Goal: Information Seeking & Learning: Learn about a topic

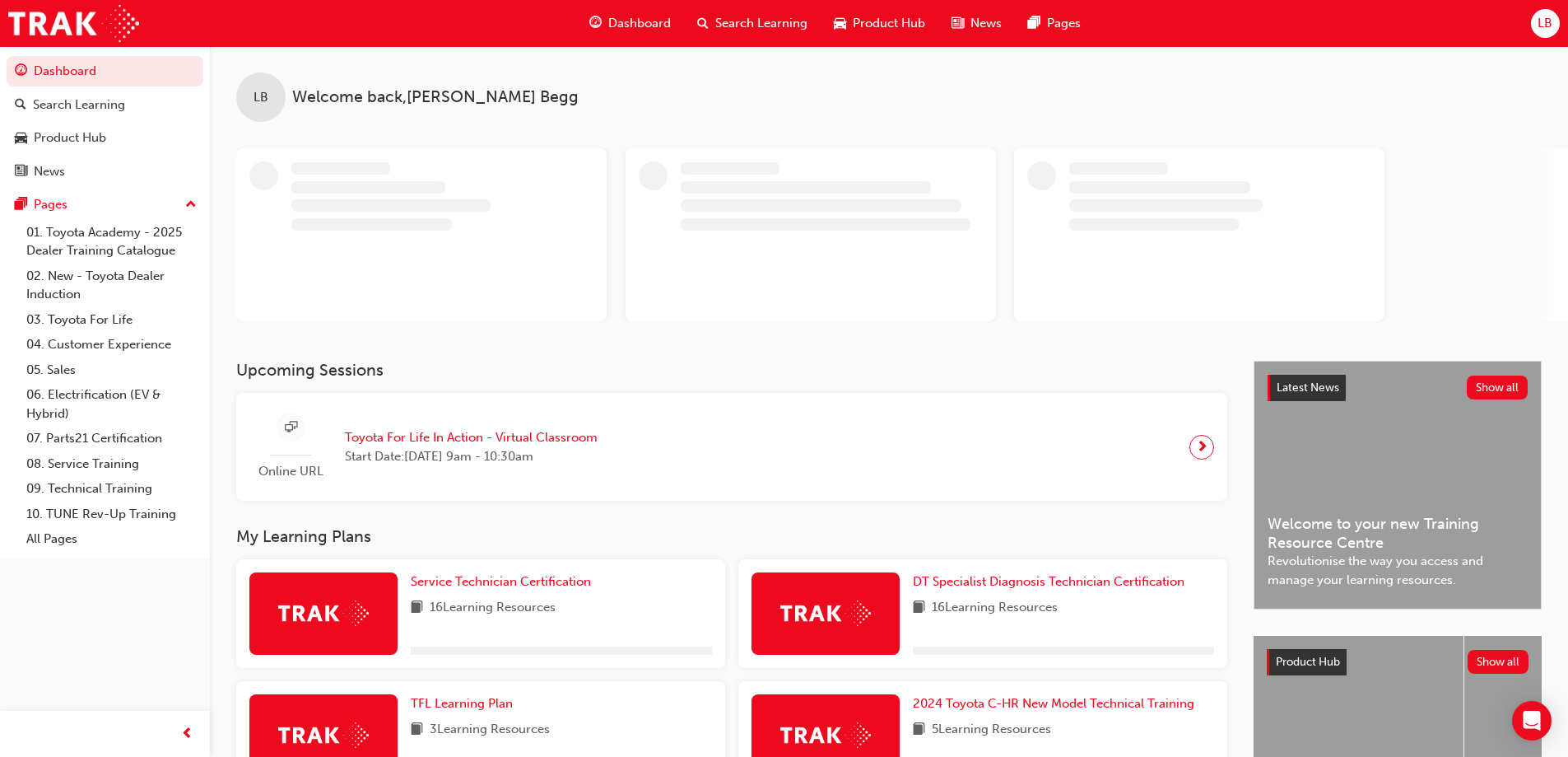
click at [719, 30] on span "Search Learning" at bounding box center [761, 23] width 92 height 19
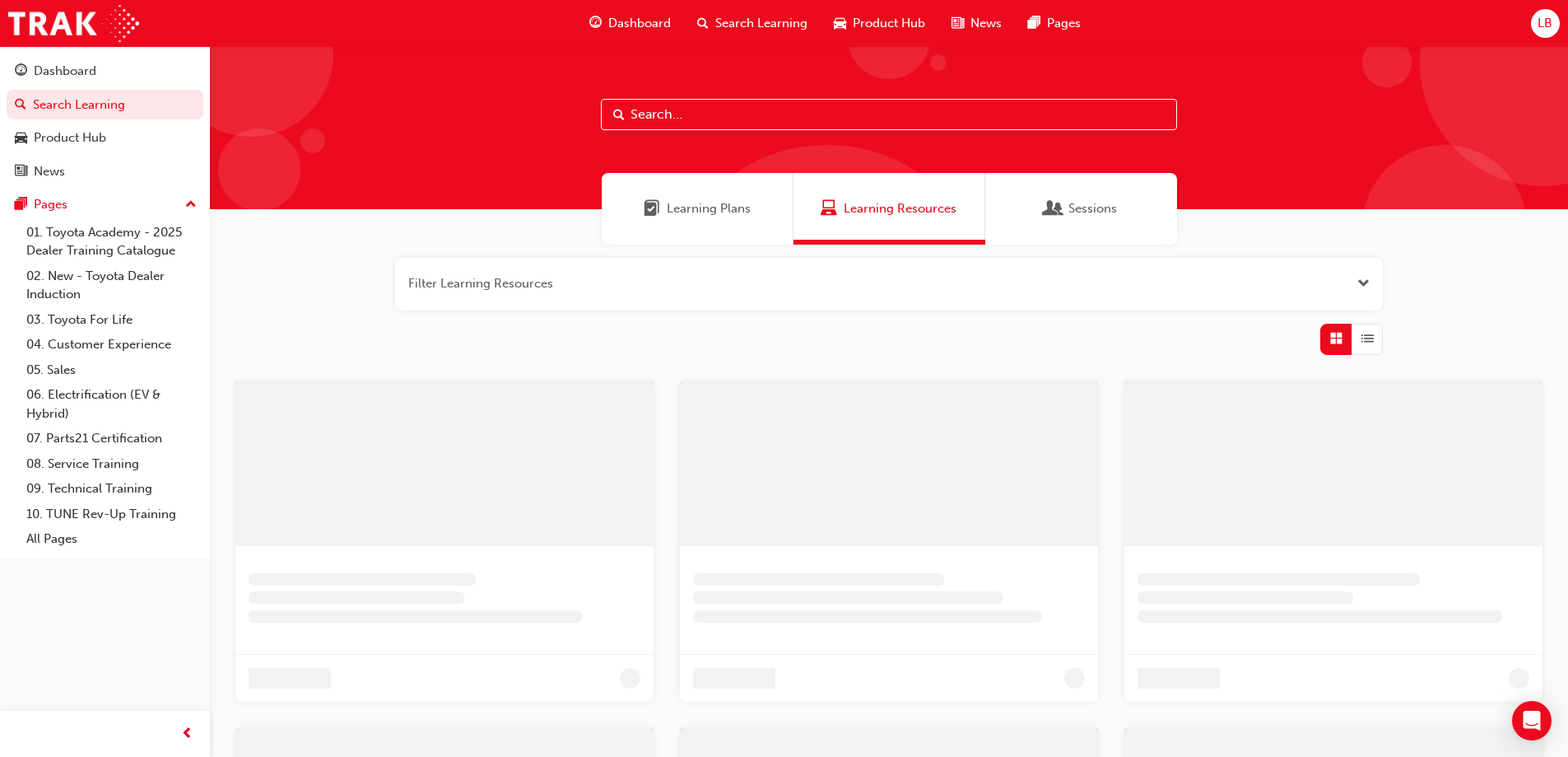
click at [709, 126] on input "text" at bounding box center [890, 115] width 577 height 31
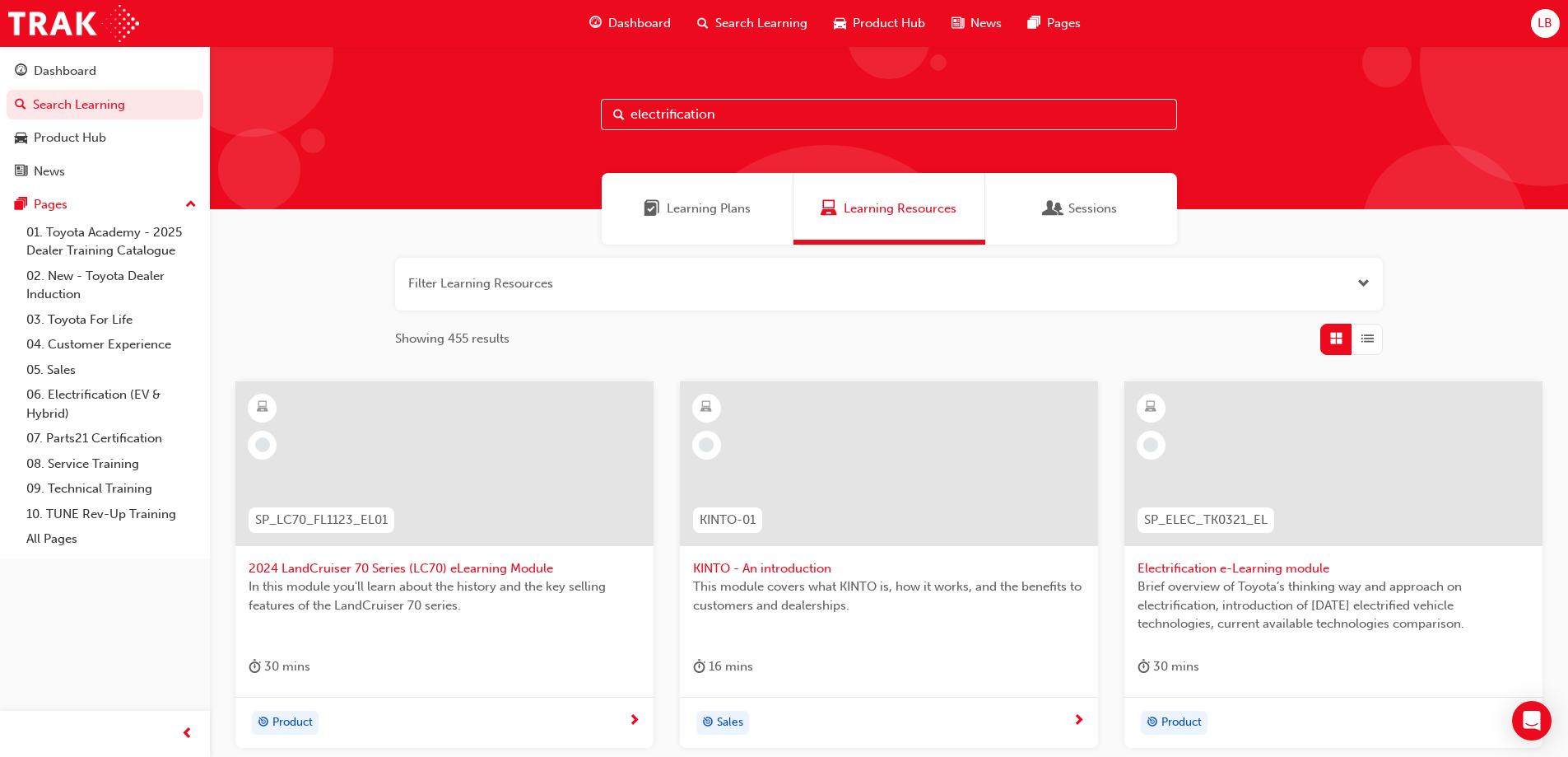
type input "electrification"
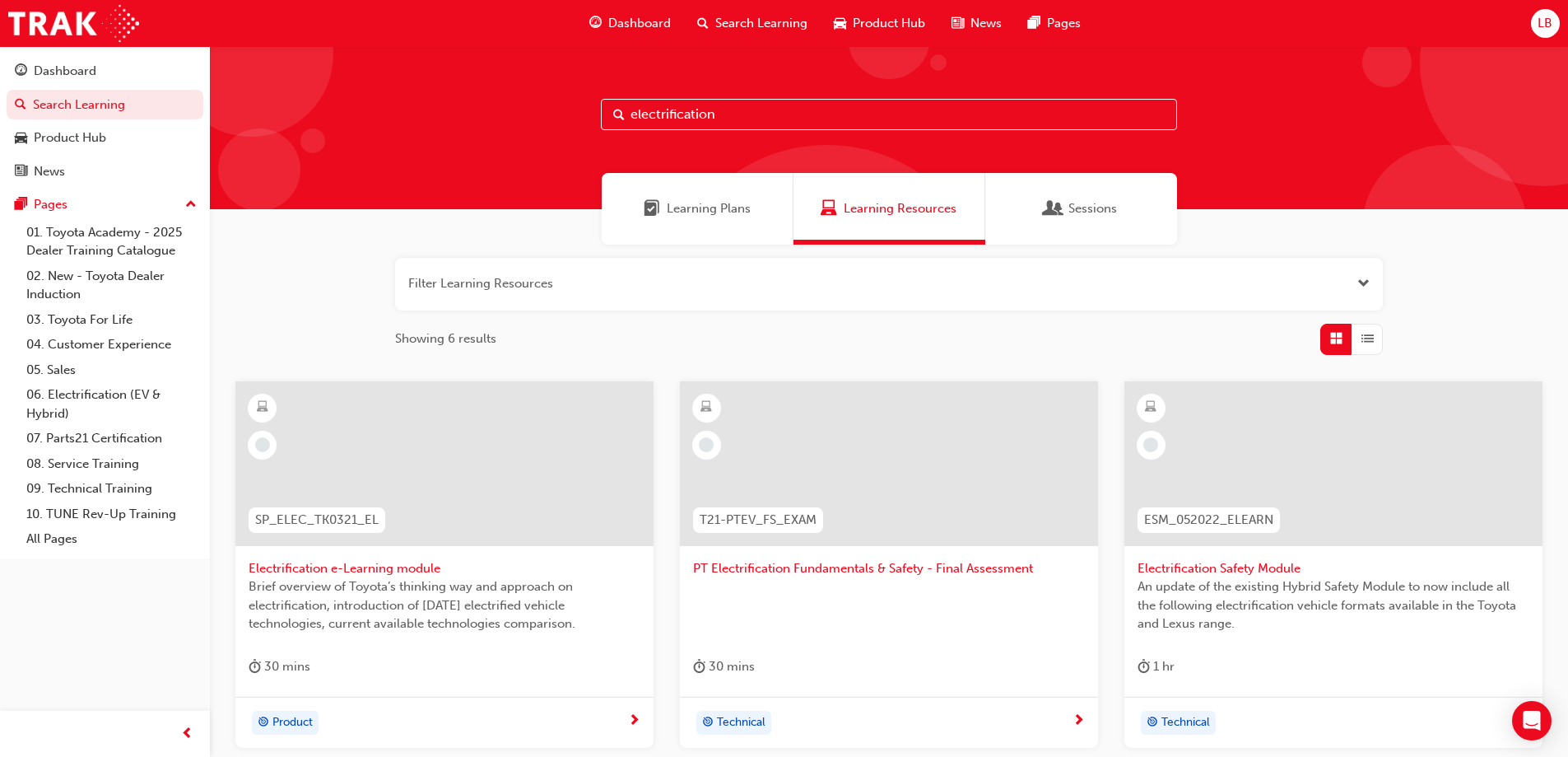
click at [1257, 570] on span "Electrification Safety Module" at bounding box center [1333, 569] width 392 height 19
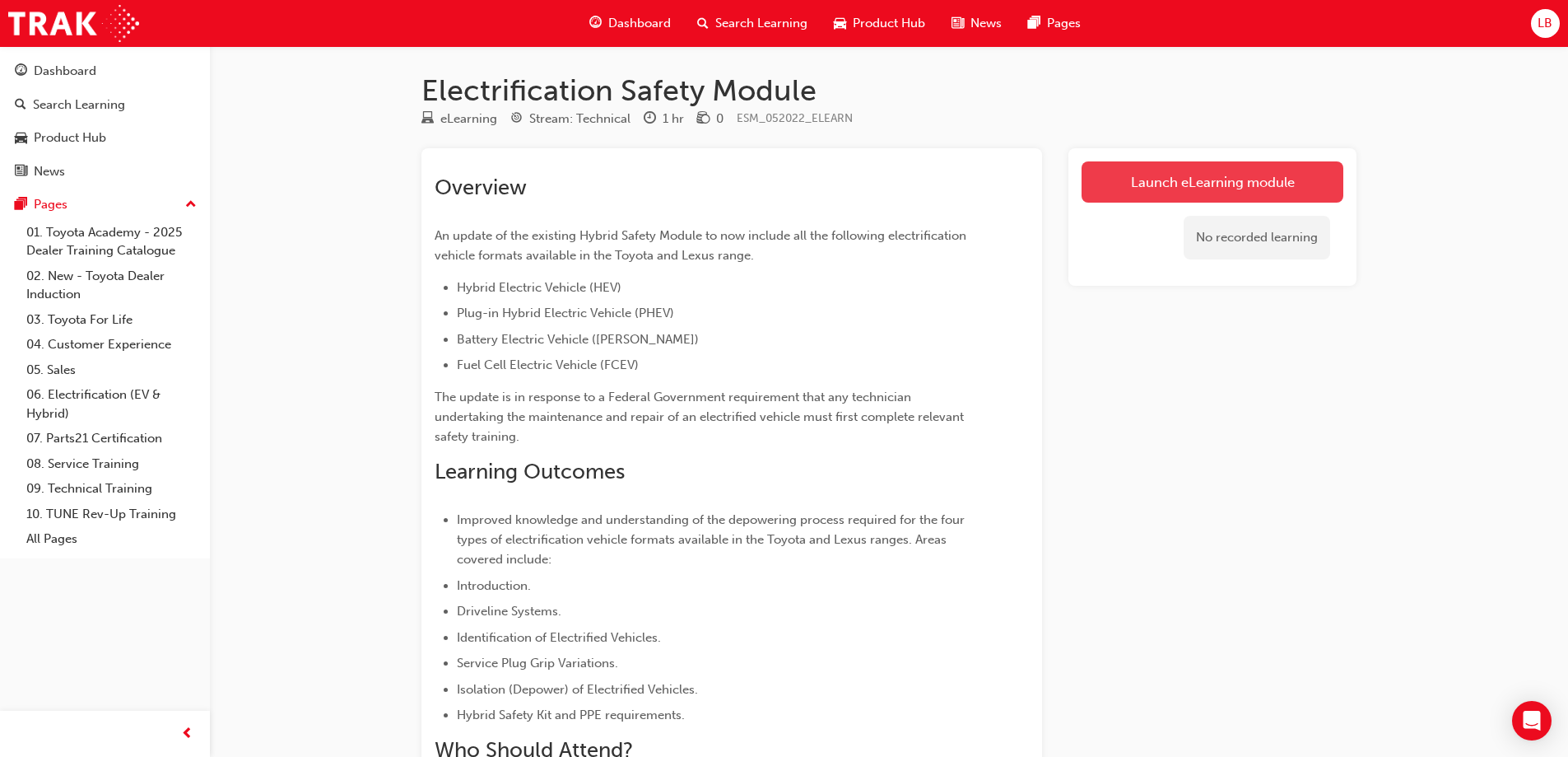
click at [1228, 176] on link "Launch eLearning module" at bounding box center [1212, 181] width 262 height 41
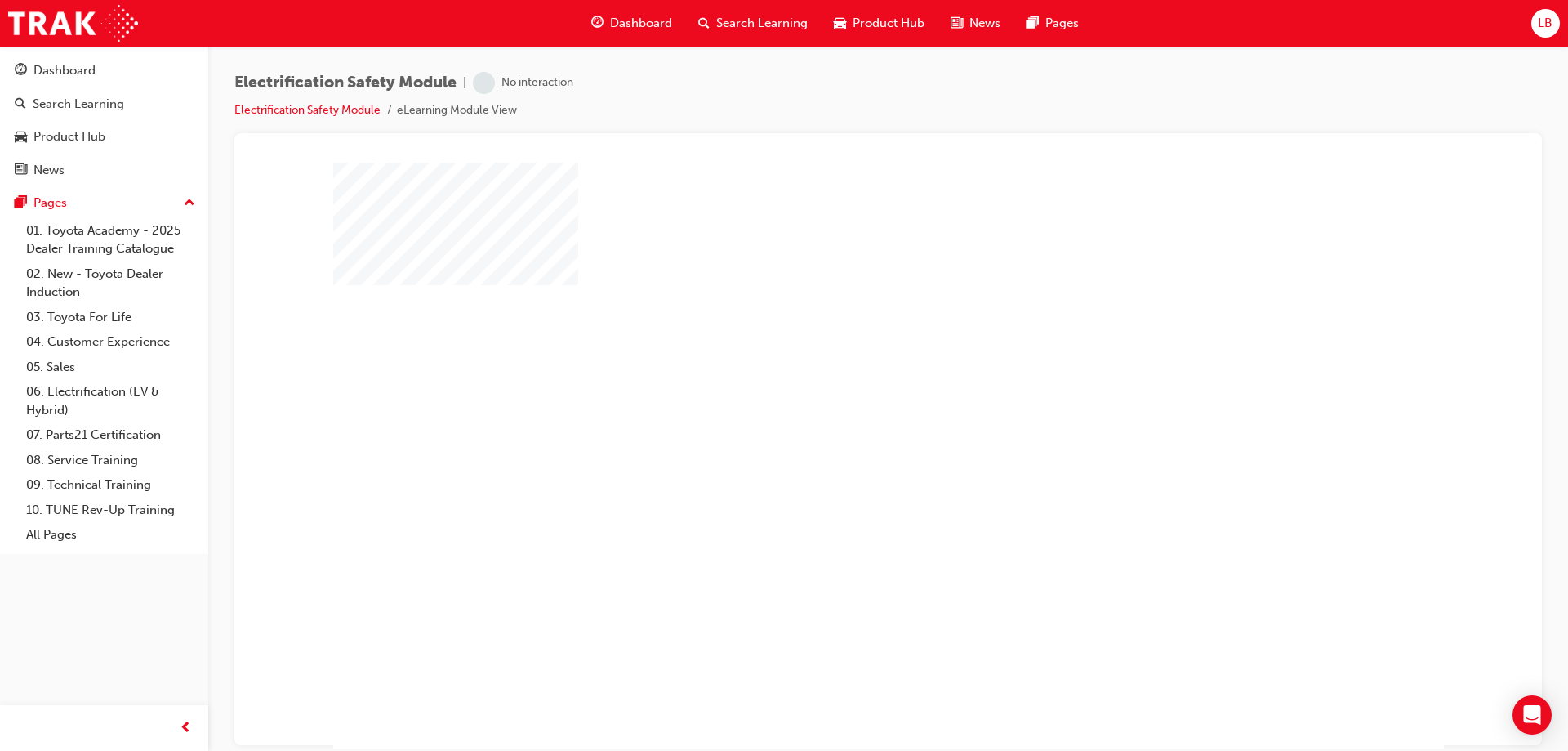
click at [841, 408] on div "play" at bounding box center [841, 408] width 0 height 0
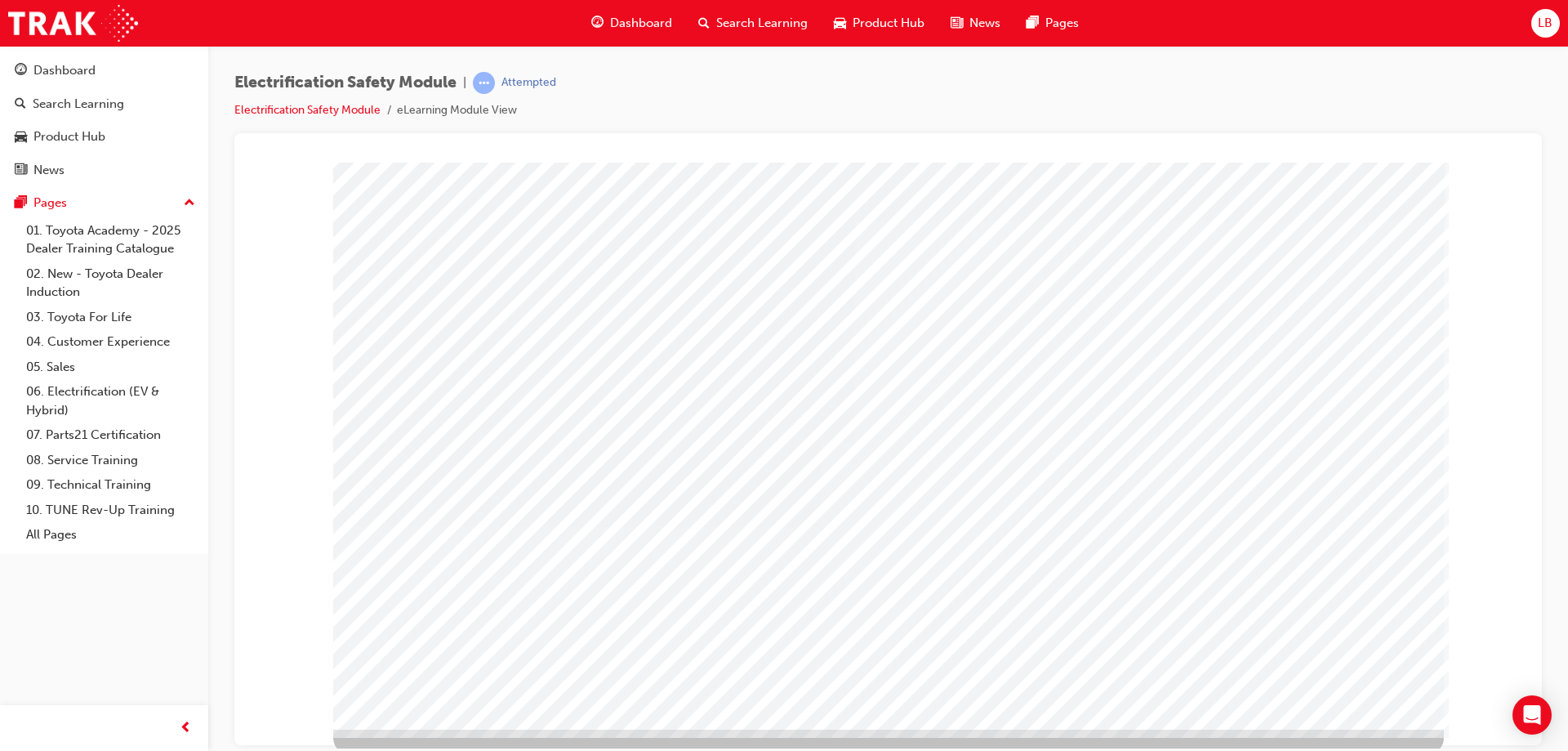
scroll to position [27, 0]
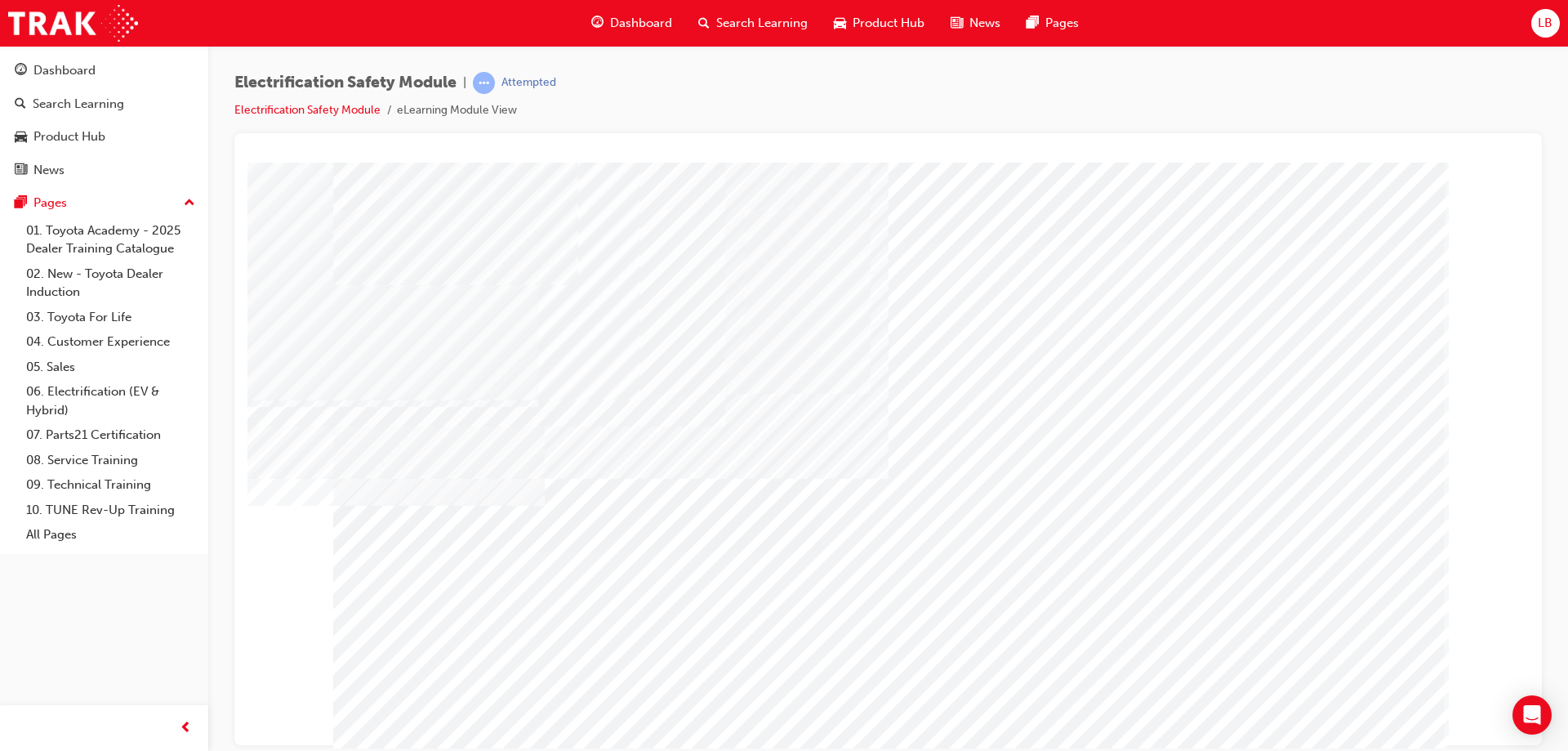
drag, startPoint x: 1356, startPoint y: 366, endPoint x: 1338, endPoint y: 377, distance: 21.1
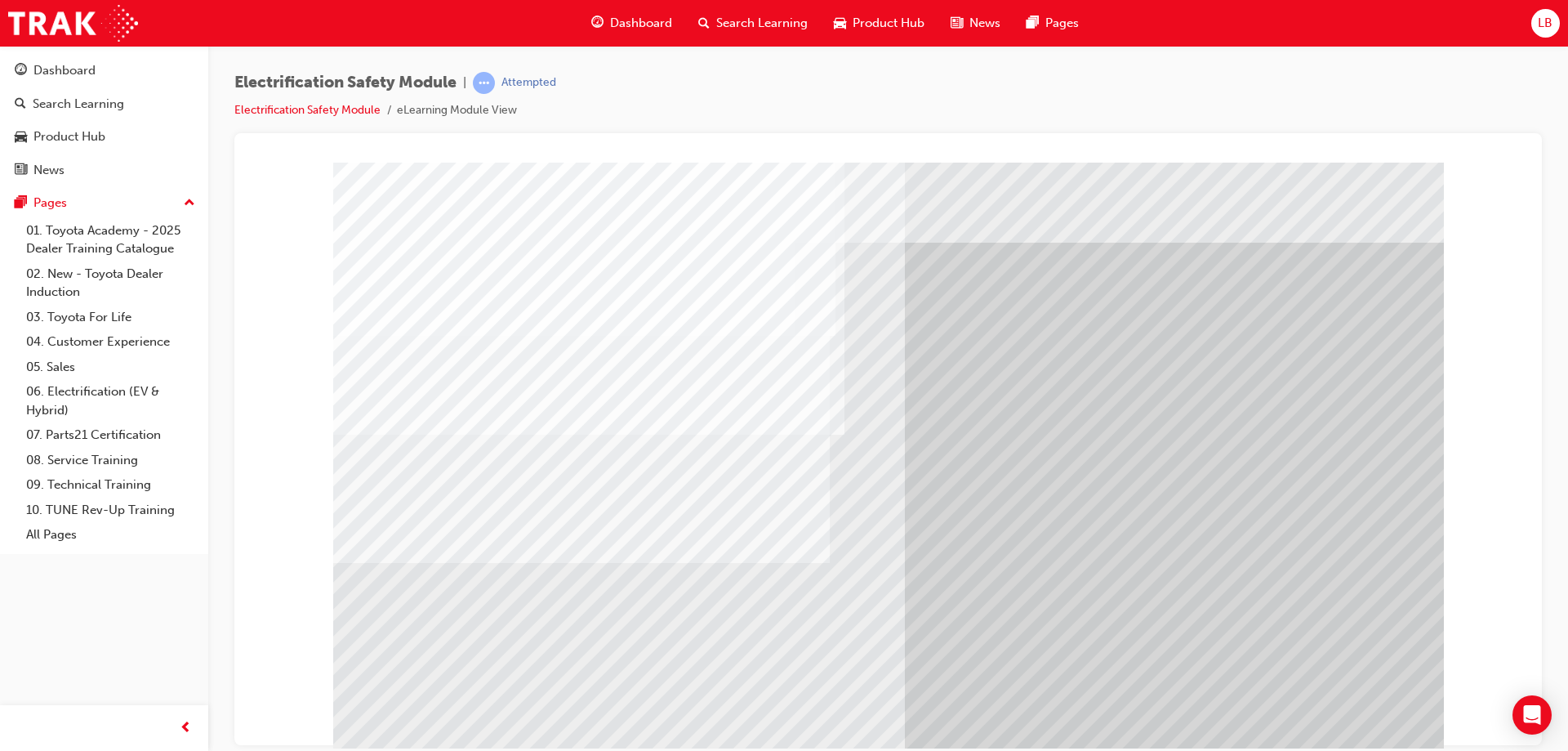
scroll to position [27, 0]
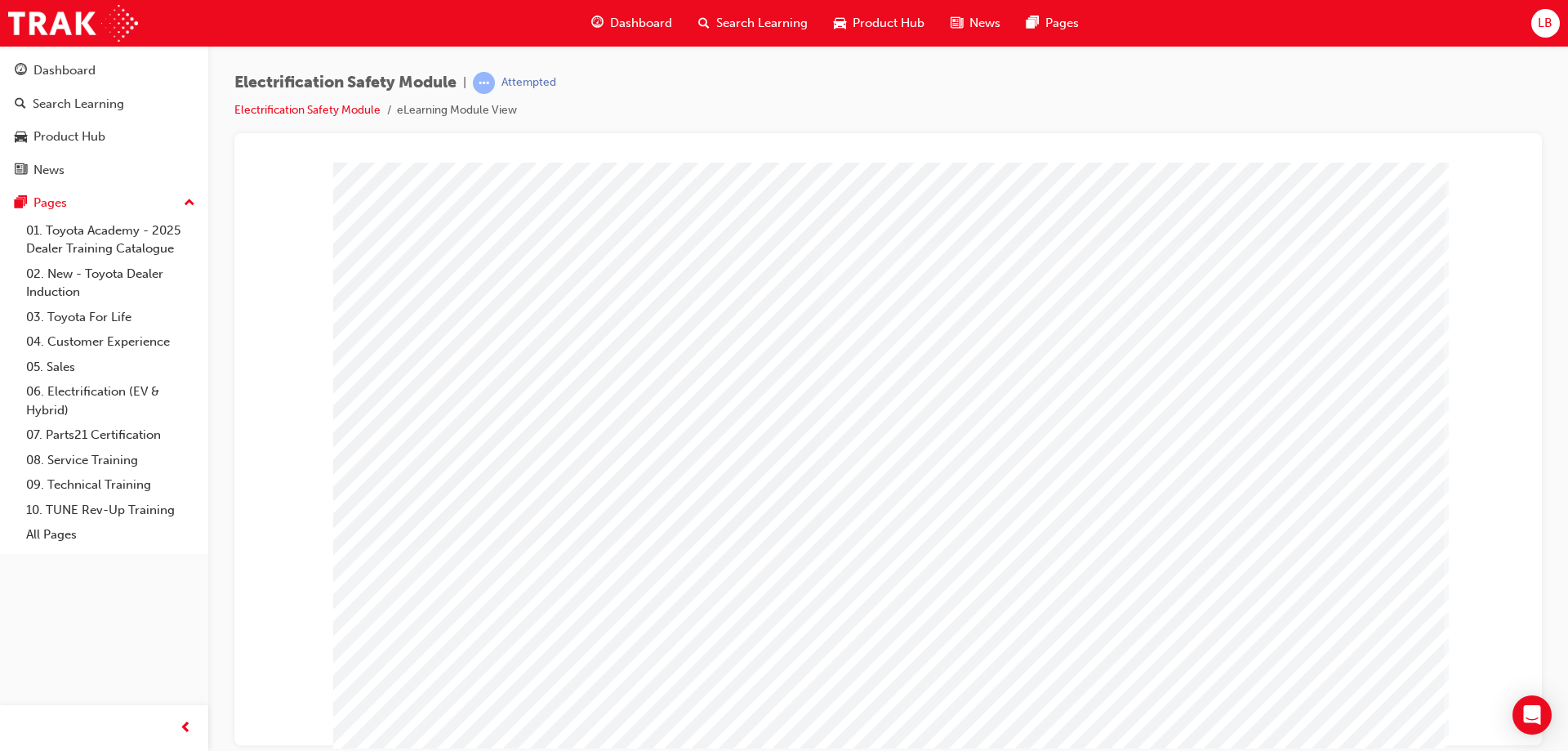
drag, startPoint x: 1032, startPoint y: 400, endPoint x: 1150, endPoint y: 489, distance: 147.8
click at [1148, 488] on div at bounding box center [888, 456] width 1111 height 589
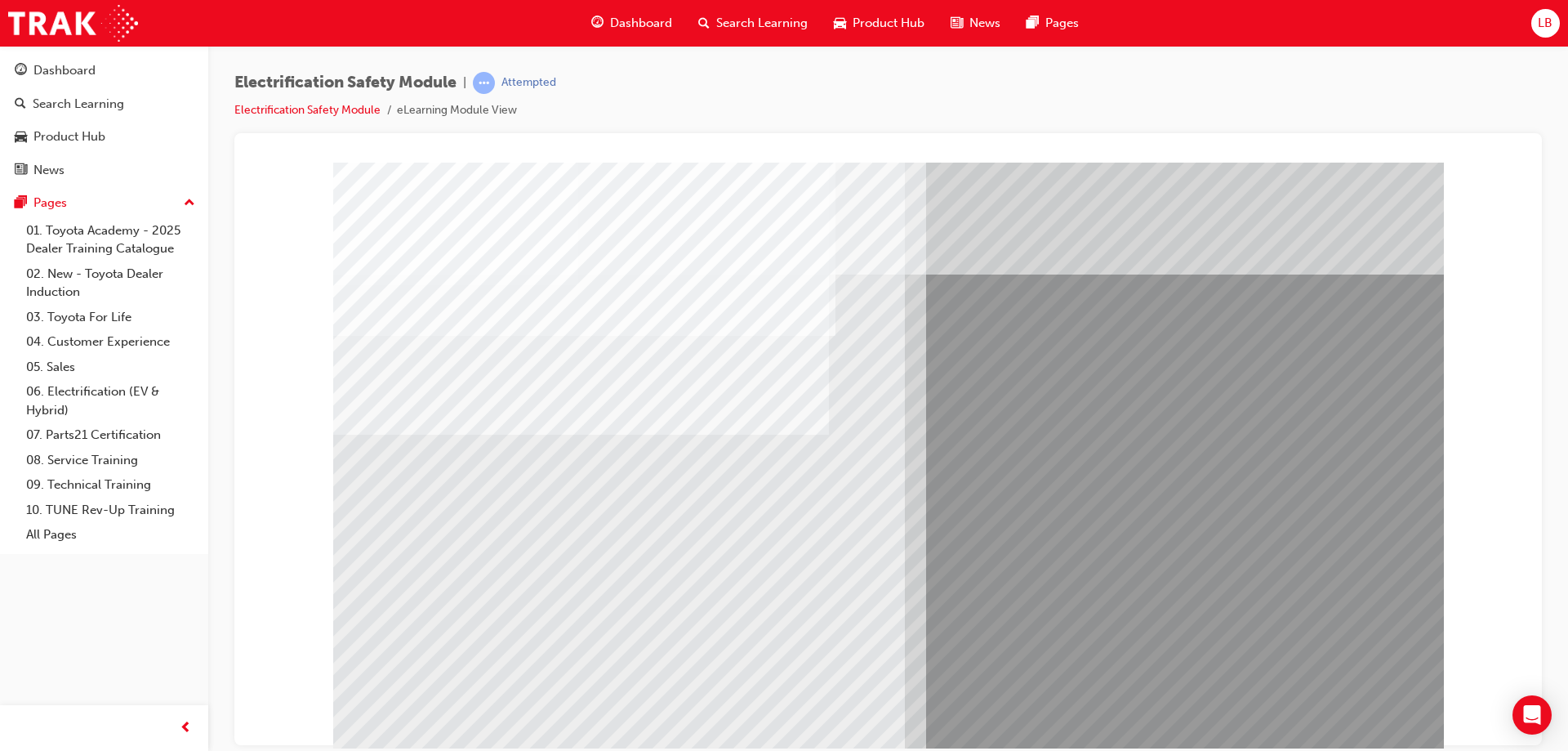
drag, startPoint x: 1127, startPoint y: 709, endPoint x: 429, endPoint y: 443, distance: 747.0
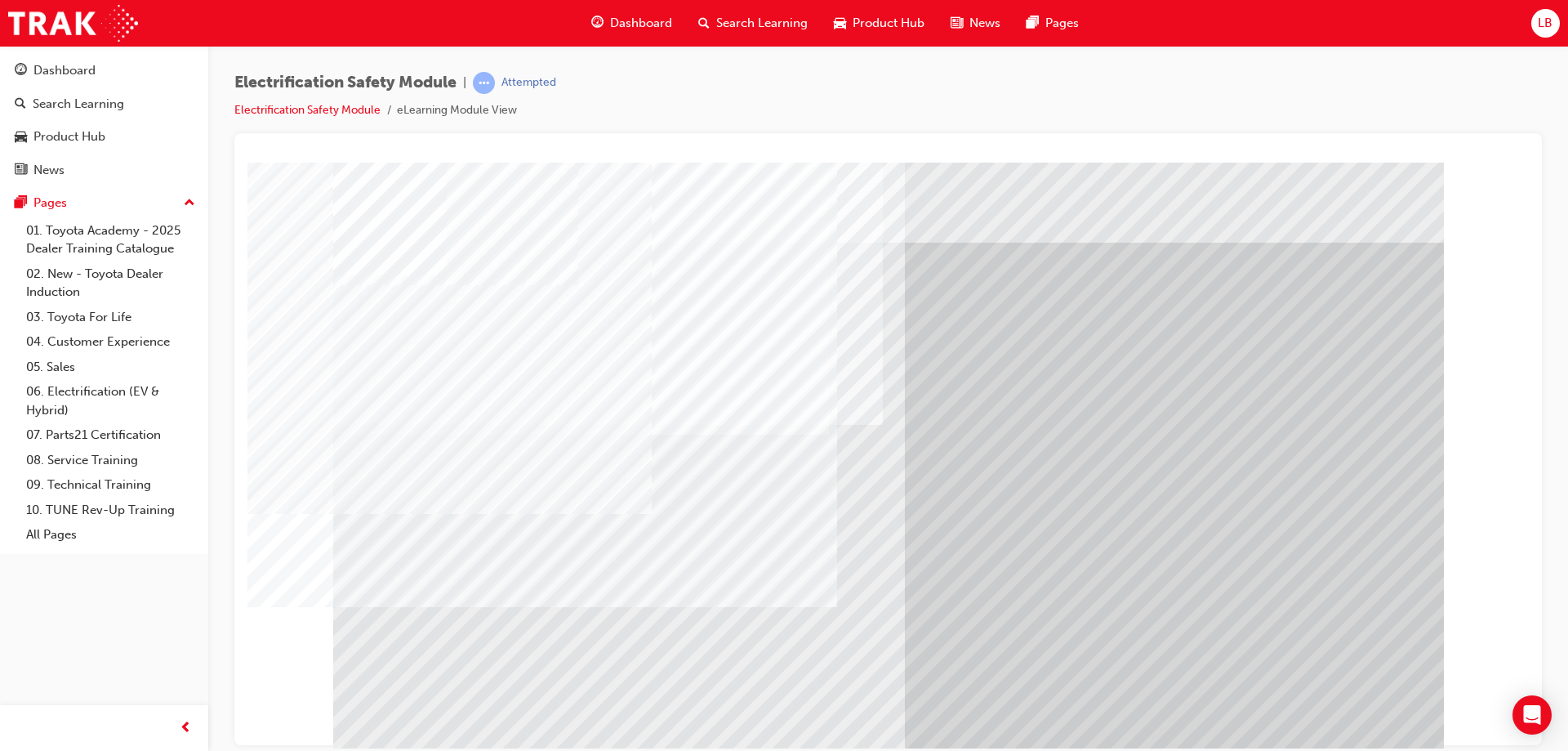
drag, startPoint x: 639, startPoint y: 608, endPoint x: 659, endPoint y: 609, distance: 20.0
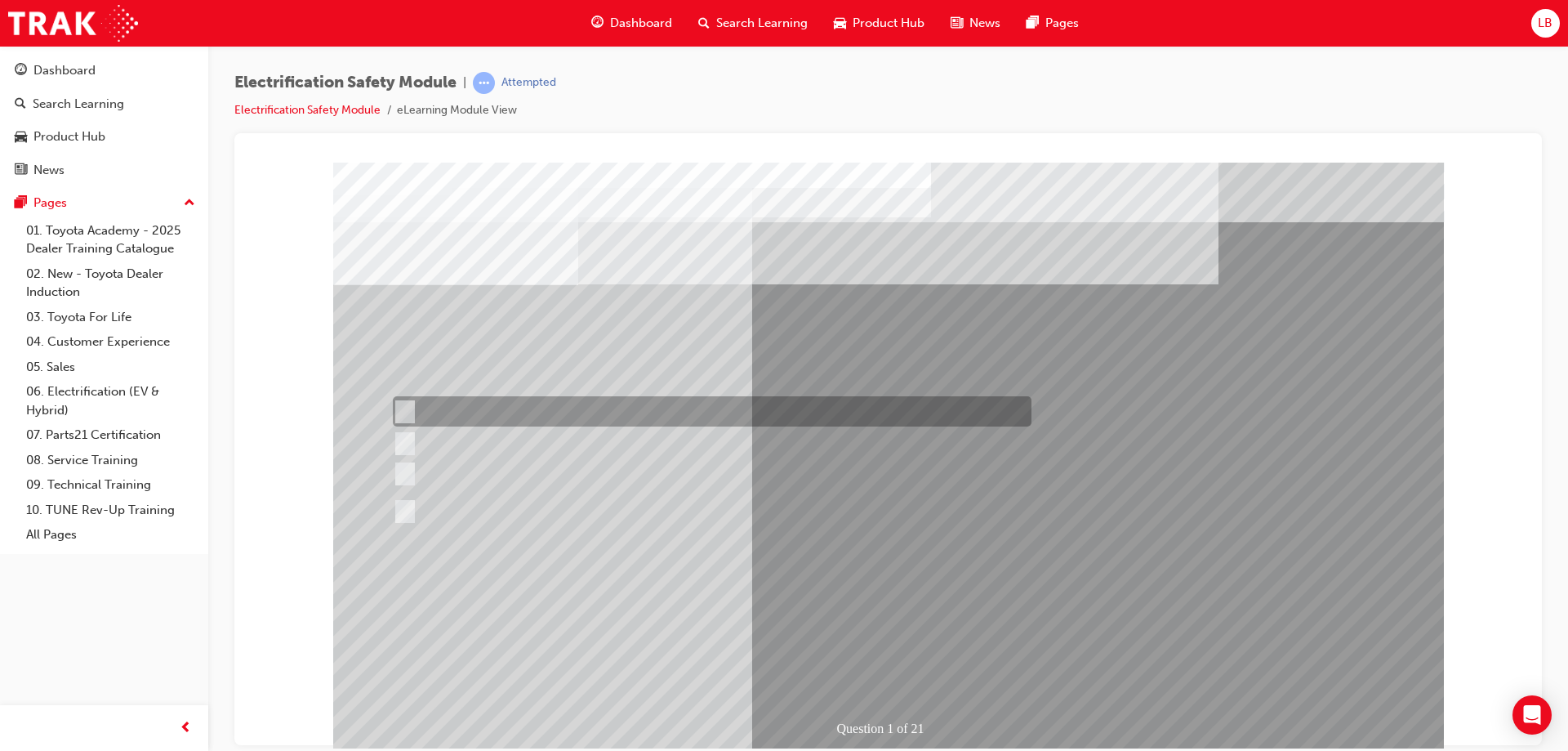
click at [411, 415] on div at bounding box center [708, 411] width 639 height 30
radio input "true"
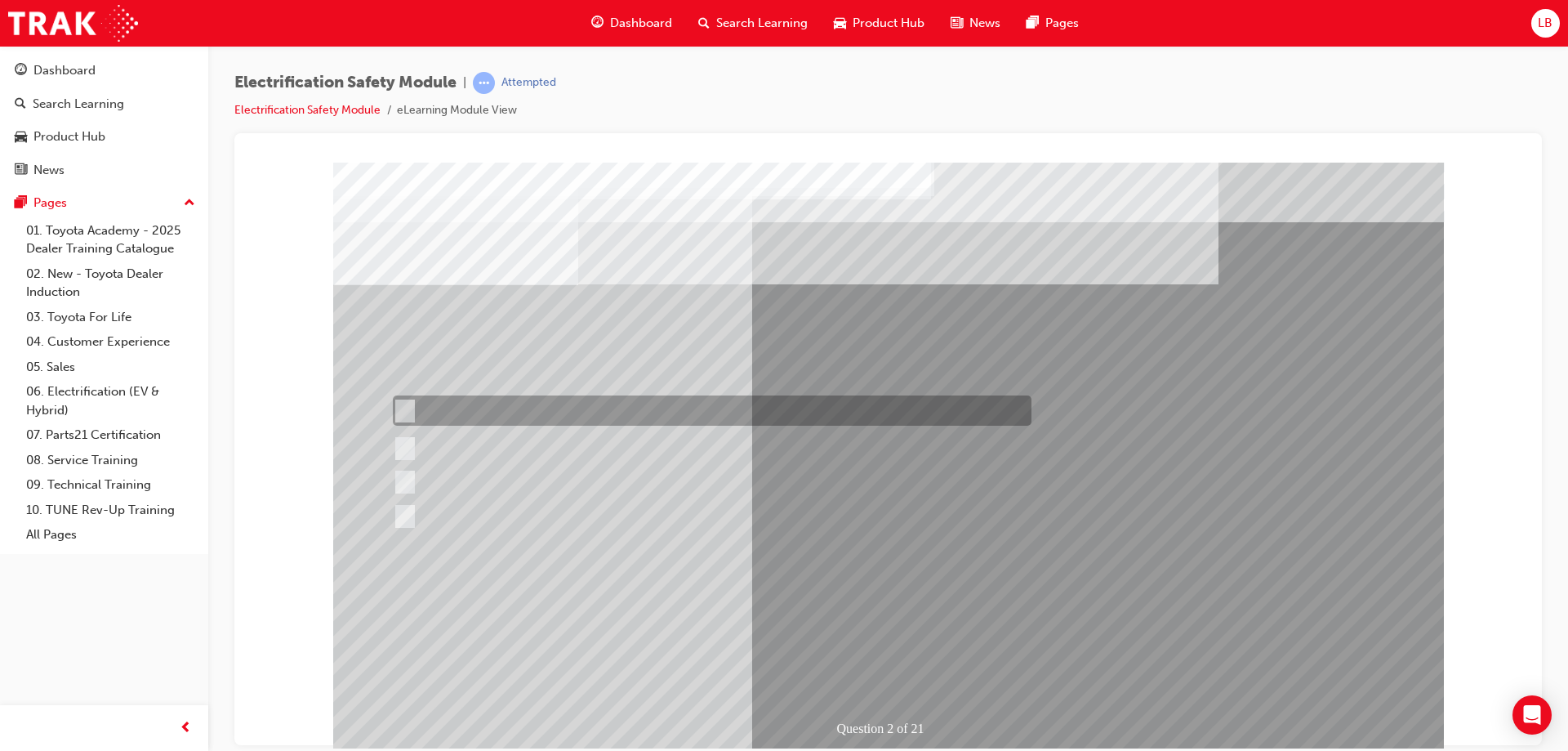
click at [404, 403] on input "The Battery Electric uses a DC charging system." at bounding box center [401, 411] width 18 height 18
radio input "true"
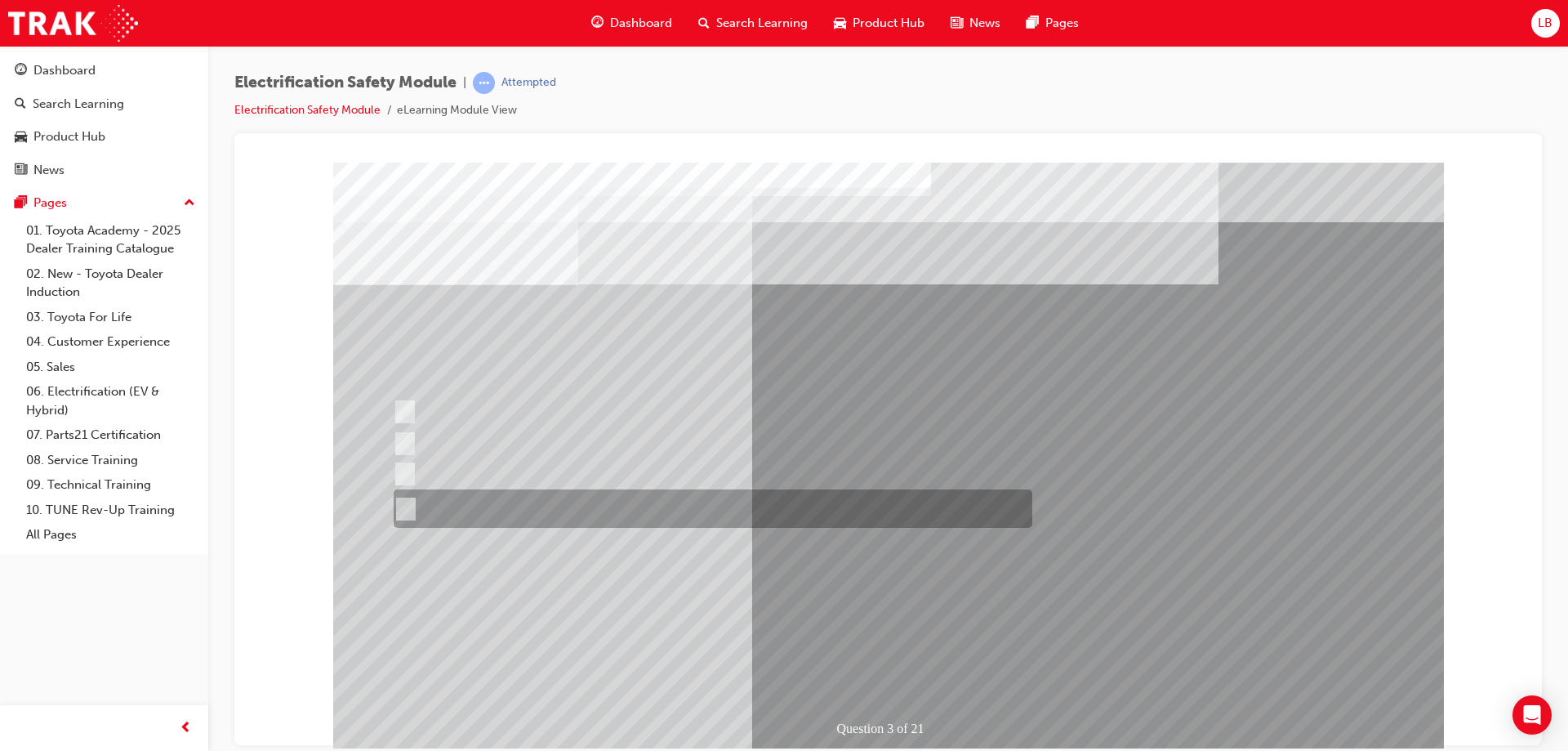
click at [685, 515] on div at bounding box center [709, 508] width 639 height 39
radio input "true"
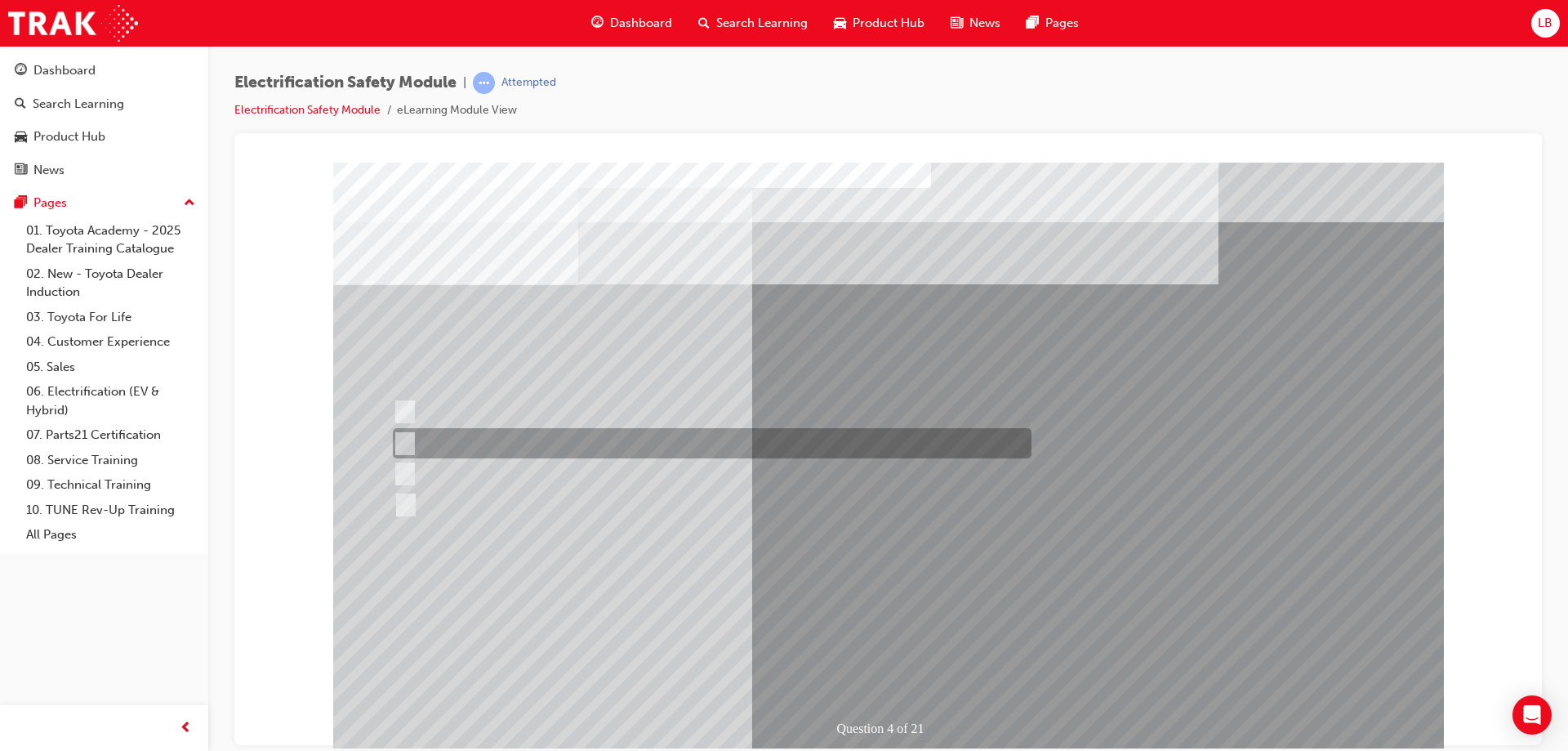
click at [496, 447] on div at bounding box center [708, 442] width 639 height 30
checkbox input "true"
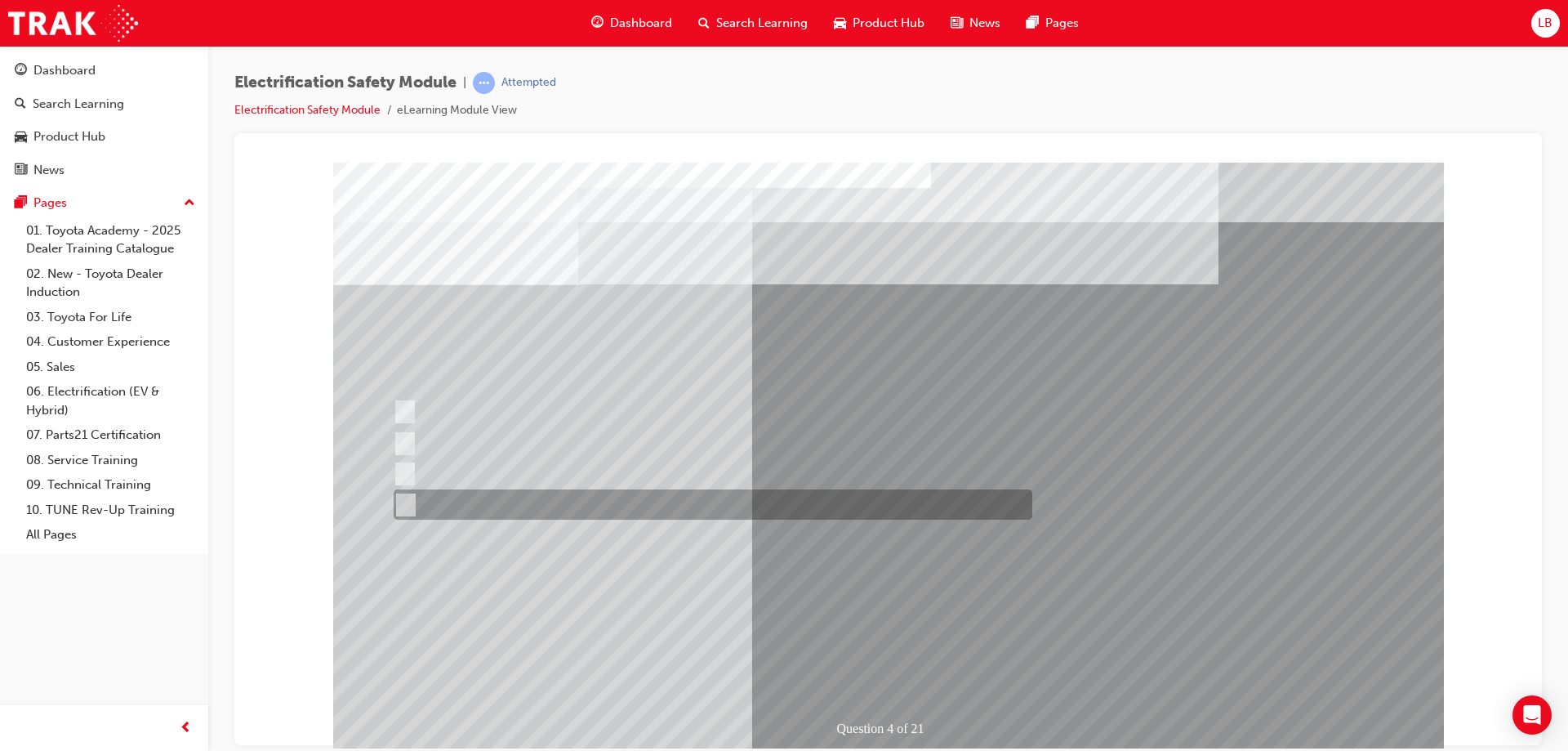
click at [511, 509] on div at bounding box center [709, 504] width 639 height 30
checkbox input "true"
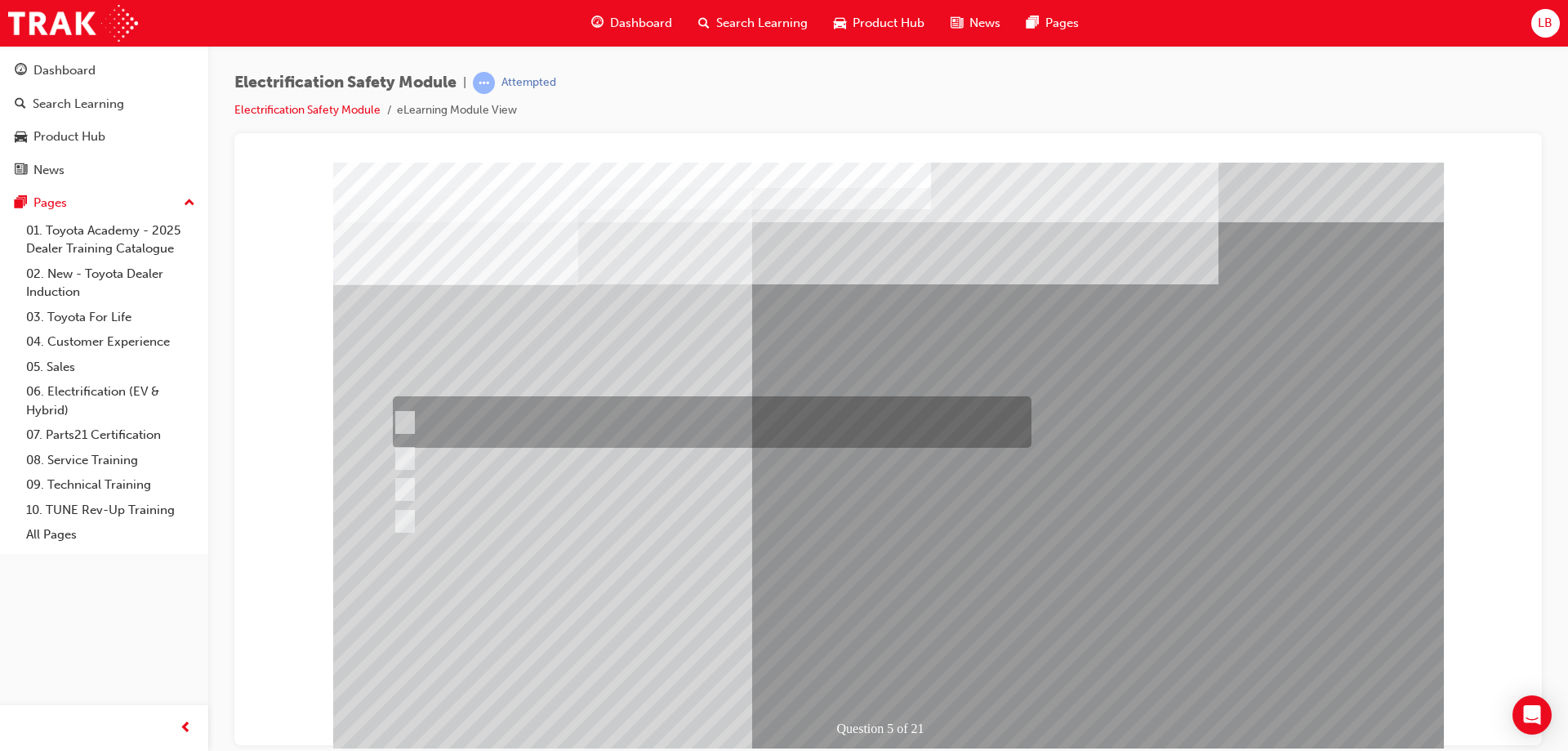
click at [546, 413] on div at bounding box center [708, 422] width 639 height 51
checkbox input "true"
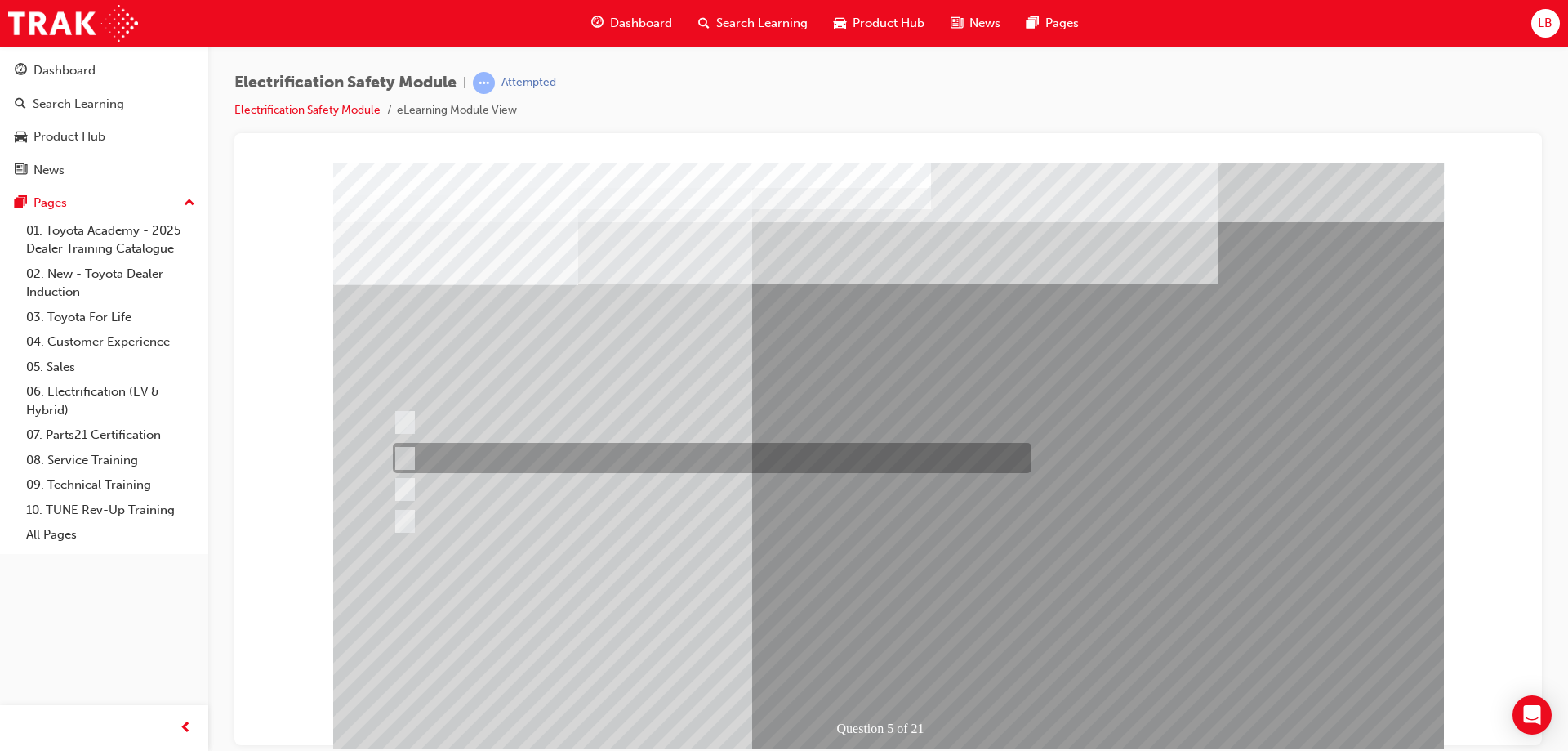
click at [558, 448] on div at bounding box center [708, 458] width 639 height 30
checkbox input "true"
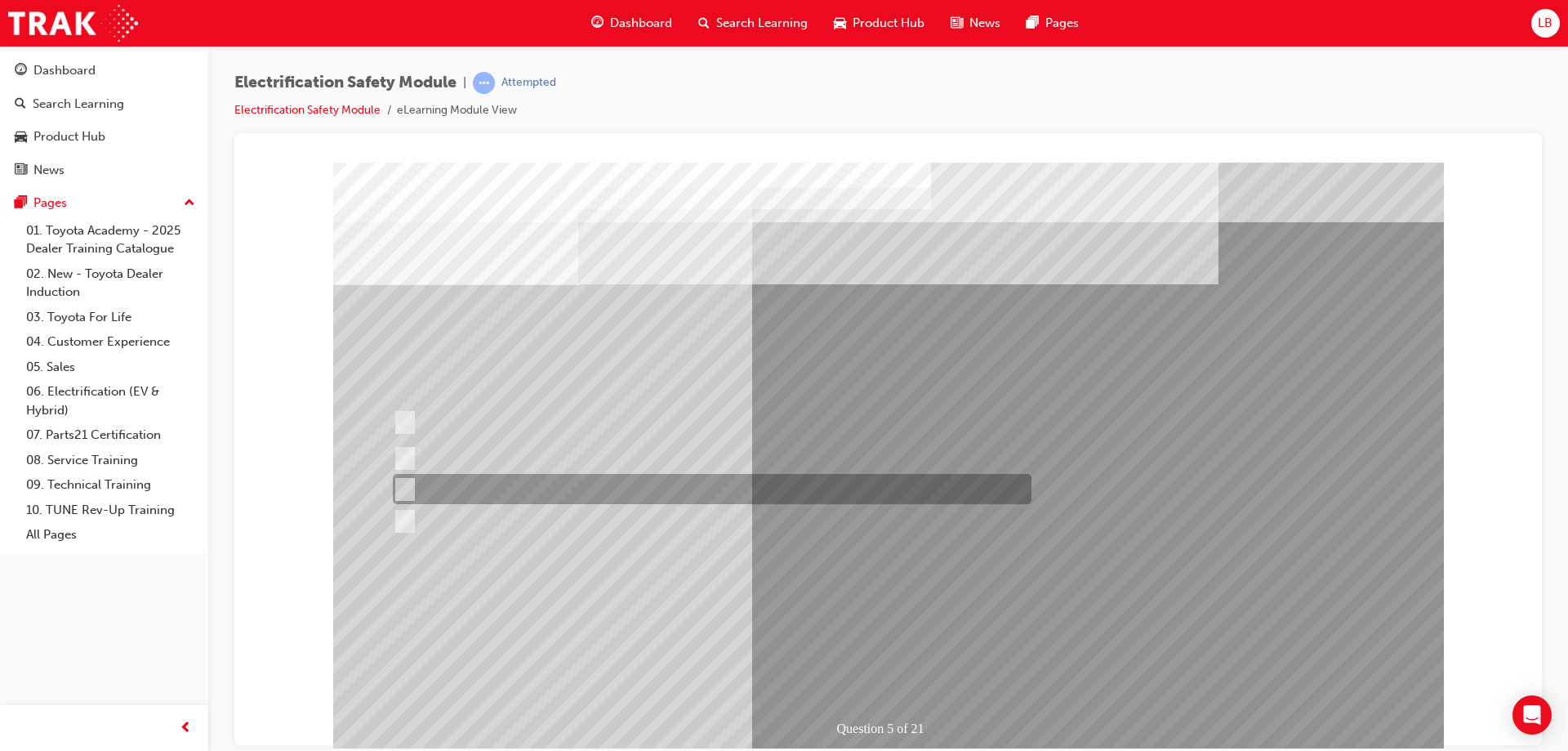
click at [550, 479] on div at bounding box center [708, 488] width 639 height 30
checkbox input "true"
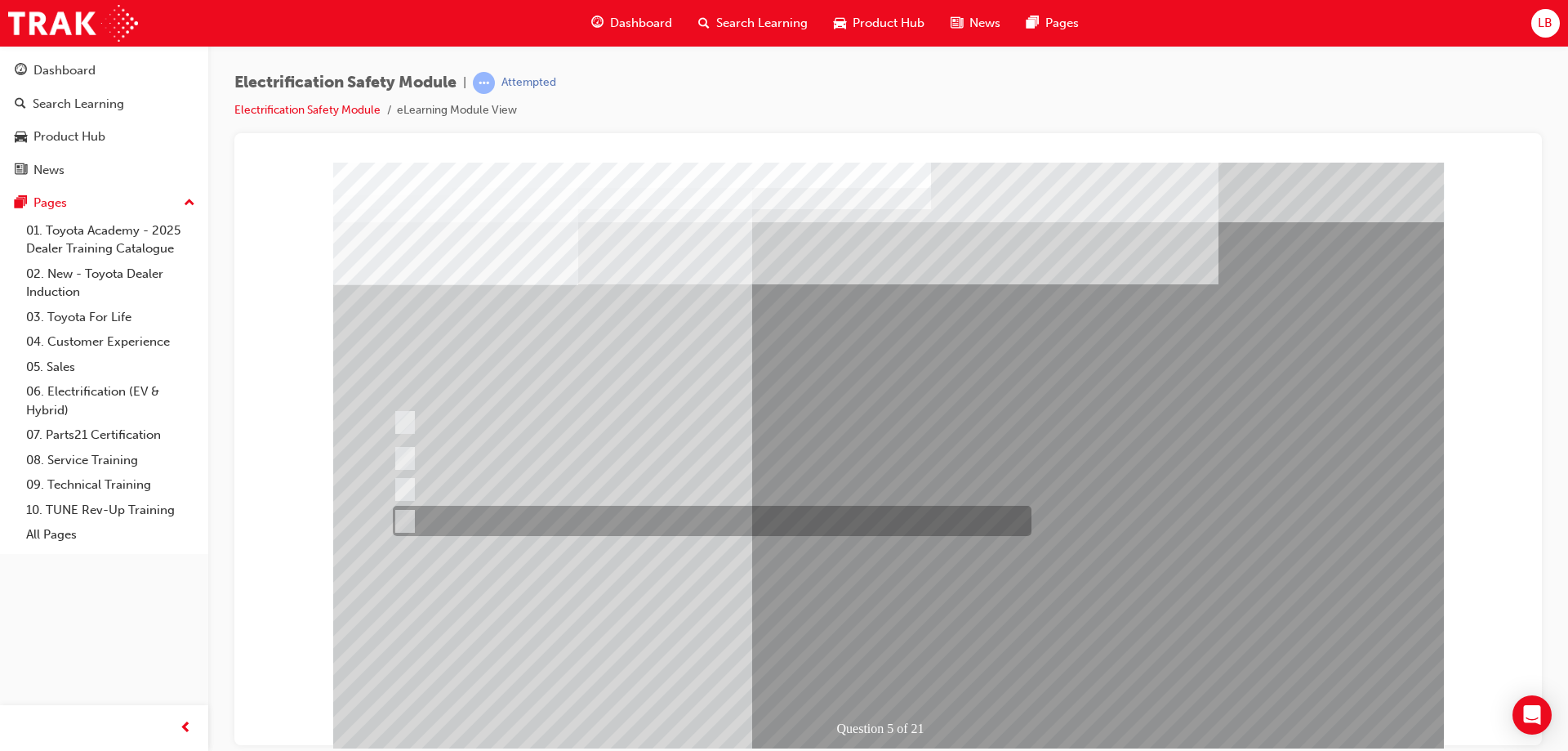
click at [548, 508] on div at bounding box center [708, 520] width 639 height 30
checkbox input "true"
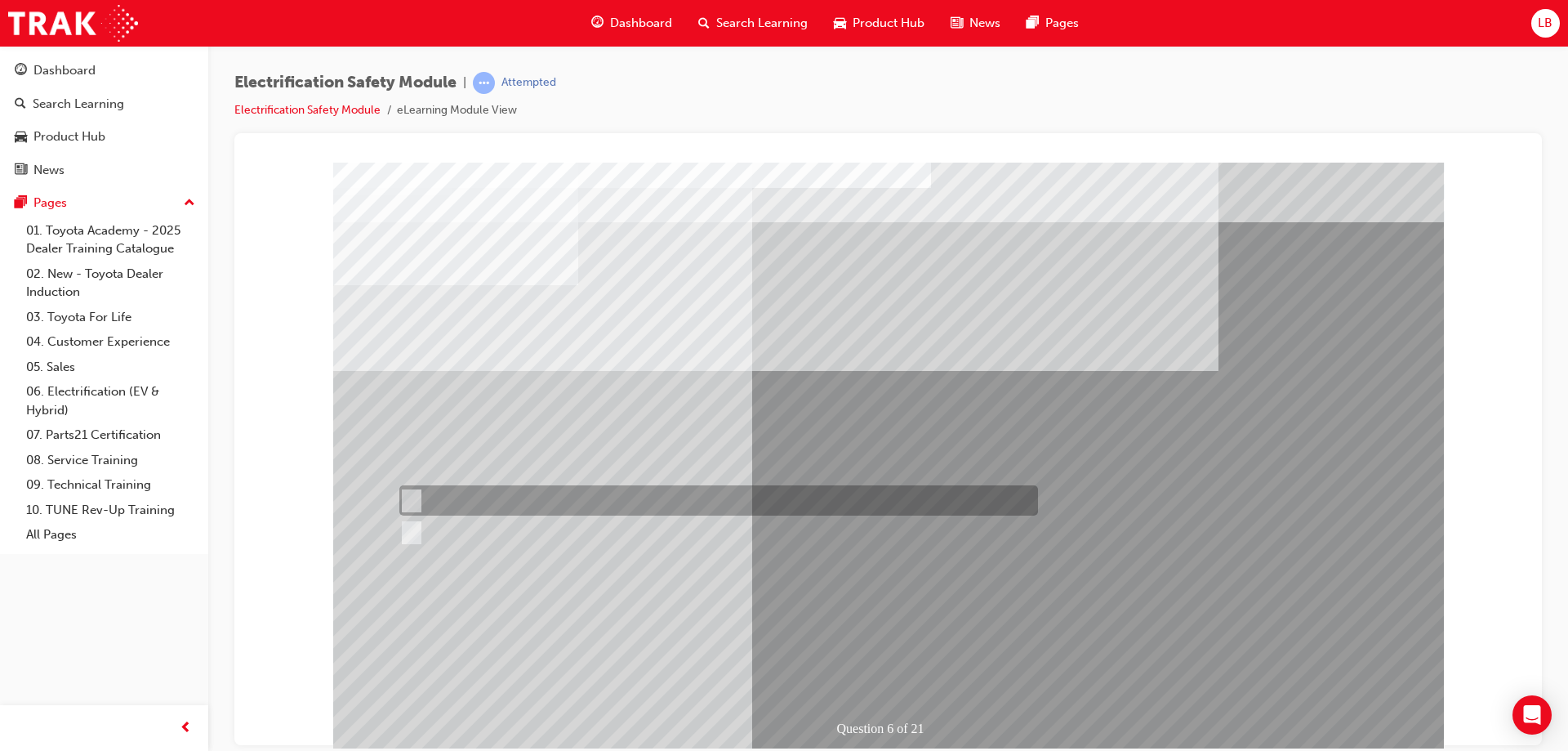
click at [512, 491] on div at bounding box center [715, 500] width 639 height 30
radio input "true"
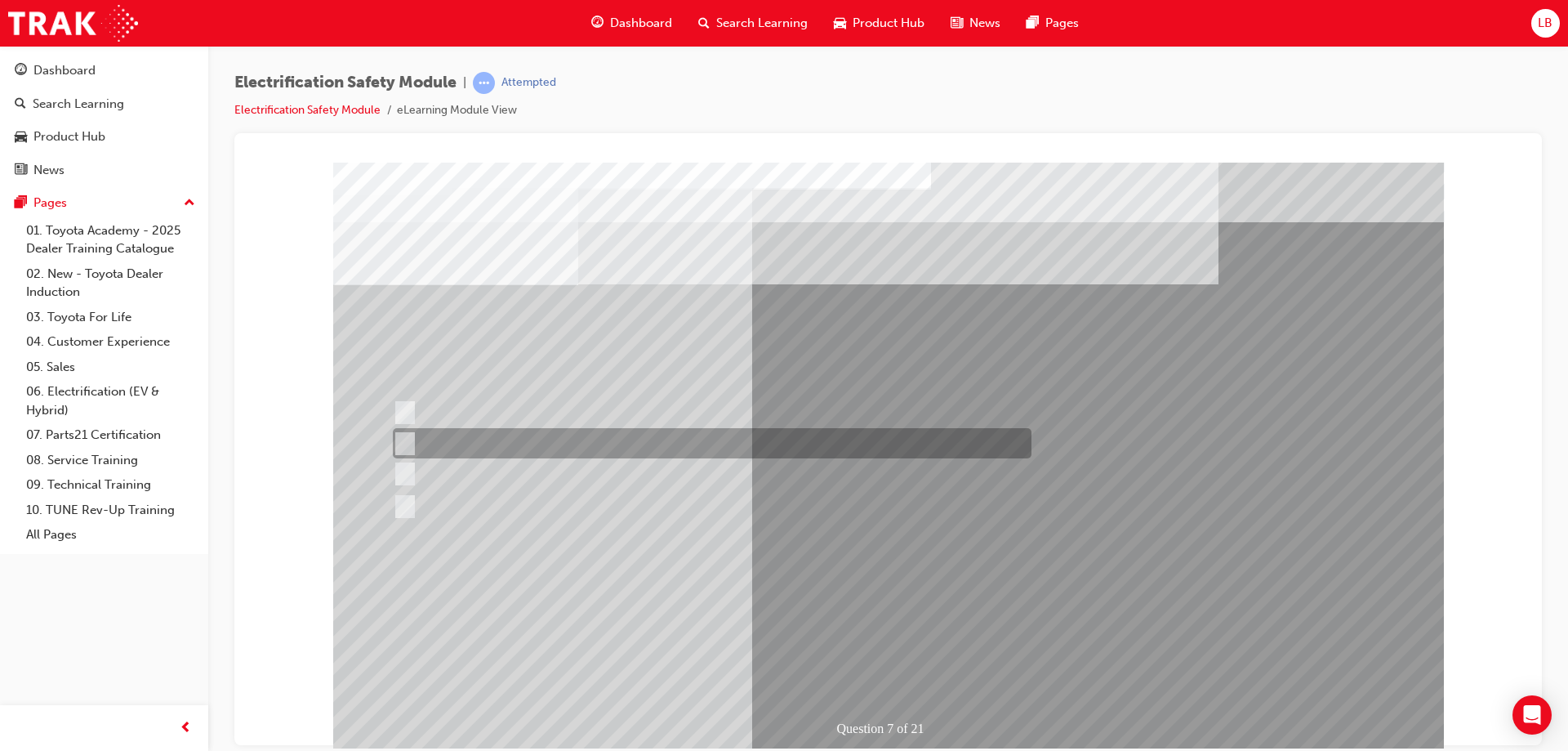
click at [537, 446] on div at bounding box center [708, 442] width 639 height 30
radio input "true"
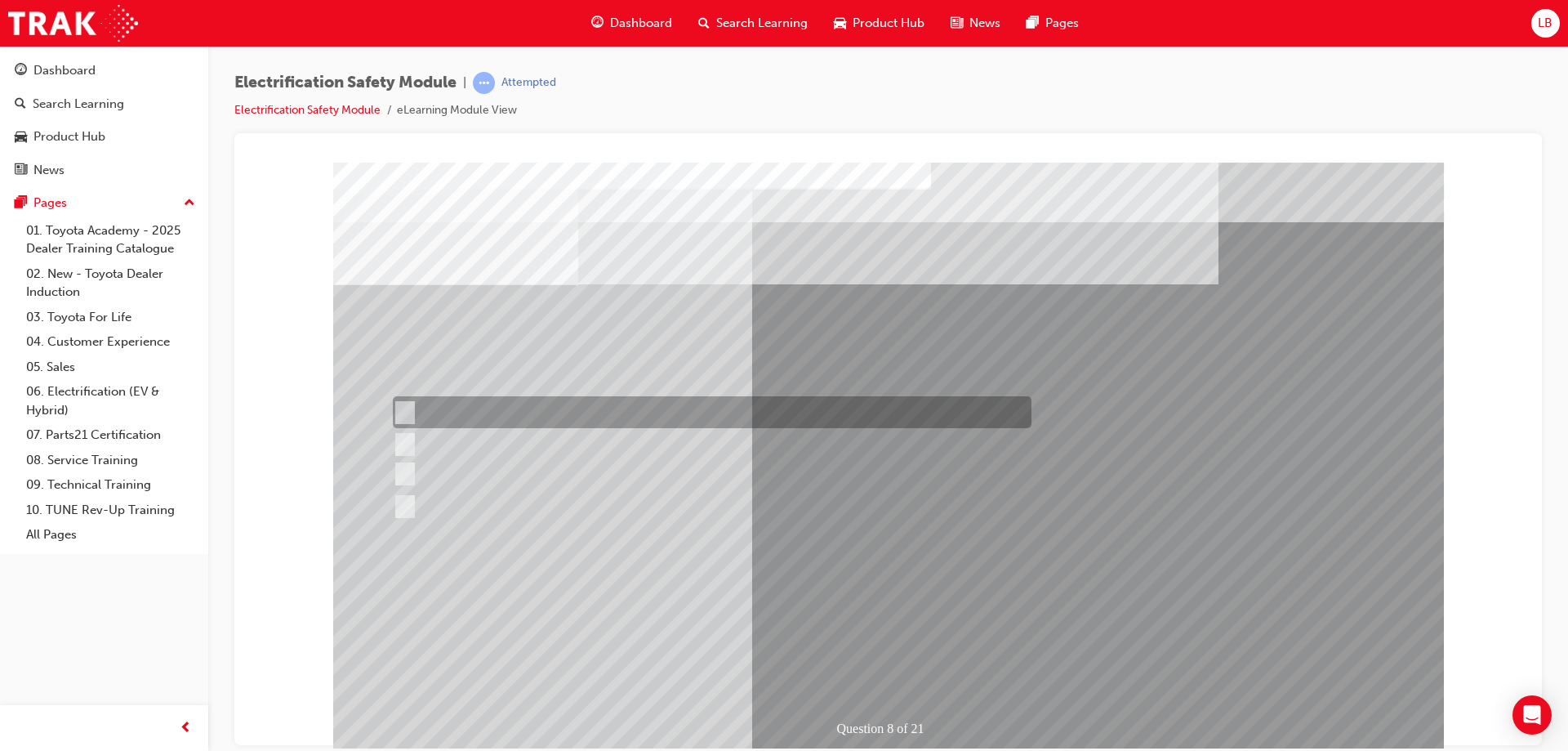
click at [493, 407] on div at bounding box center [708, 412] width 639 height 32
radio input "true"
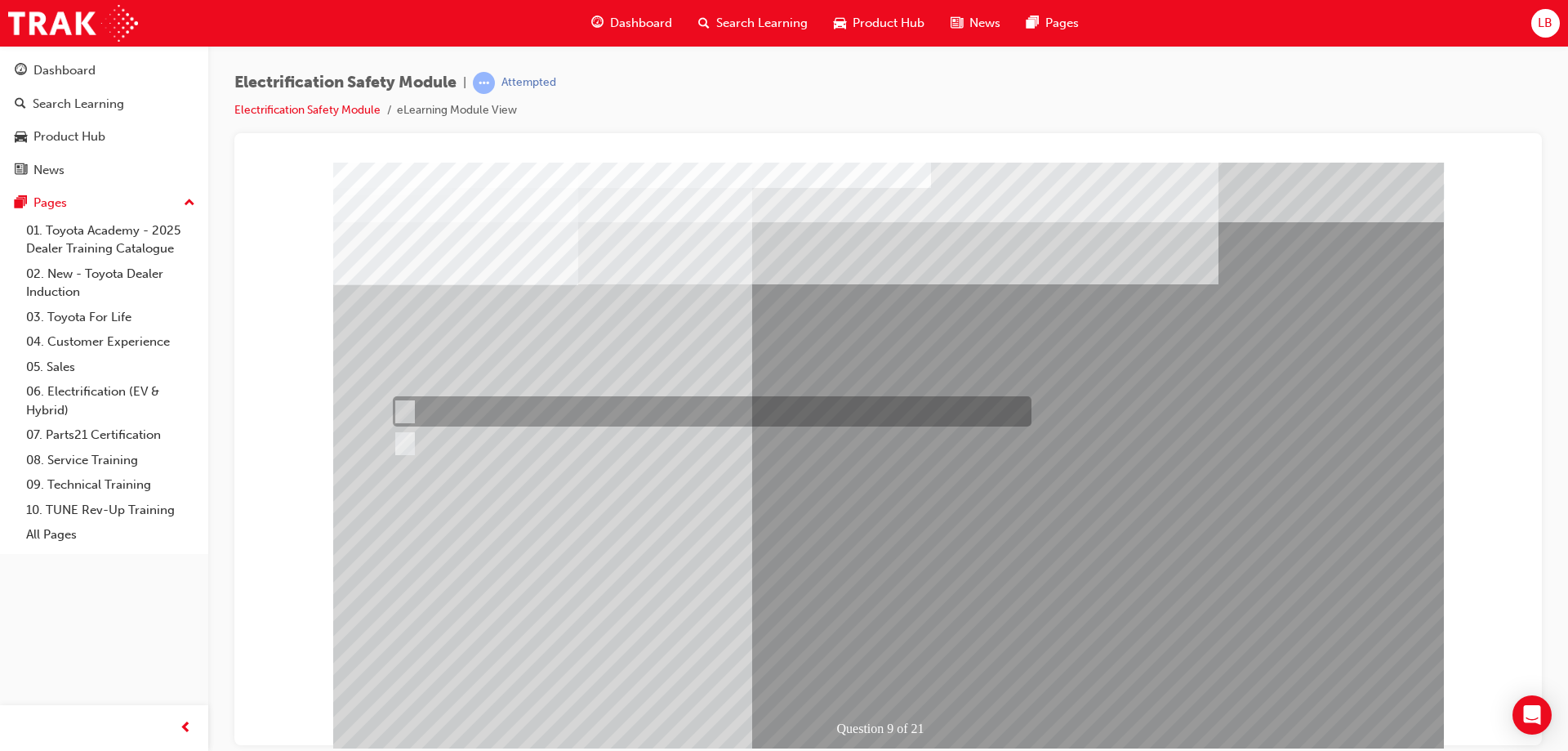
click at [452, 404] on div at bounding box center [708, 411] width 639 height 30
radio input "true"
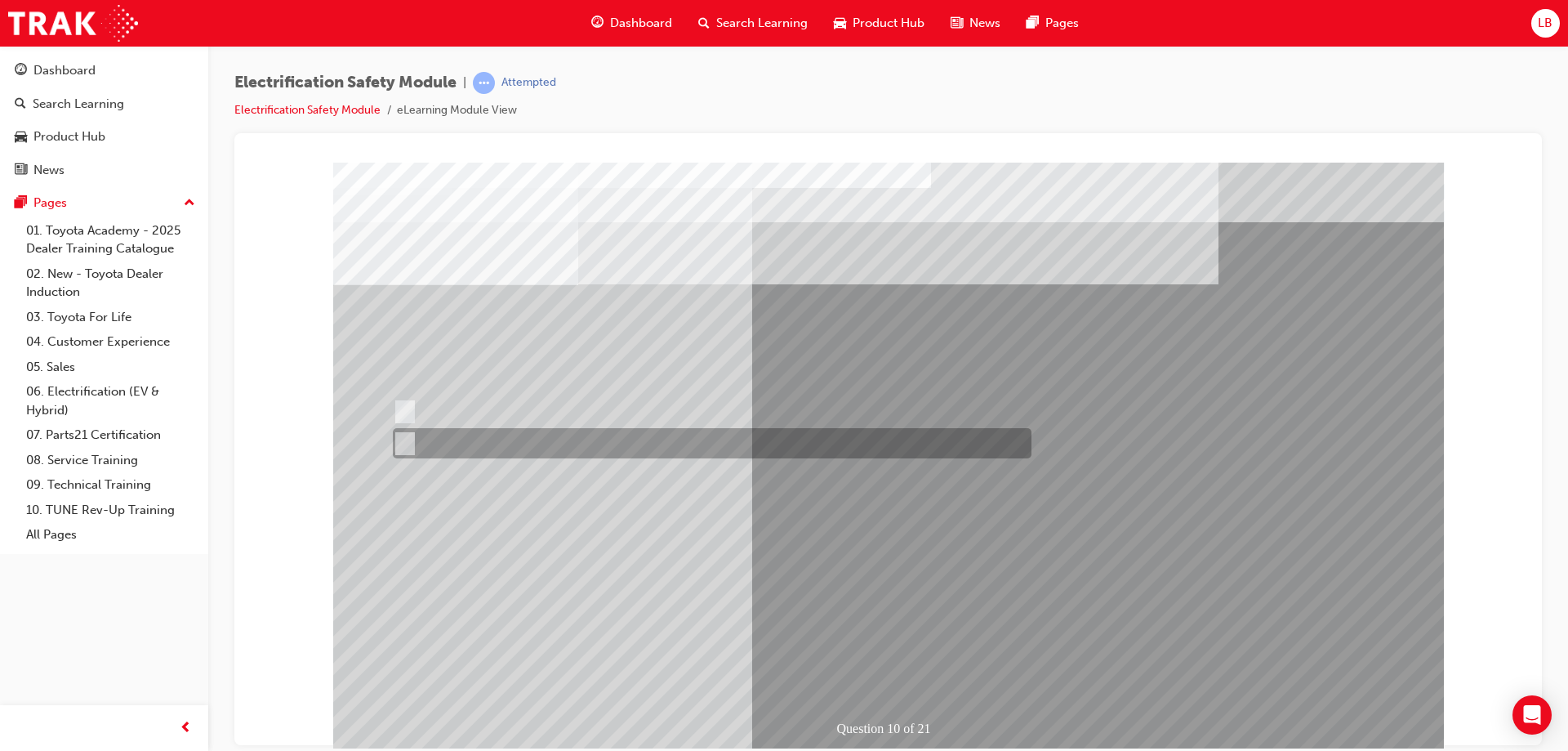
click at [444, 451] on div at bounding box center [708, 442] width 639 height 30
radio input "true"
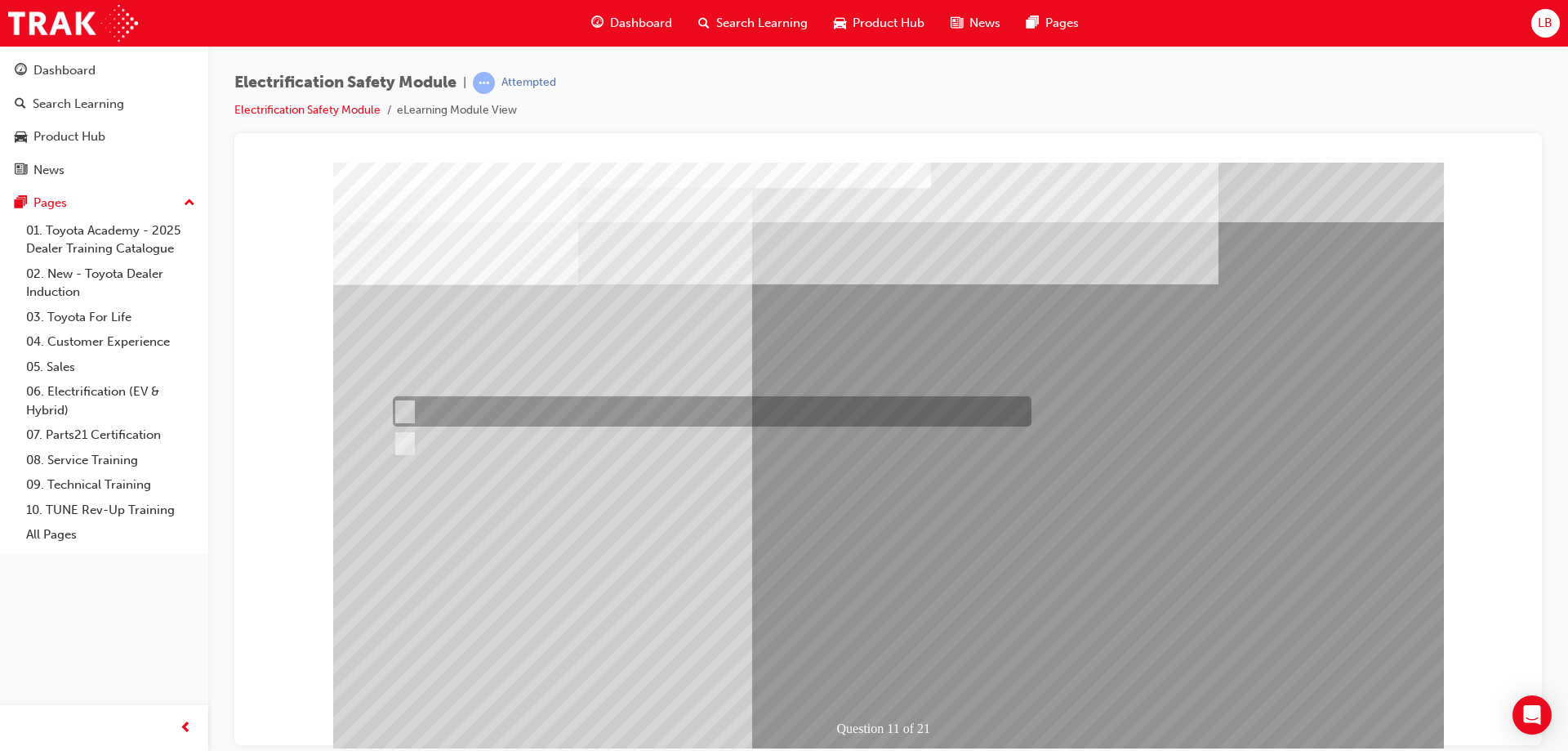
click at [409, 409] on input "True" at bounding box center [401, 412] width 18 height 18
radio input "true"
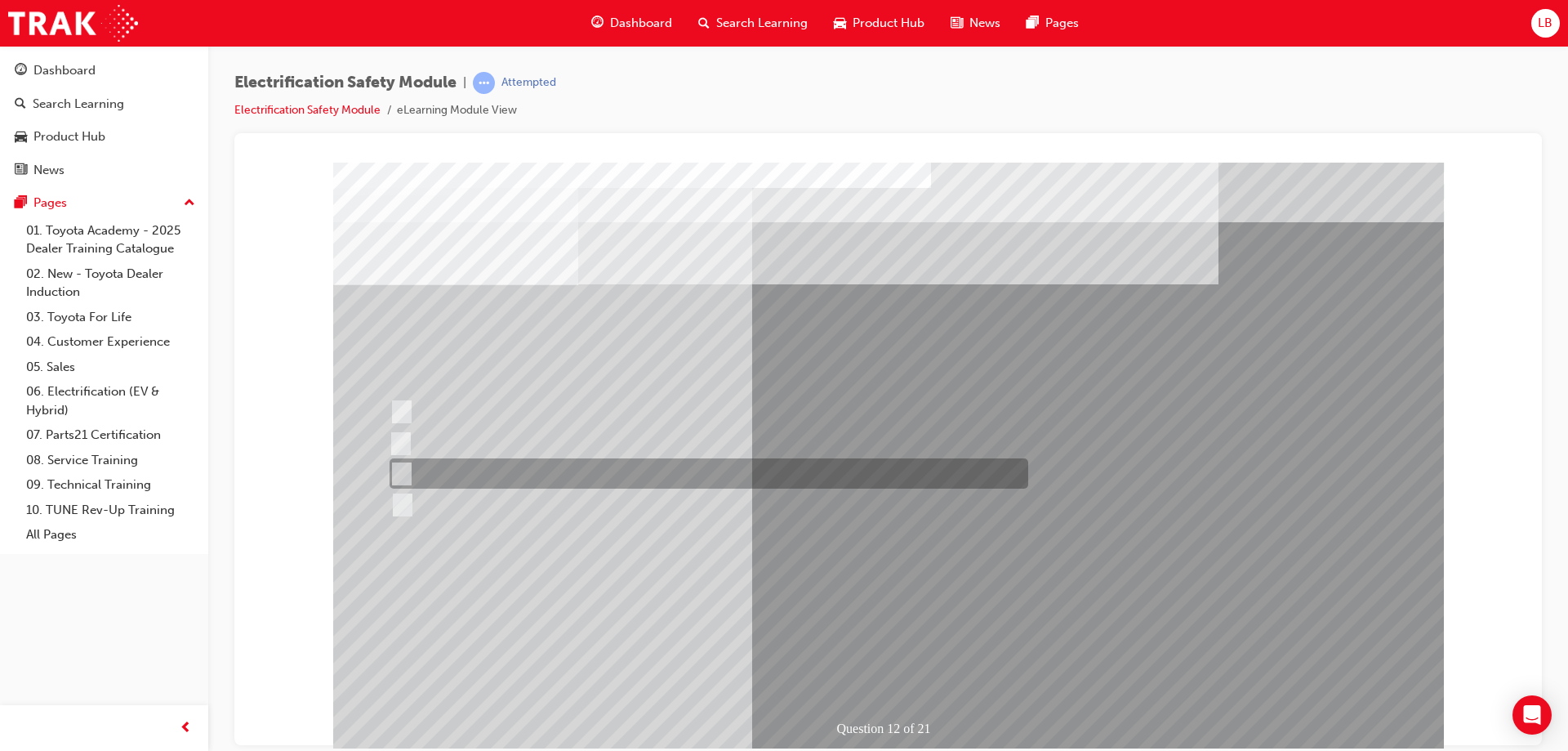
click at [521, 473] on div at bounding box center [705, 473] width 639 height 30
radio input "true"
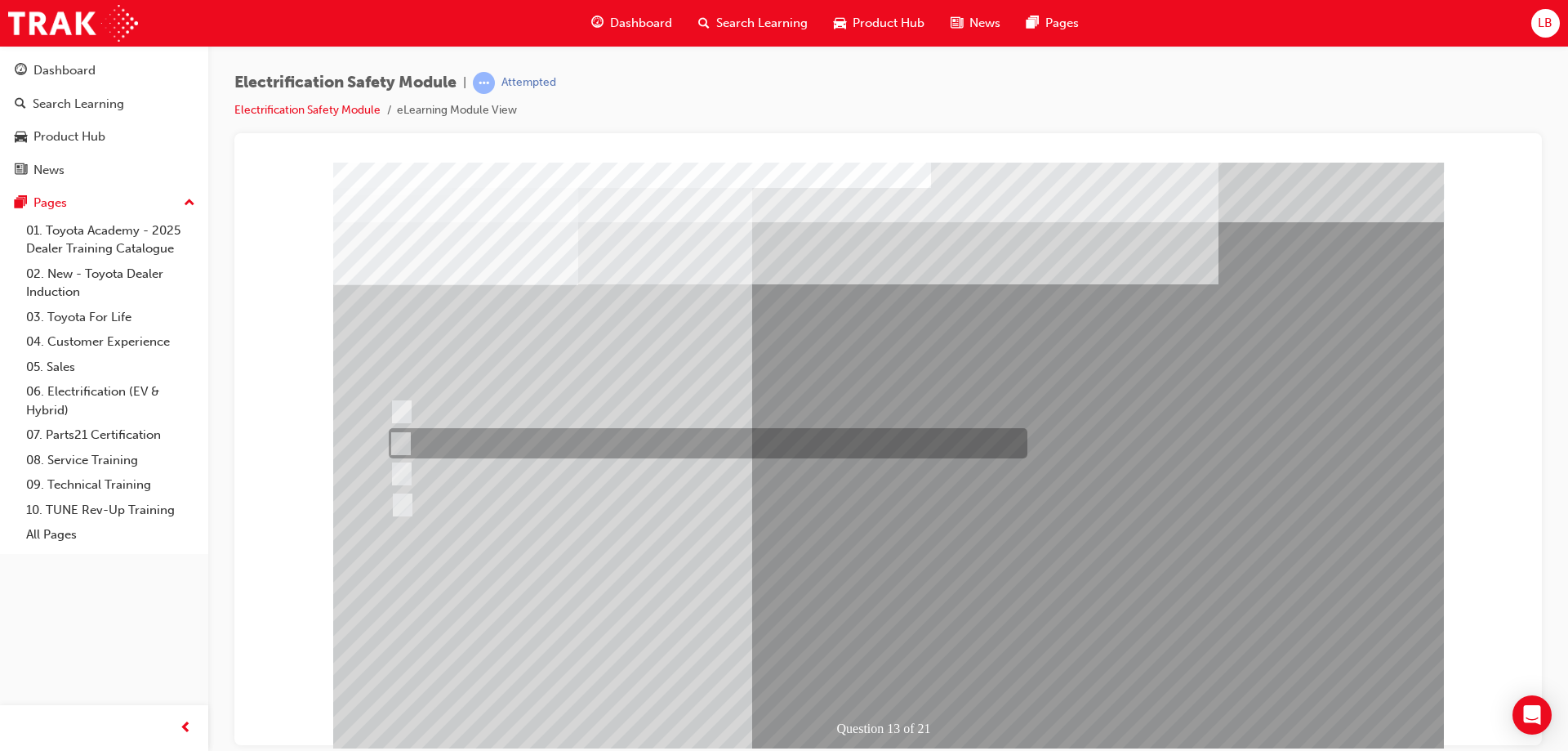
click at [635, 447] on div at bounding box center [704, 442] width 639 height 30
radio input "true"
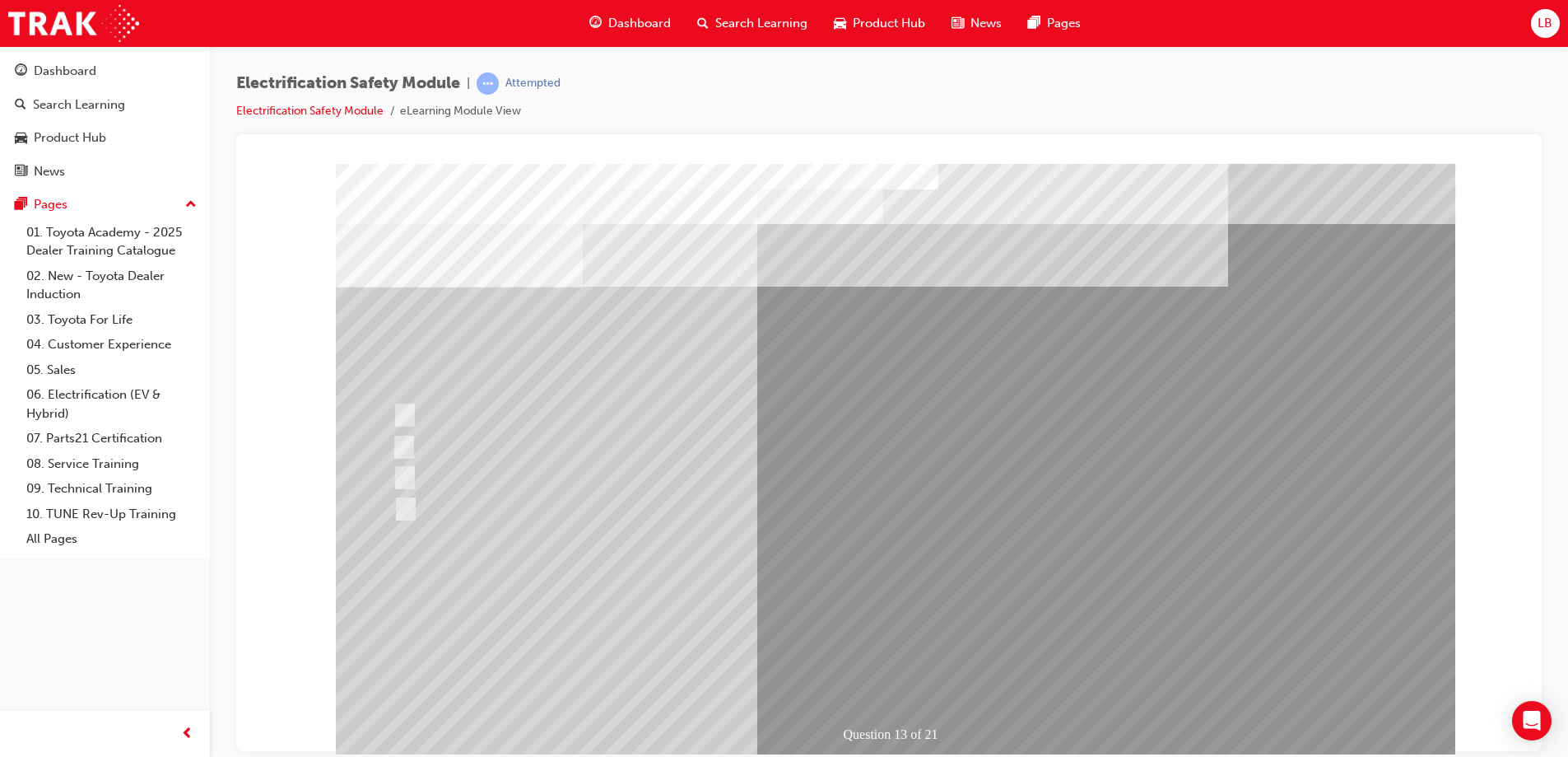
click at [853, 602] on div "Question 13 of 21" at bounding box center [895, 459] width 1120 height 593
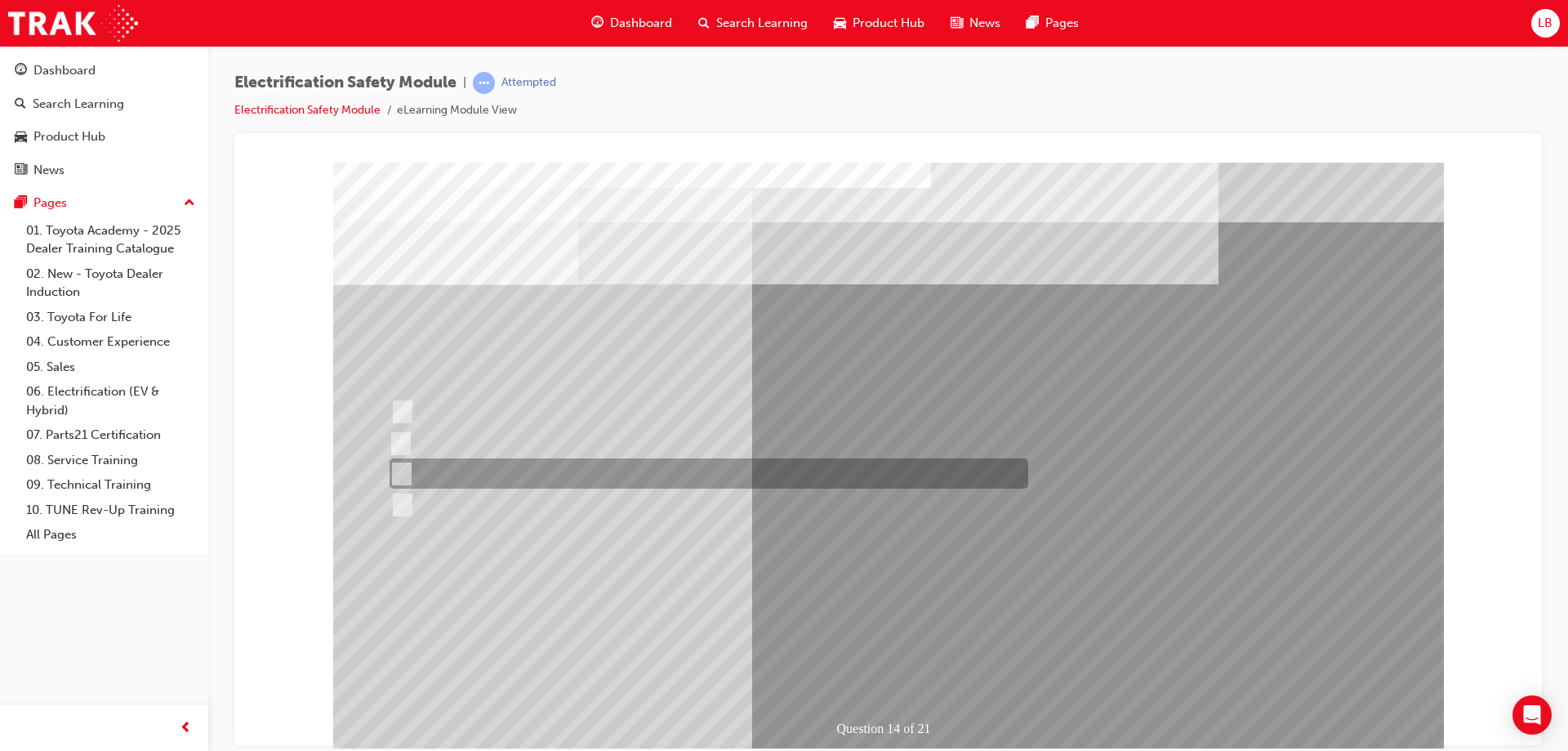
click at [521, 468] on div at bounding box center [705, 473] width 639 height 30
radio input "true"
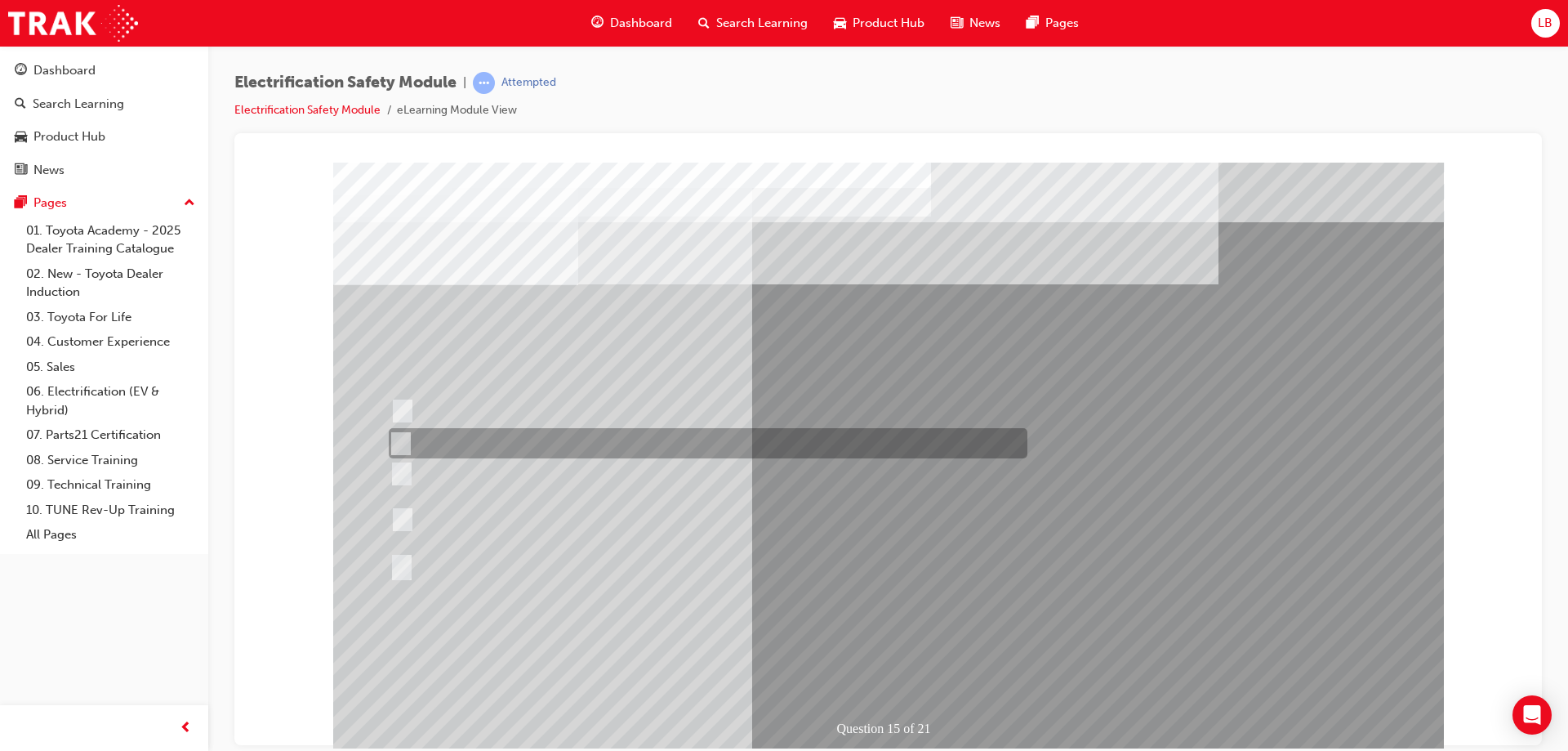
click at [738, 441] on div at bounding box center [704, 442] width 639 height 30
radio input "true"
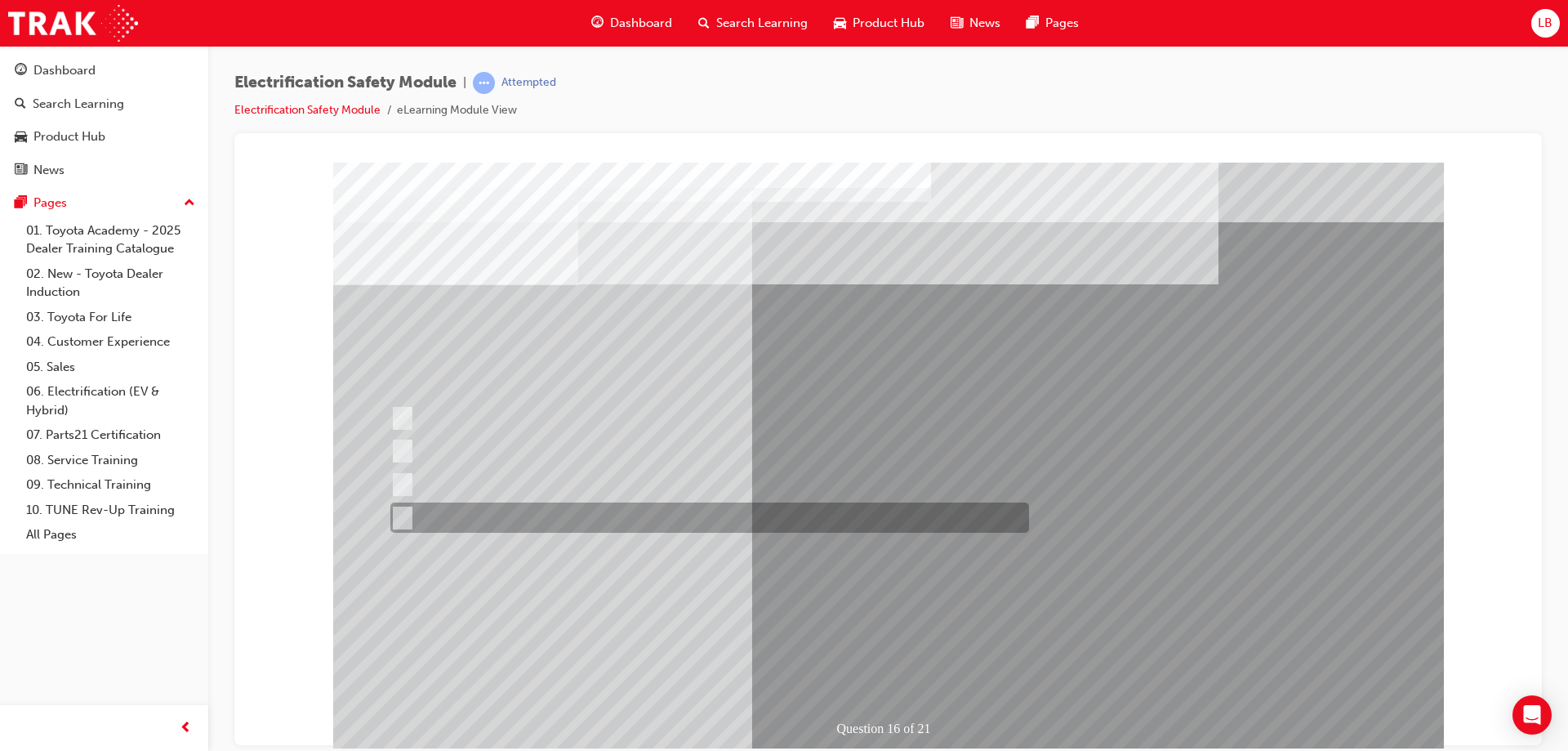
click at [644, 515] on div at bounding box center [706, 517] width 639 height 30
radio input "true"
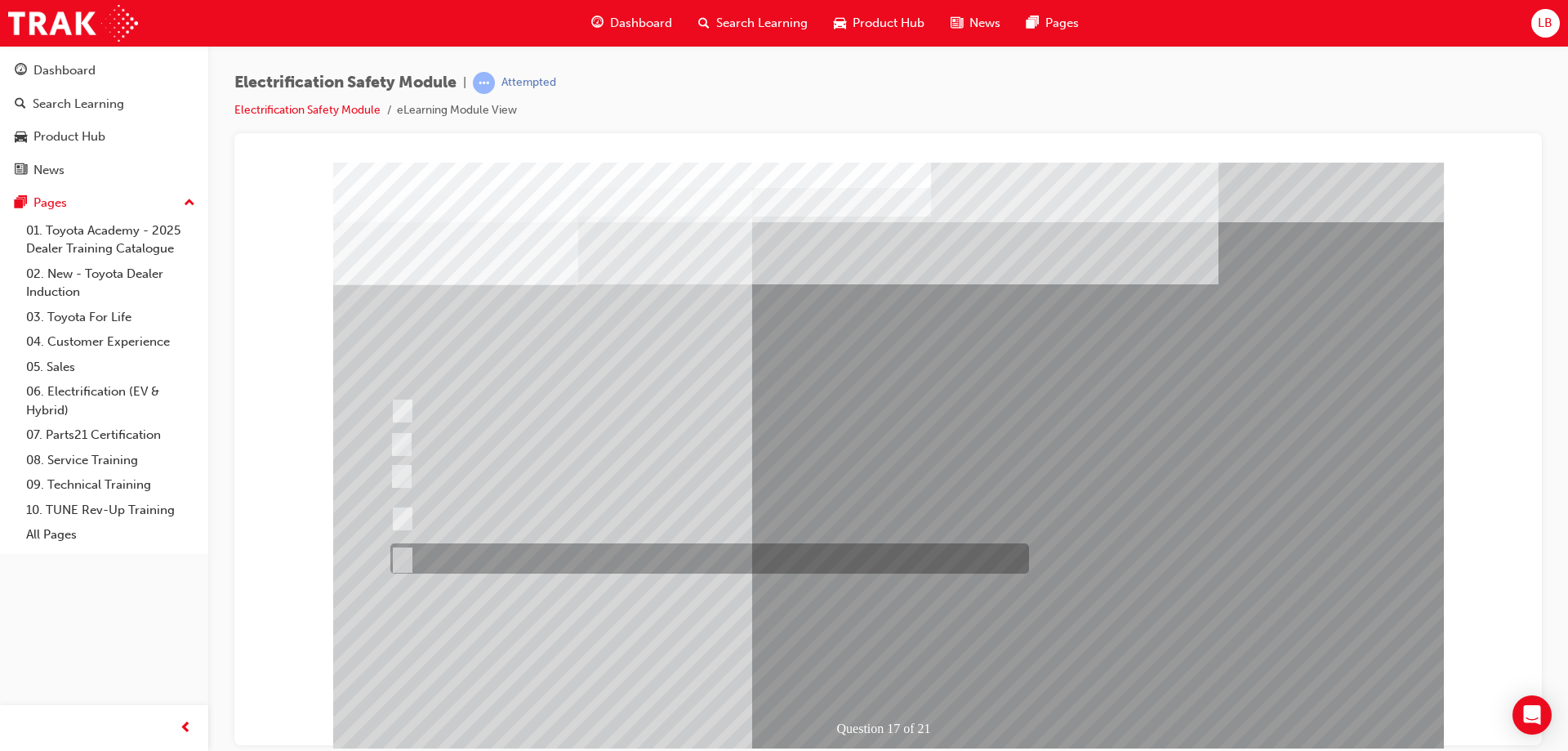
click at [572, 549] on div at bounding box center [706, 558] width 639 height 30
radio input "true"
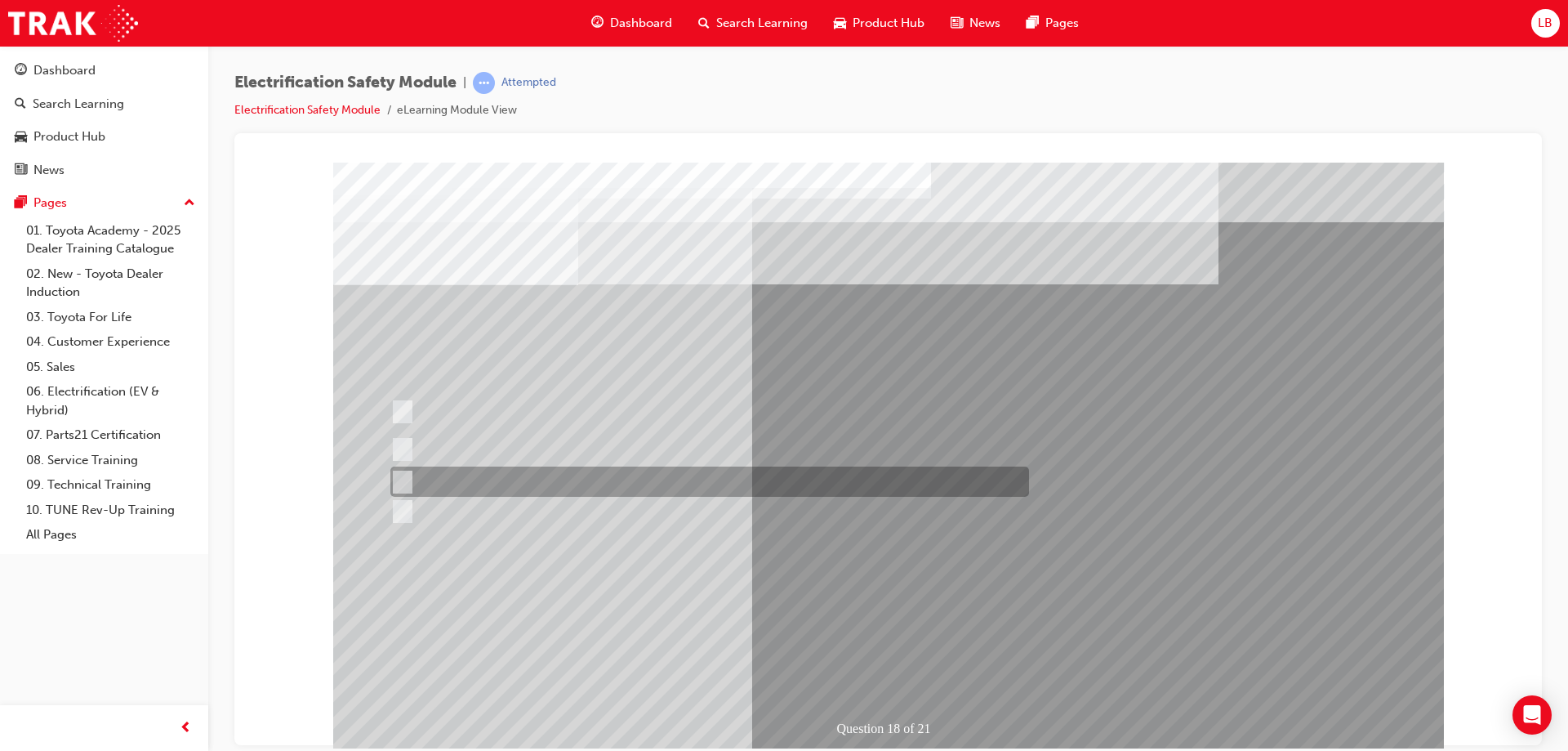
click at [548, 482] on div at bounding box center [706, 481] width 639 height 30
radio input "true"
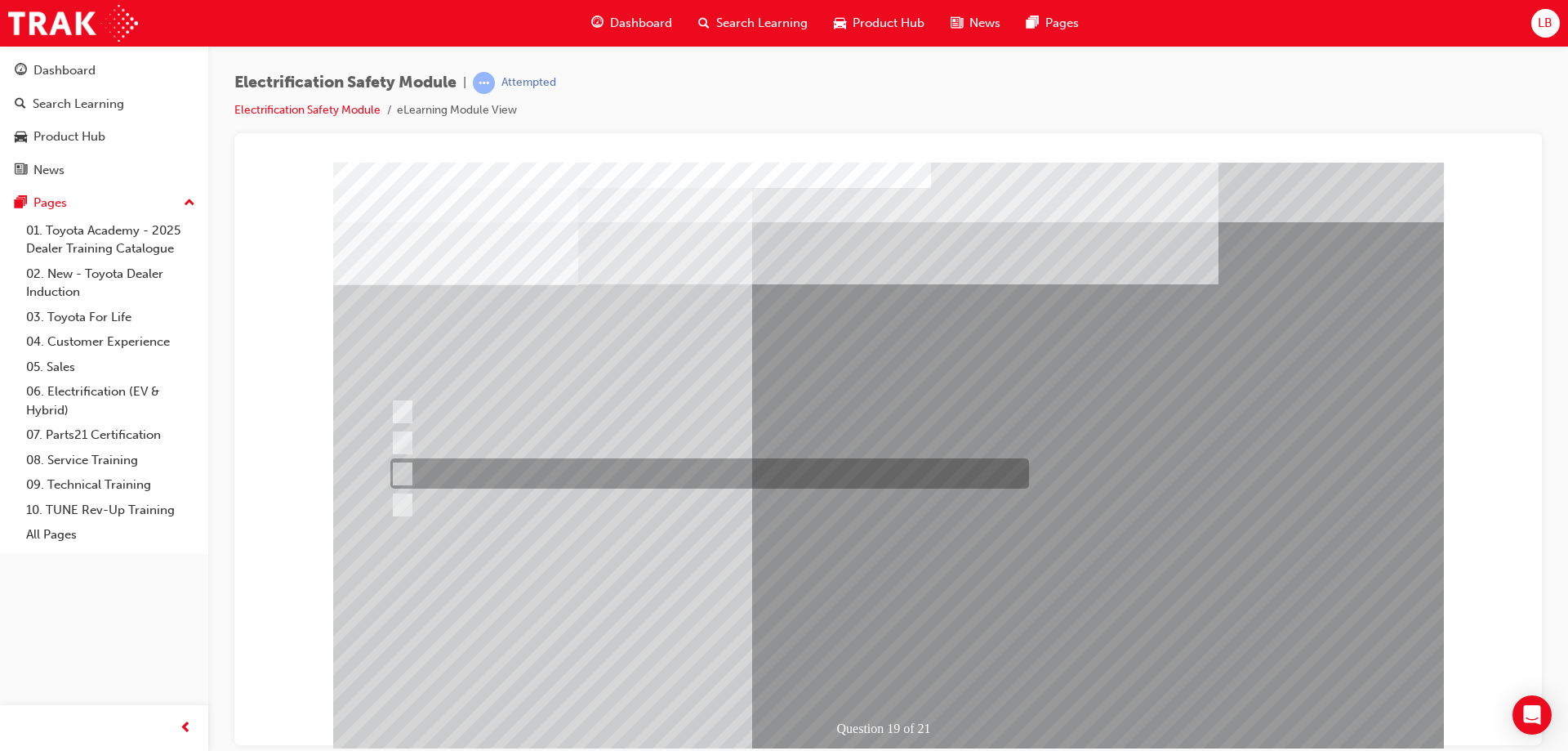
click at [732, 469] on div at bounding box center [706, 473] width 639 height 30
radio input "true"
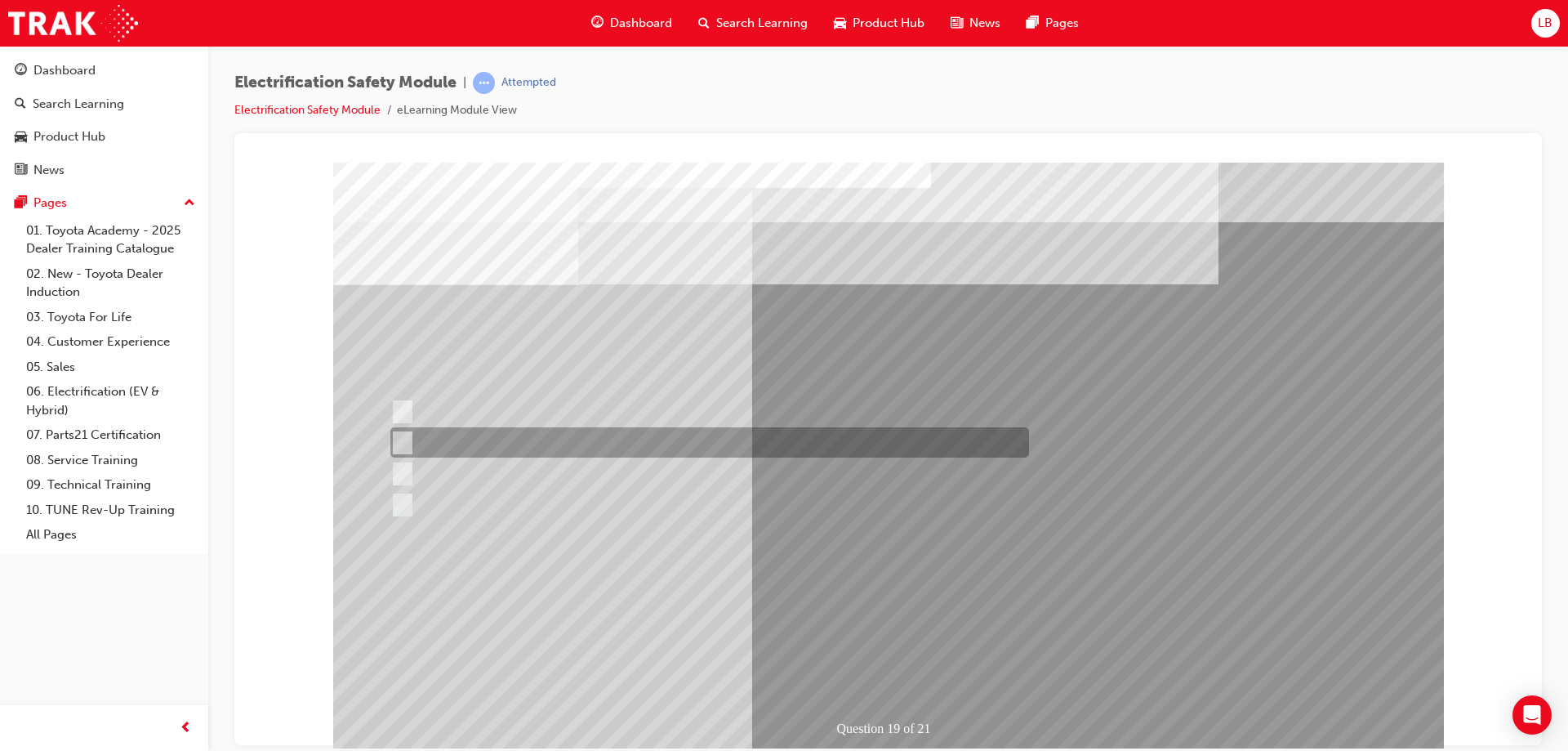
click at [717, 444] on div at bounding box center [706, 441] width 639 height 30
radio input "true"
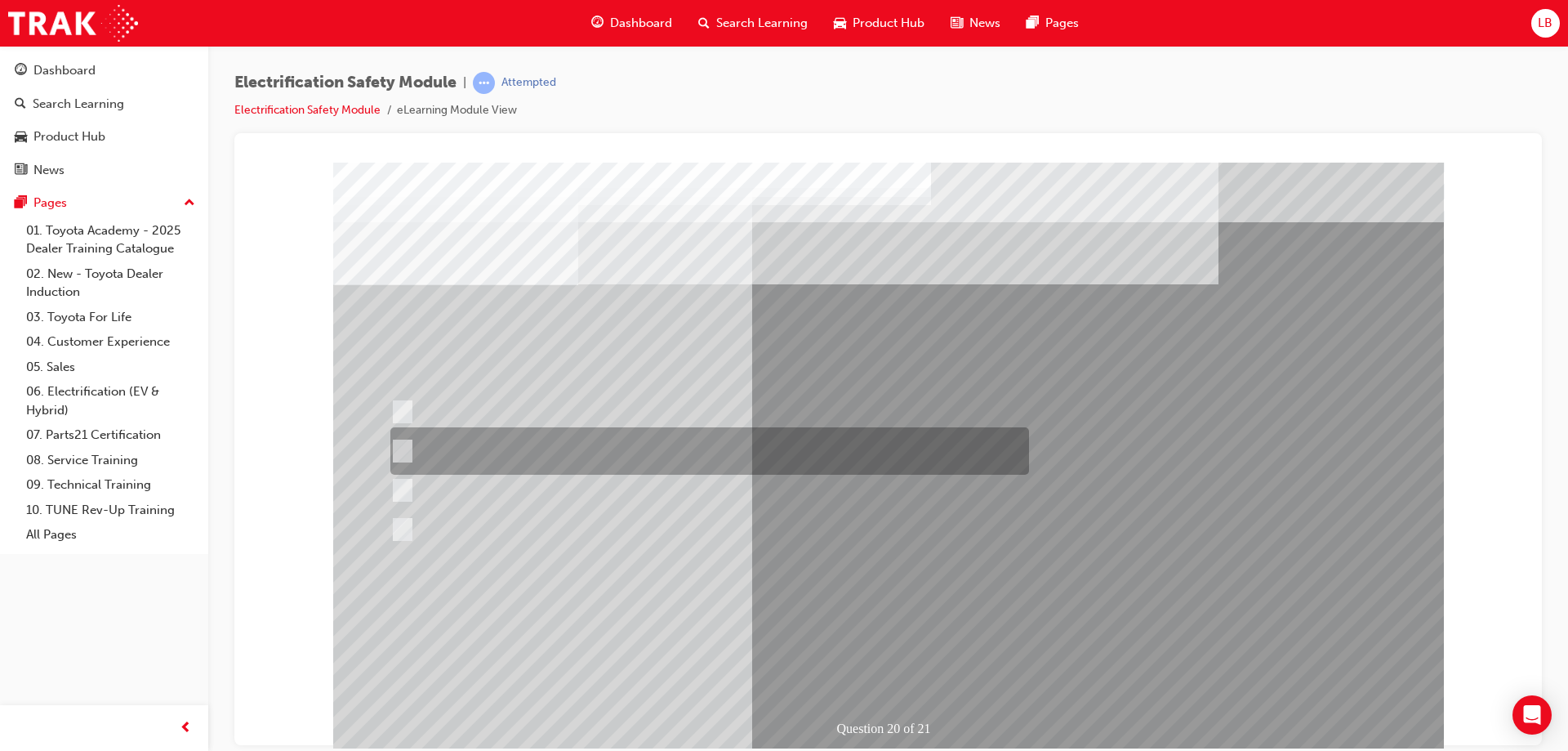
click at [554, 449] on div at bounding box center [706, 450] width 639 height 47
radio input "true"
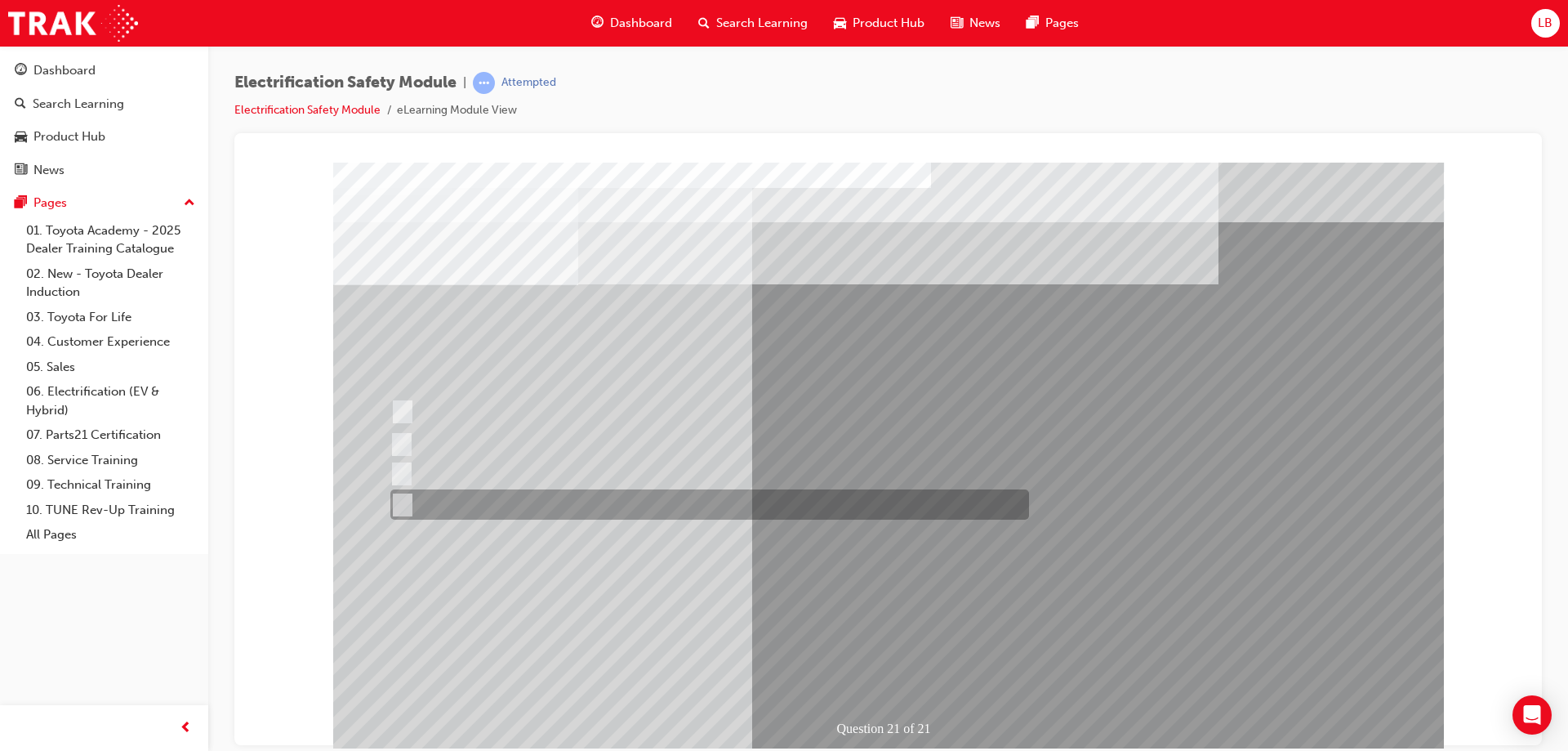
click at [563, 507] on div at bounding box center [706, 504] width 639 height 30
radio input "true"
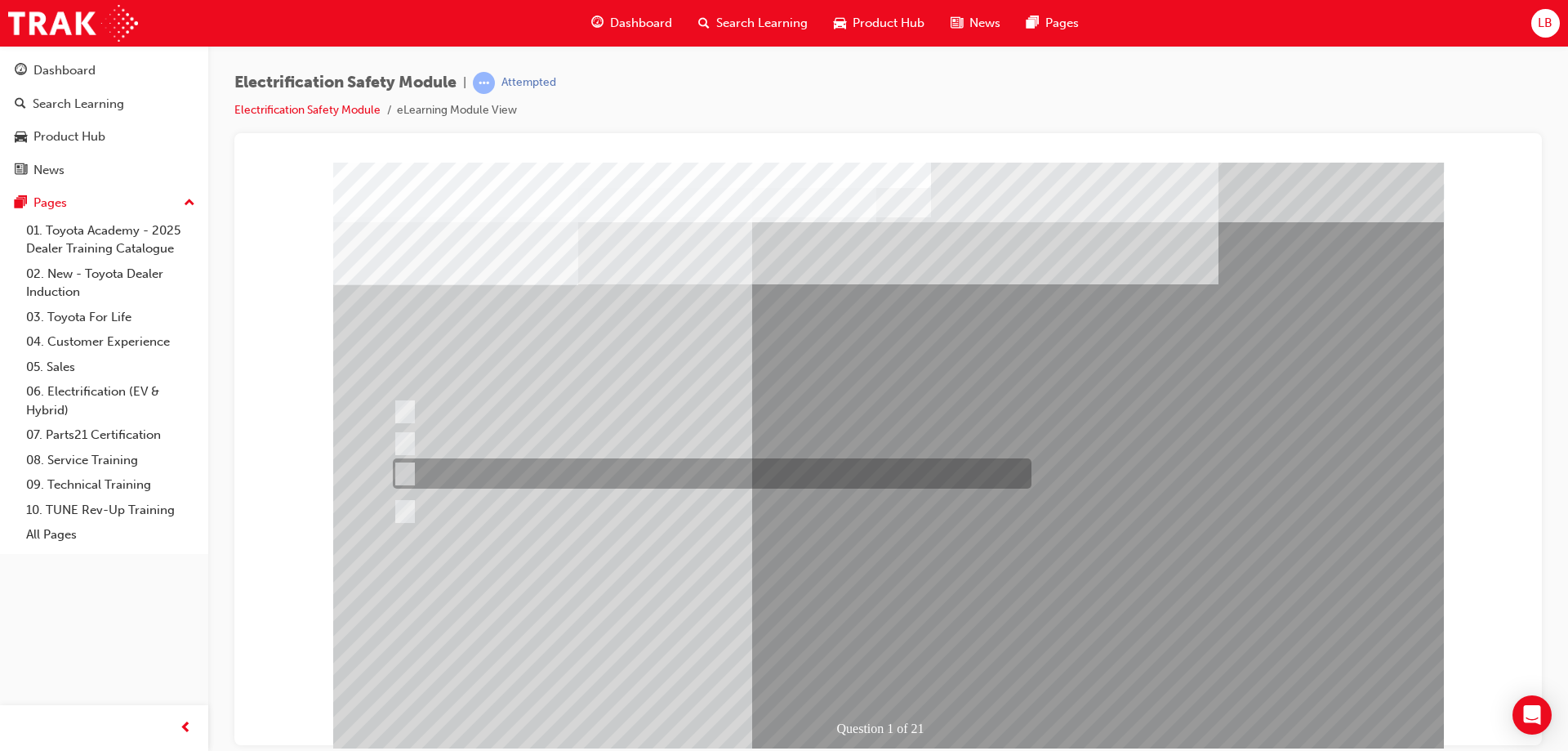
click at [816, 468] on div at bounding box center [708, 473] width 639 height 30
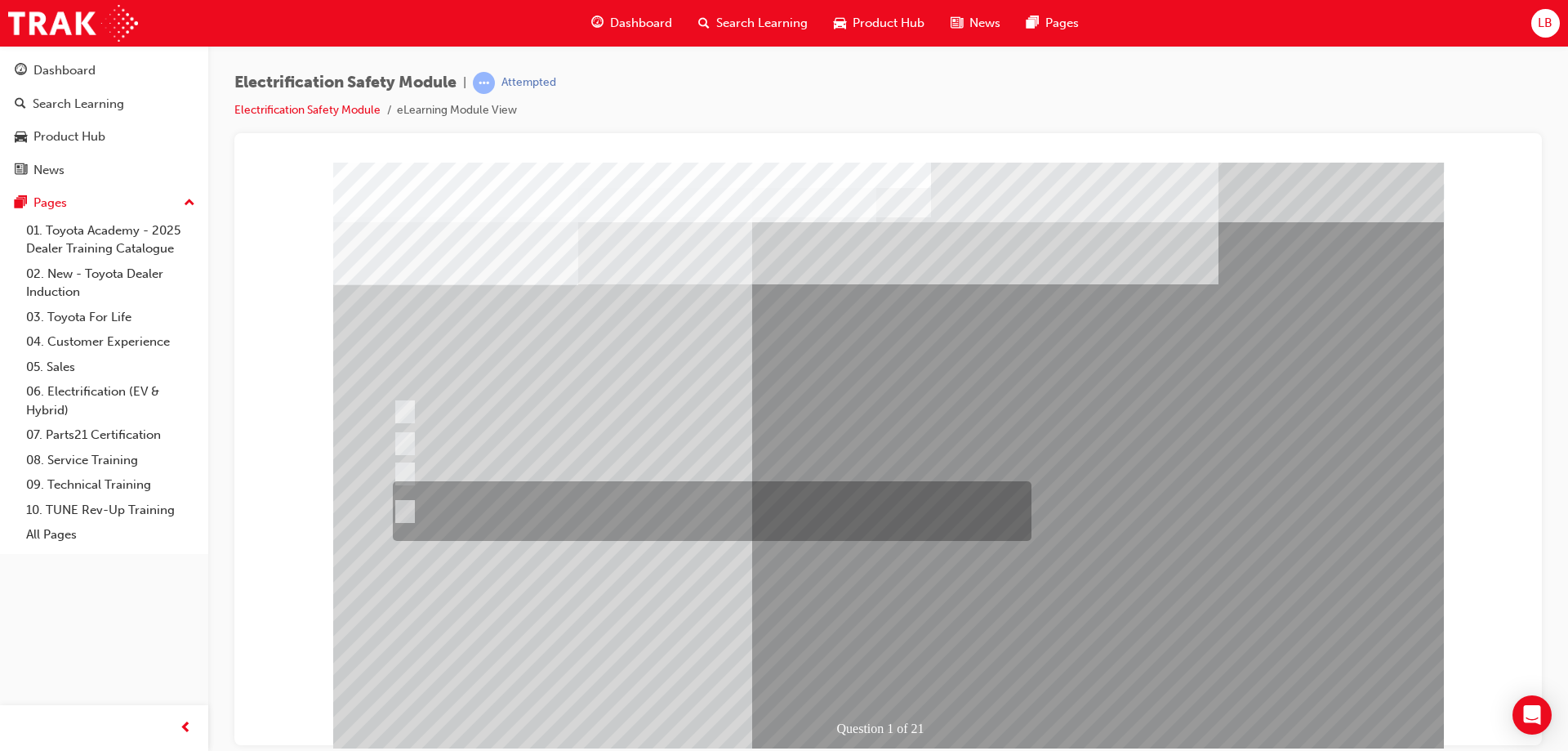
click at [785, 513] on div at bounding box center [708, 511] width 639 height 60
radio input "false"
radio input "true"
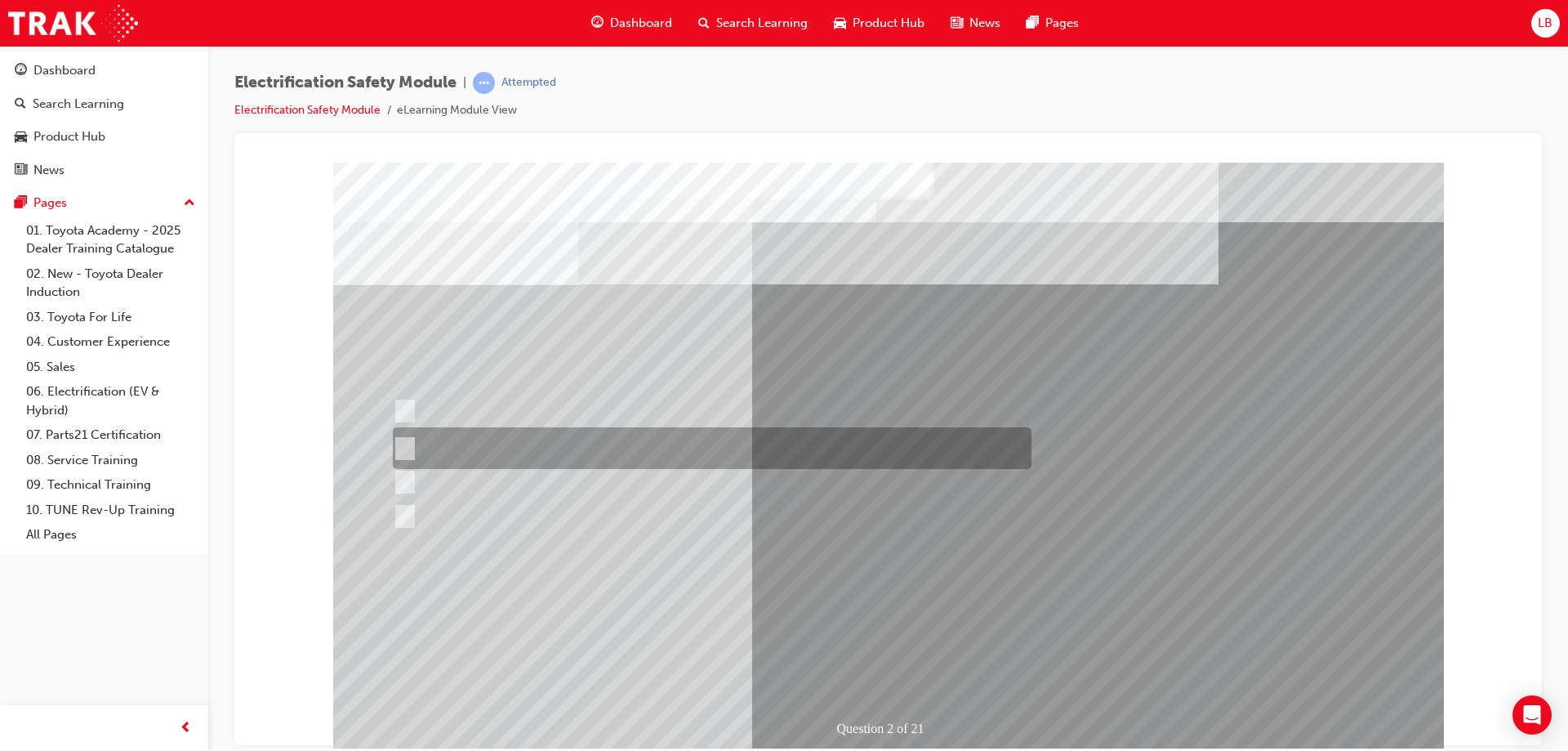
click at [795, 447] on div at bounding box center [708, 448] width 639 height 42
radio input "true"
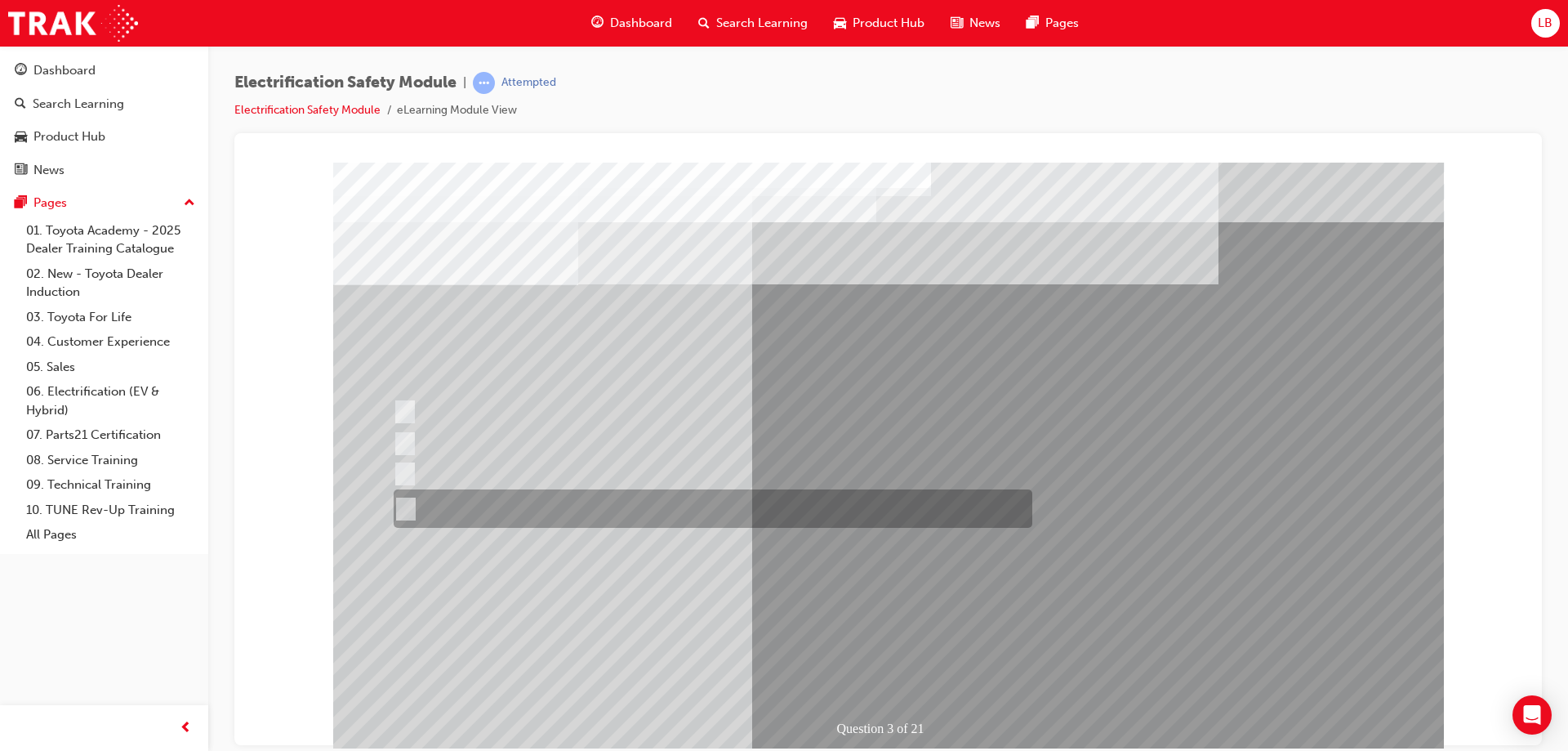
click at [862, 494] on div at bounding box center [709, 508] width 639 height 39
radio input "true"
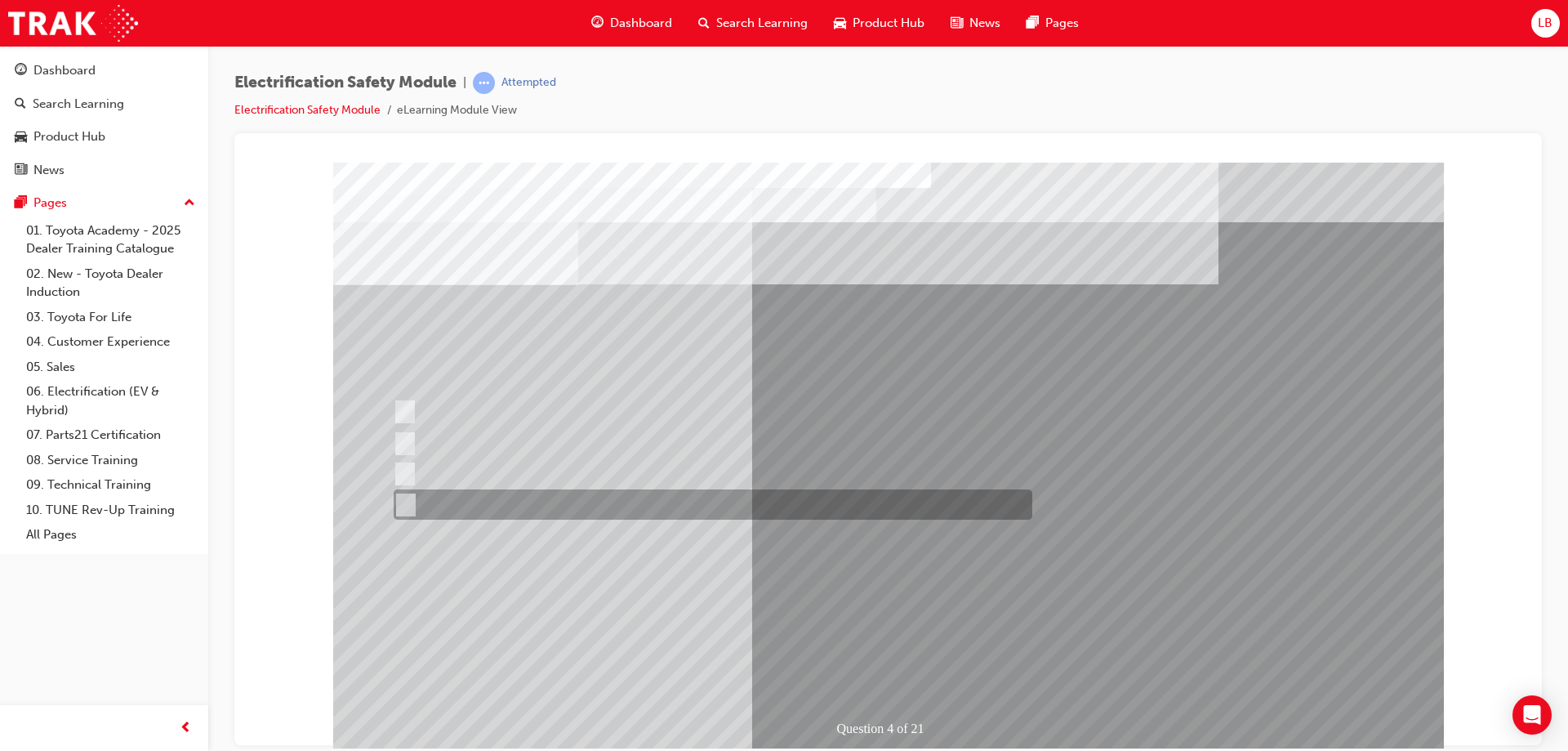
click at [564, 507] on div at bounding box center [709, 504] width 639 height 30
checkbox input "true"
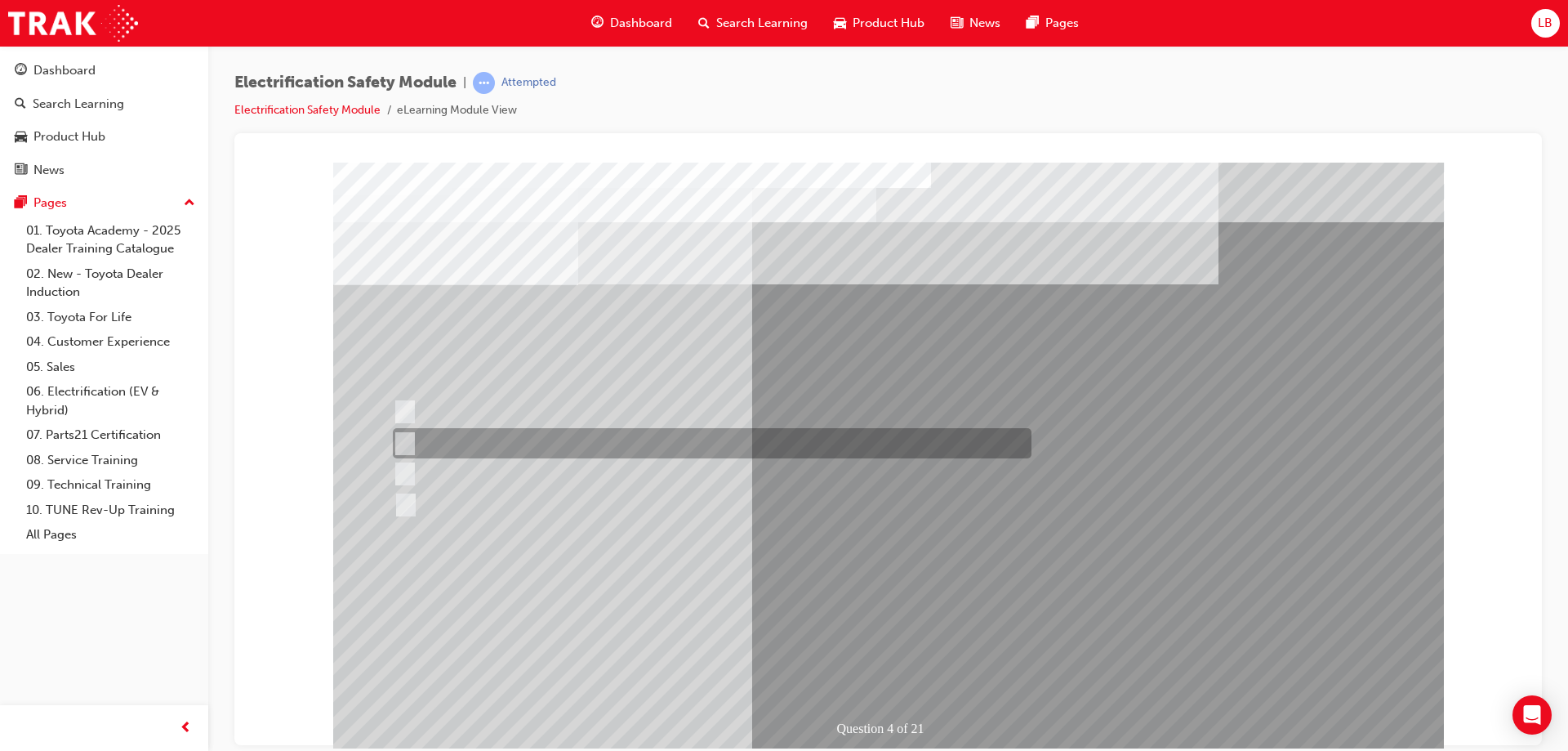
click at [558, 450] on div at bounding box center [708, 442] width 639 height 30
checkbox input "true"
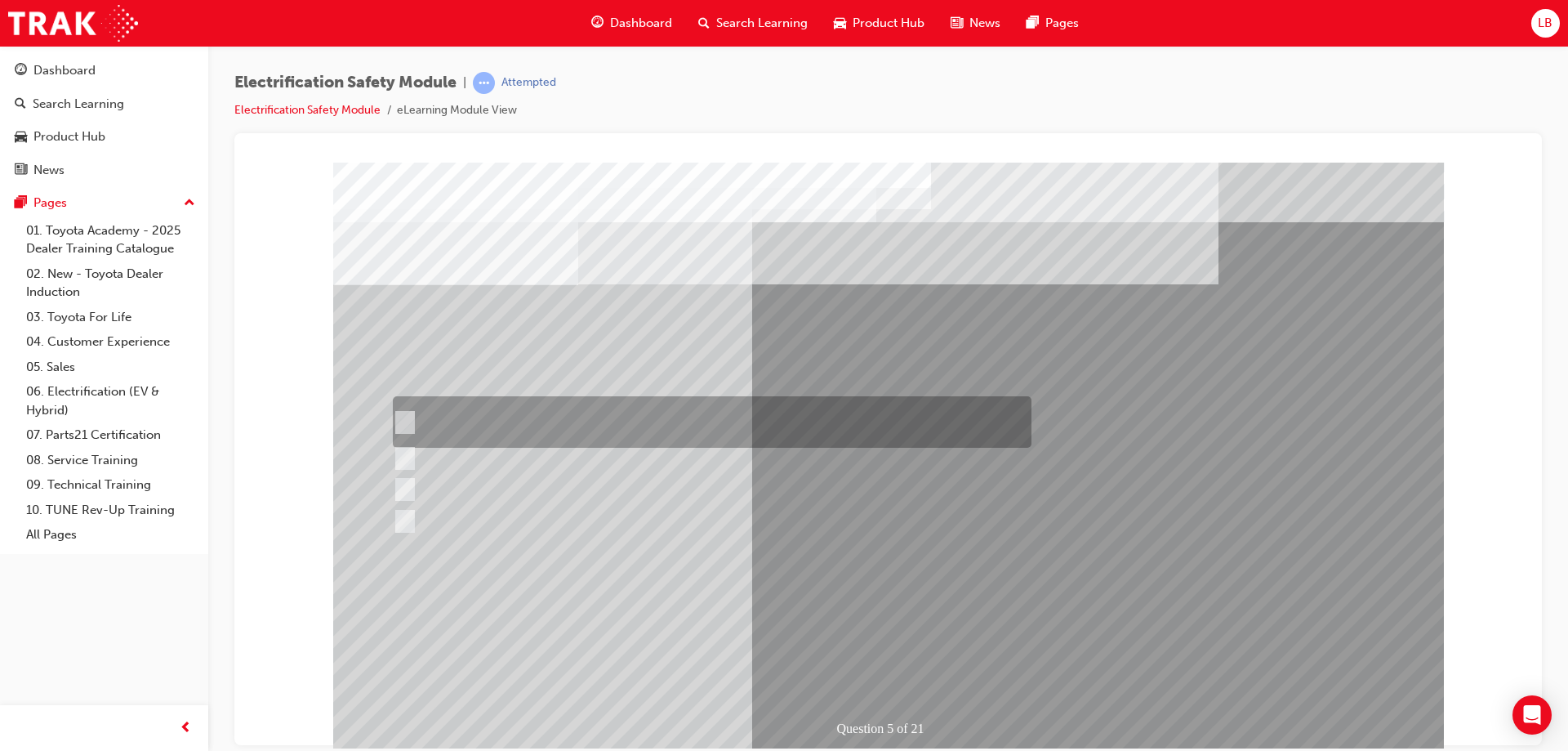
click at [680, 420] on div at bounding box center [708, 422] width 639 height 51
checkbox input "true"
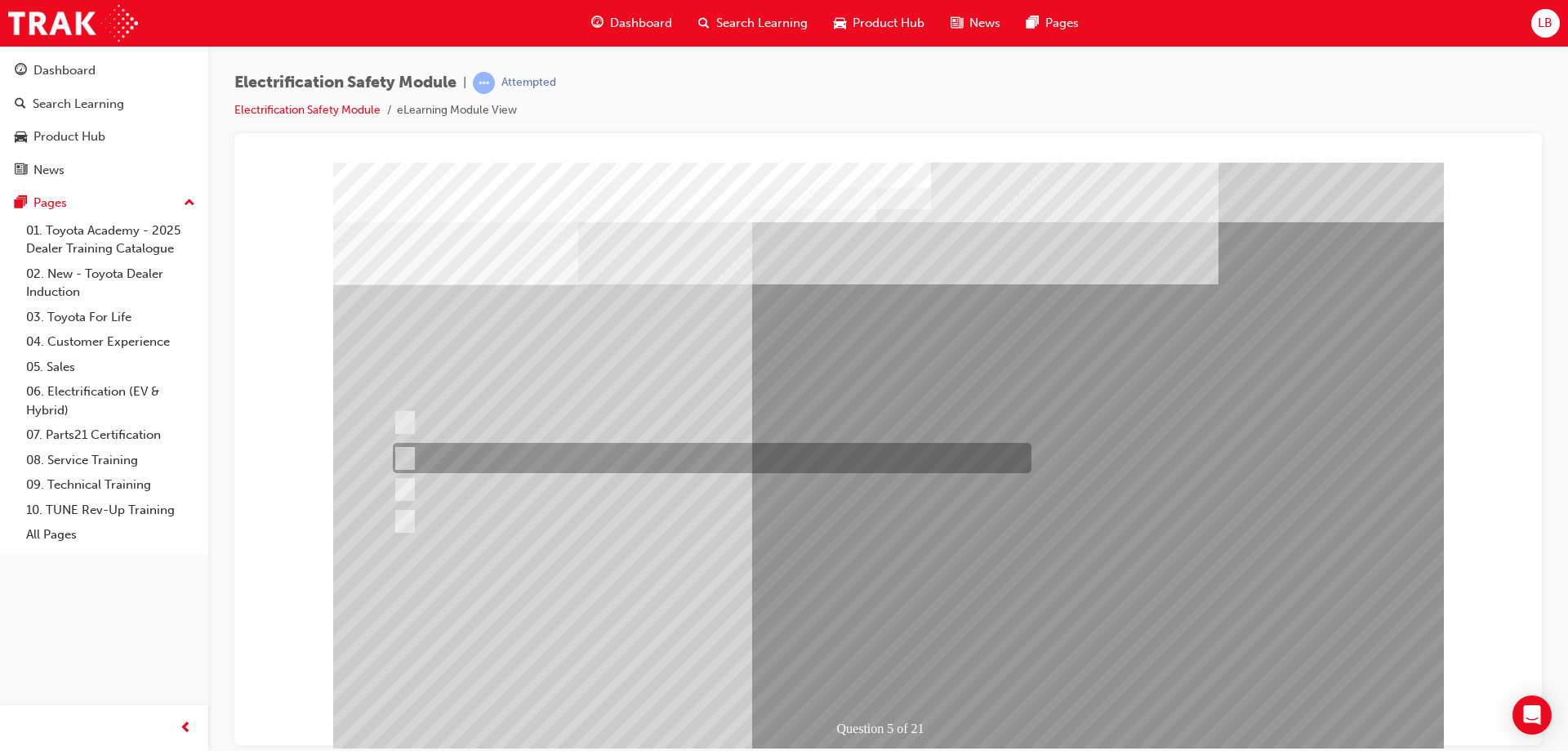
click at [684, 460] on div at bounding box center [708, 458] width 639 height 30
checkbox input "true"
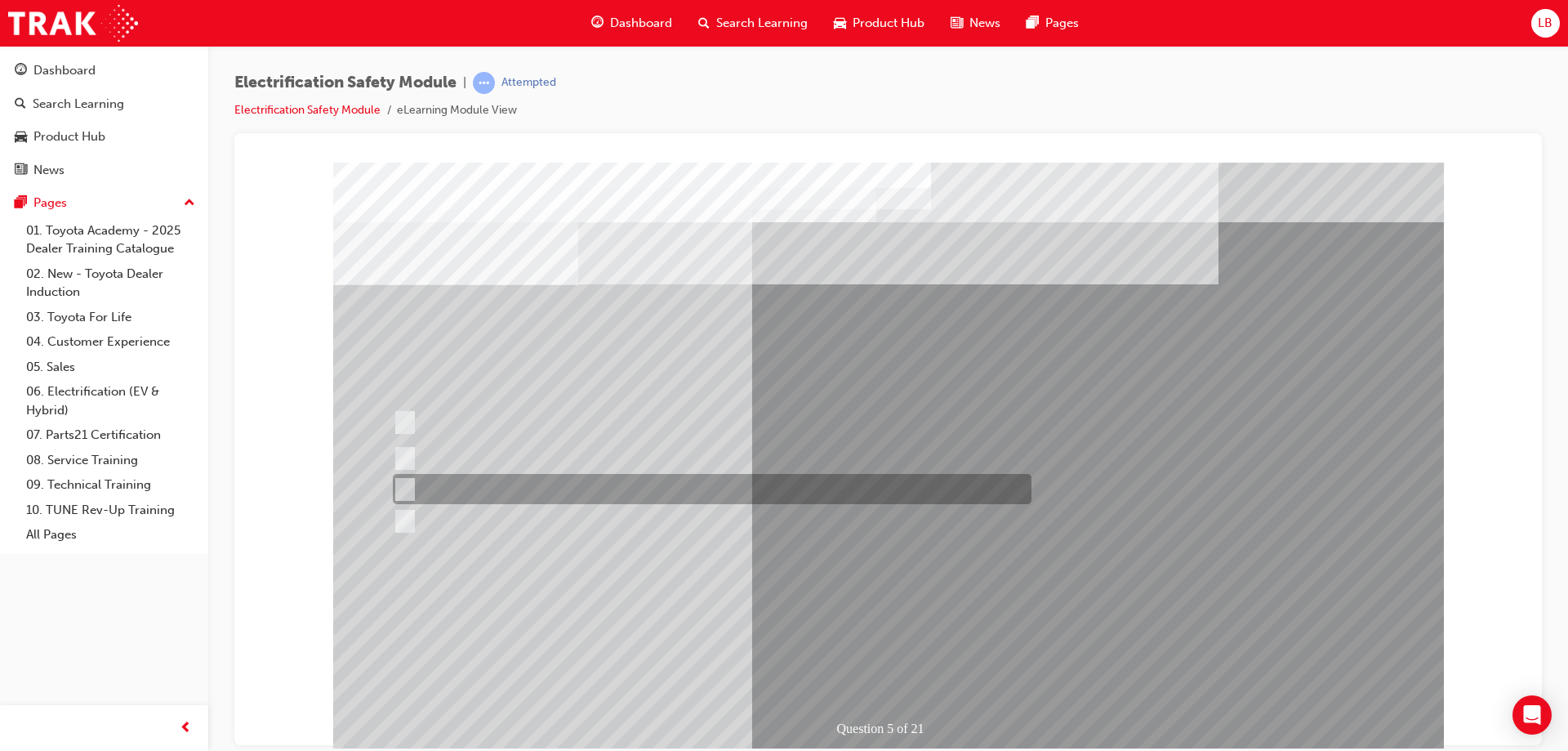
click at [676, 482] on div at bounding box center [708, 488] width 639 height 30
click at [673, 504] on div at bounding box center [708, 488] width 639 height 30
checkbox input "false"
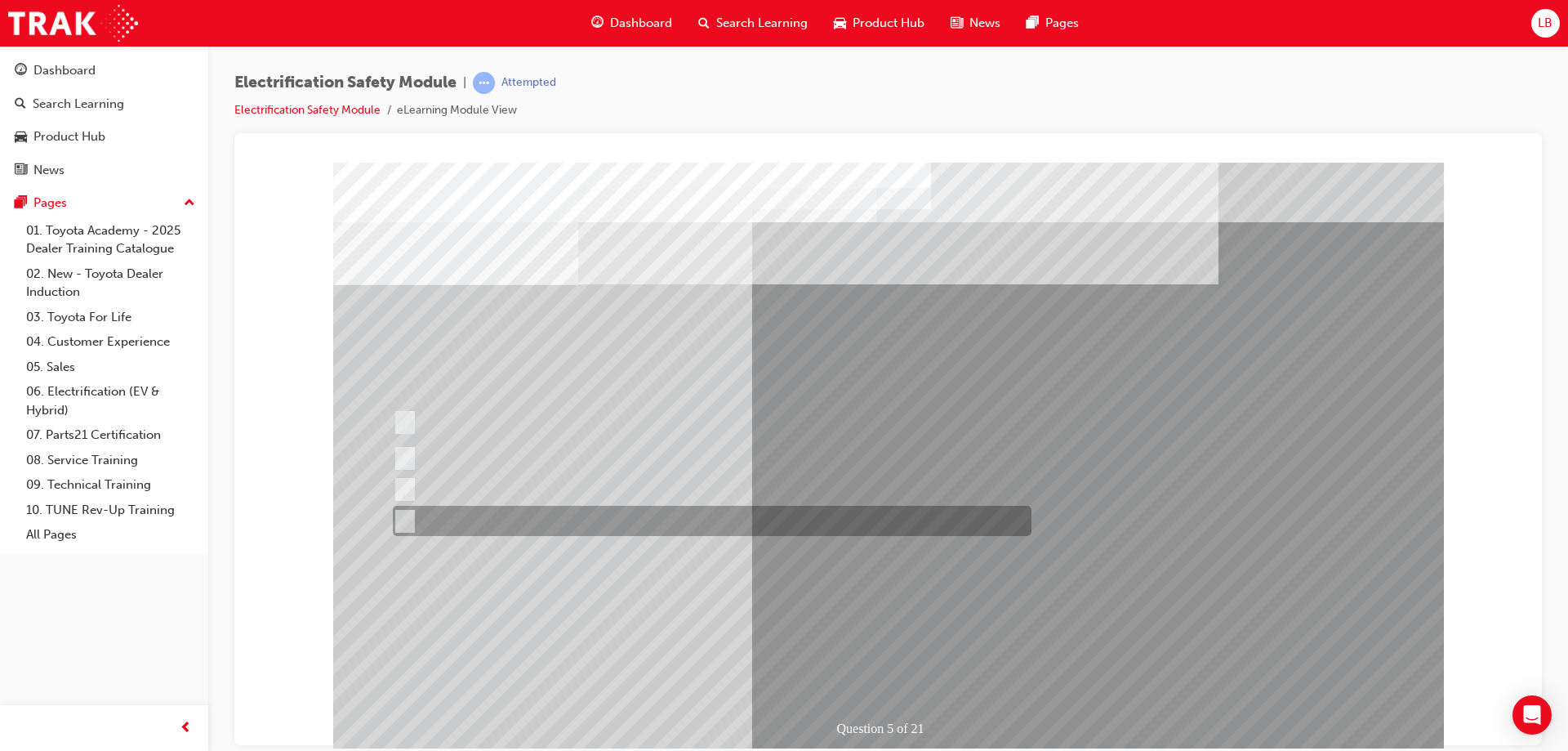
click at [675, 511] on div at bounding box center [708, 520] width 639 height 30
checkbox input "true"
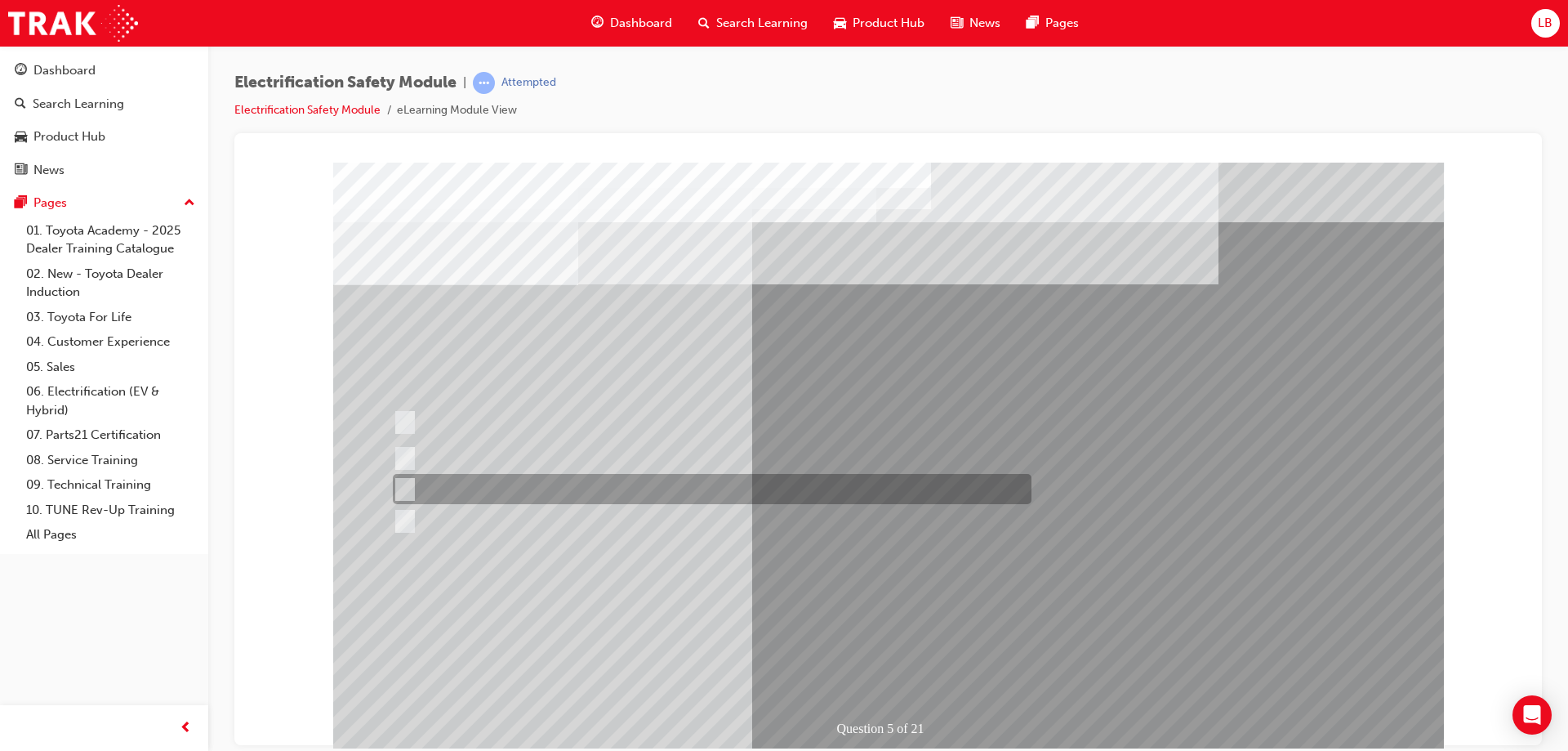
click at [675, 487] on div at bounding box center [708, 488] width 639 height 30
checkbox input "true"
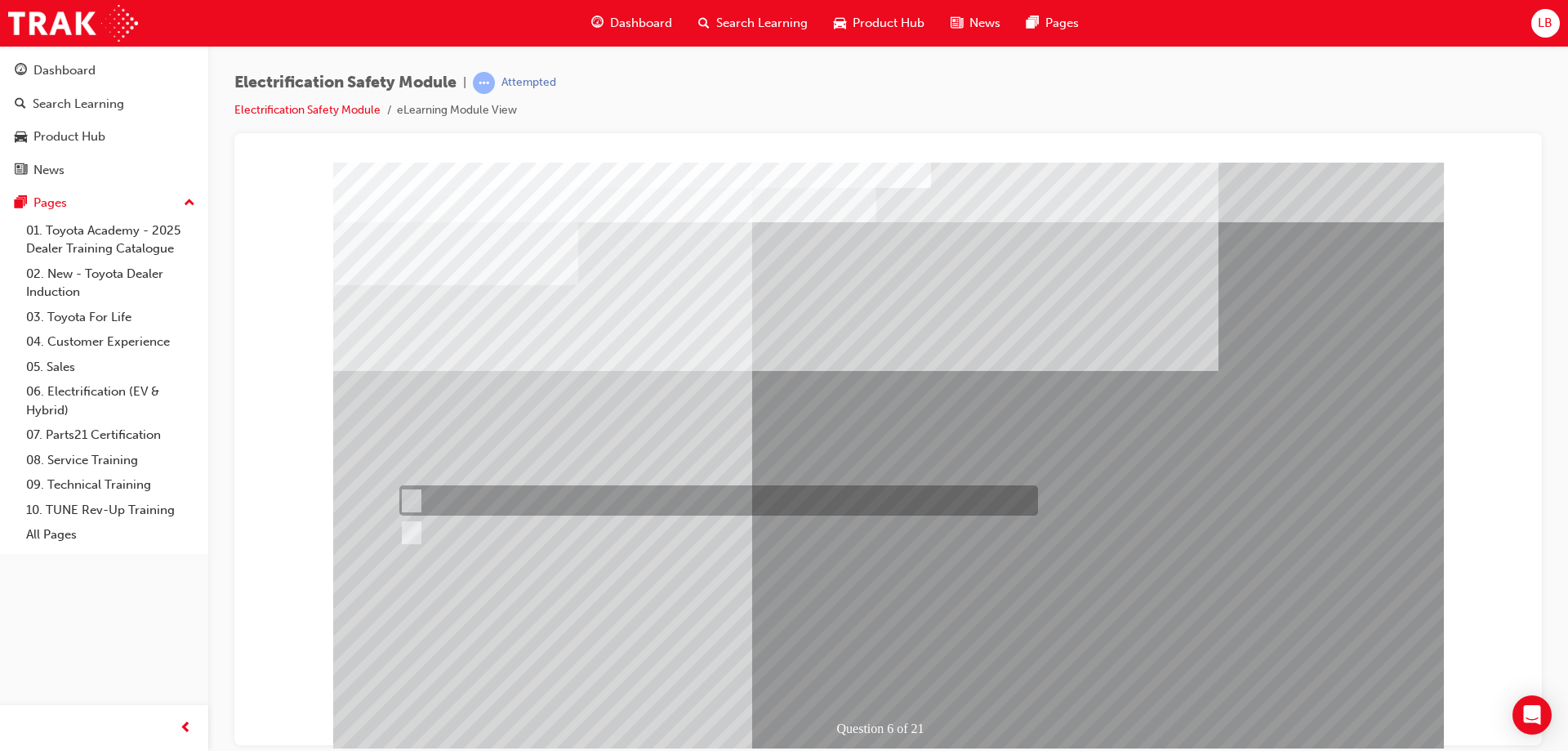
click at [543, 494] on div at bounding box center [715, 500] width 639 height 30
radio input "true"
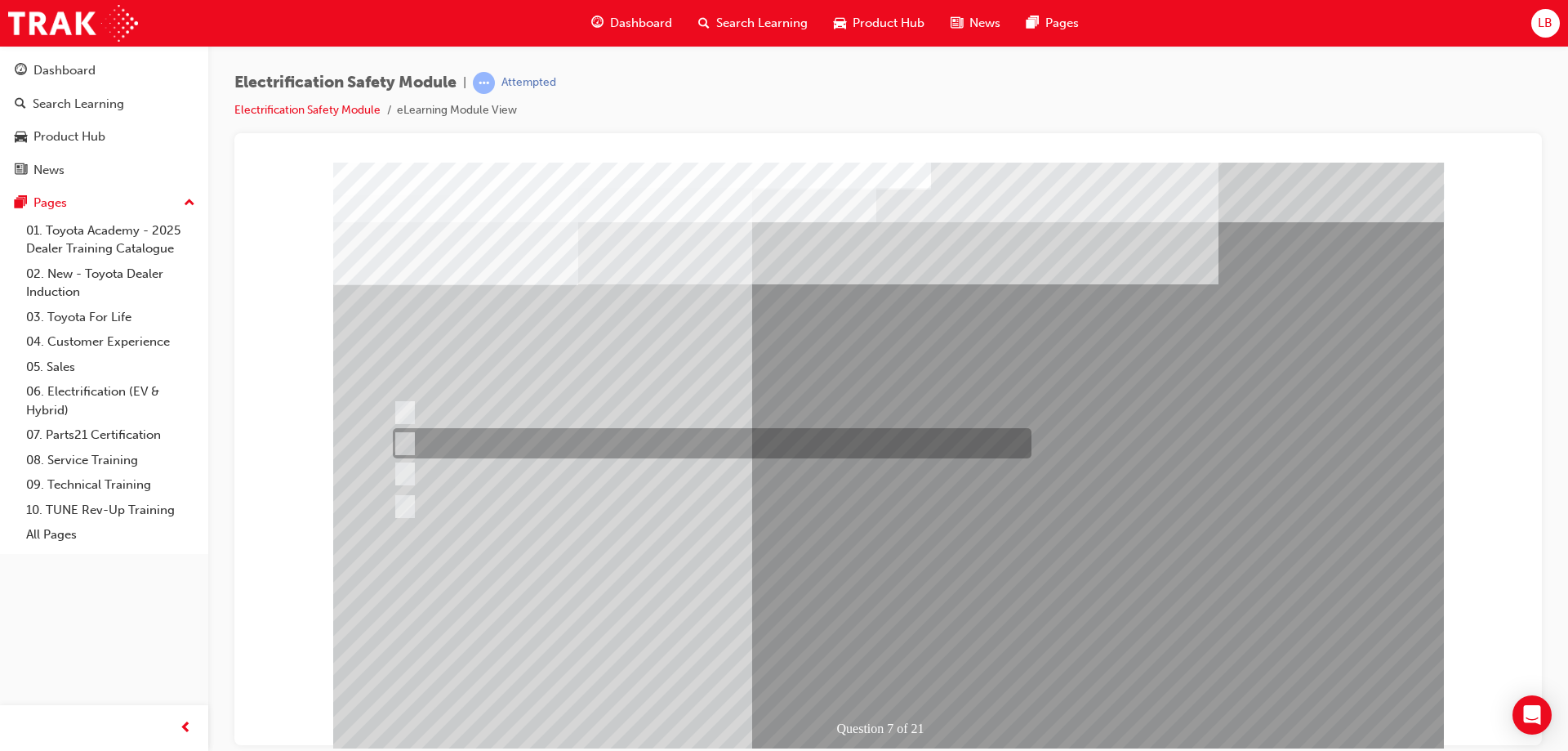
click at [580, 431] on div at bounding box center [708, 442] width 639 height 30
radio input "true"
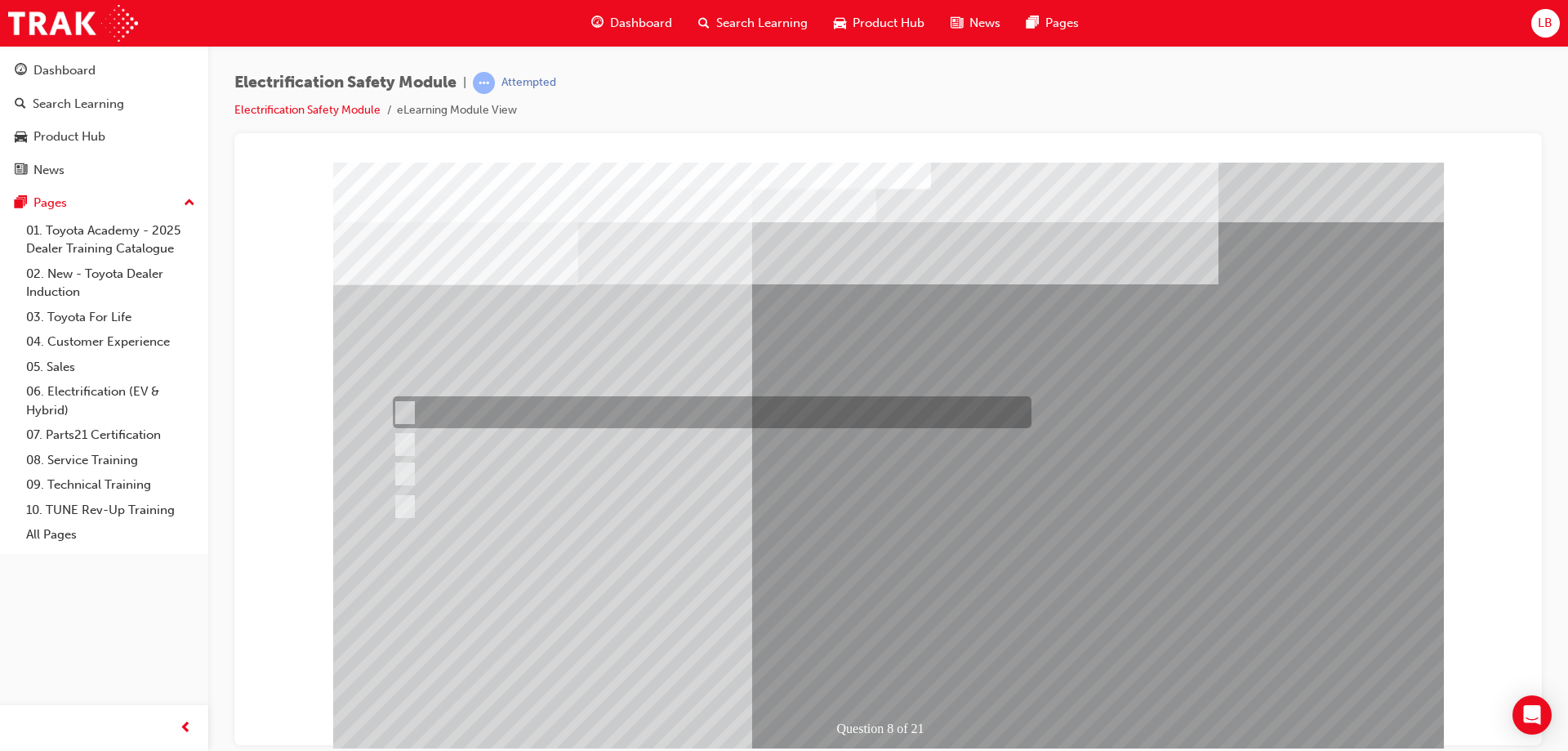
click at [632, 419] on div at bounding box center [708, 412] width 639 height 32
radio input "true"
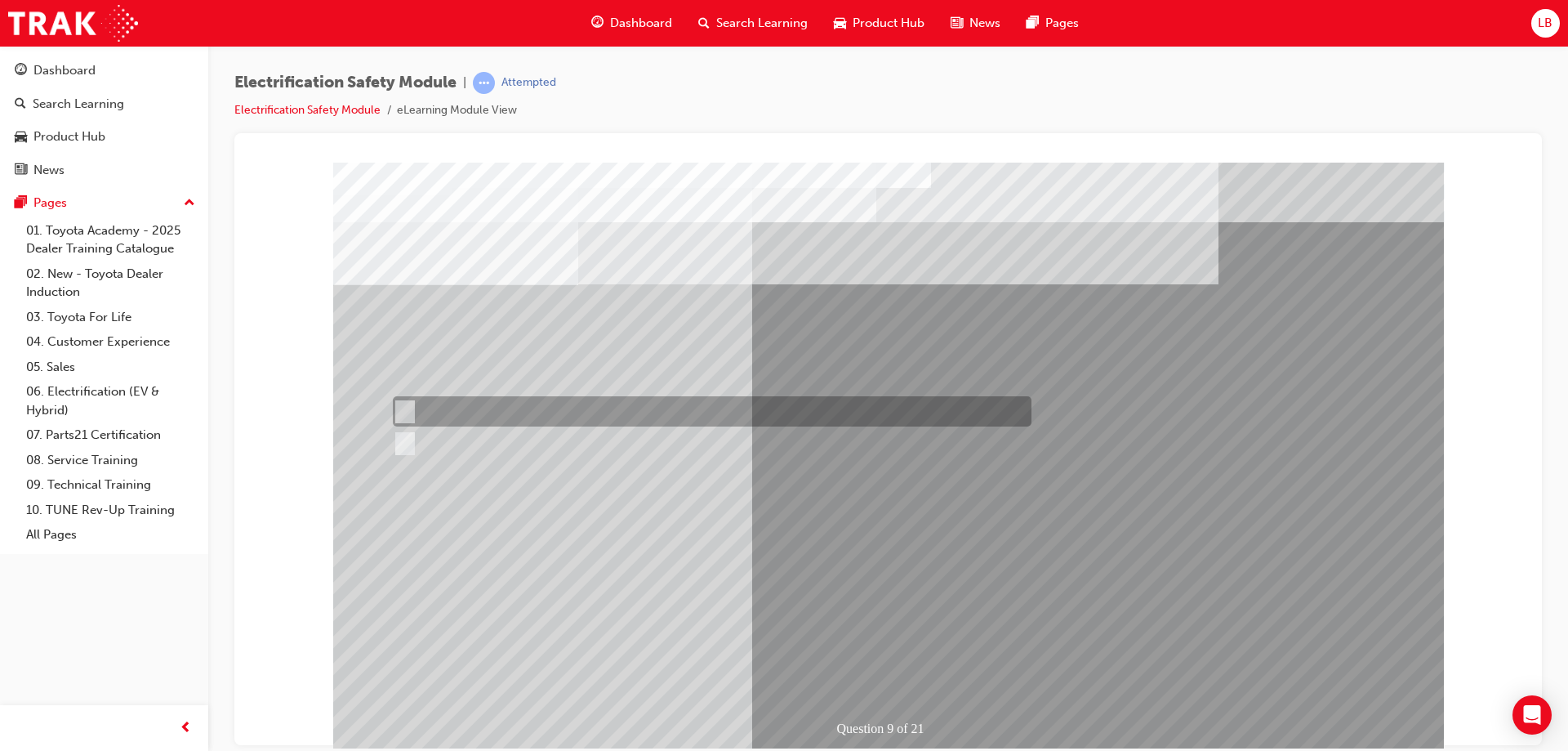
click at [489, 409] on div at bounding box center [708, 411] width 639 height 30
radio input "true"
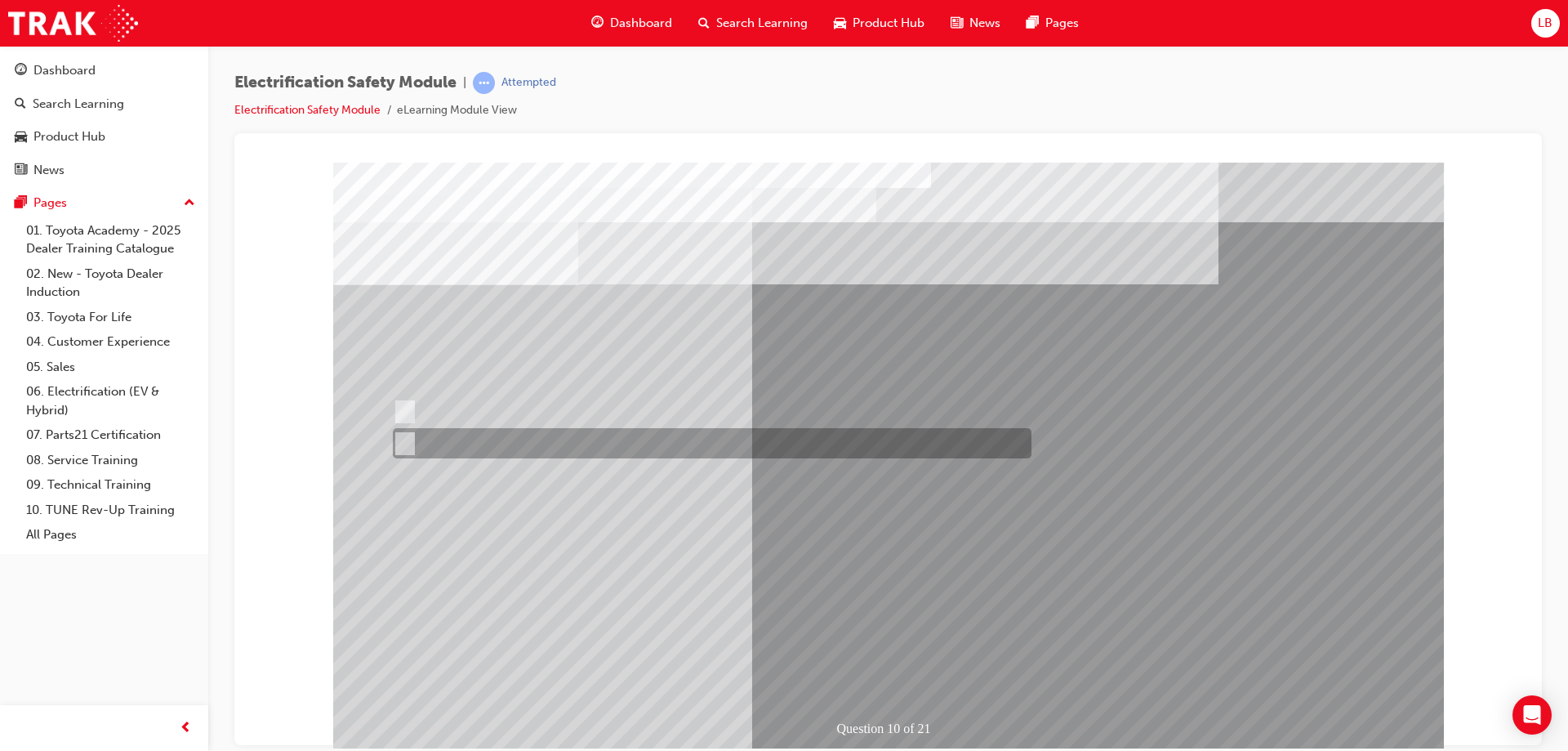
click at [515, 452] on div at bounding box center [708, 442] width 639 height 30
radio input "true"
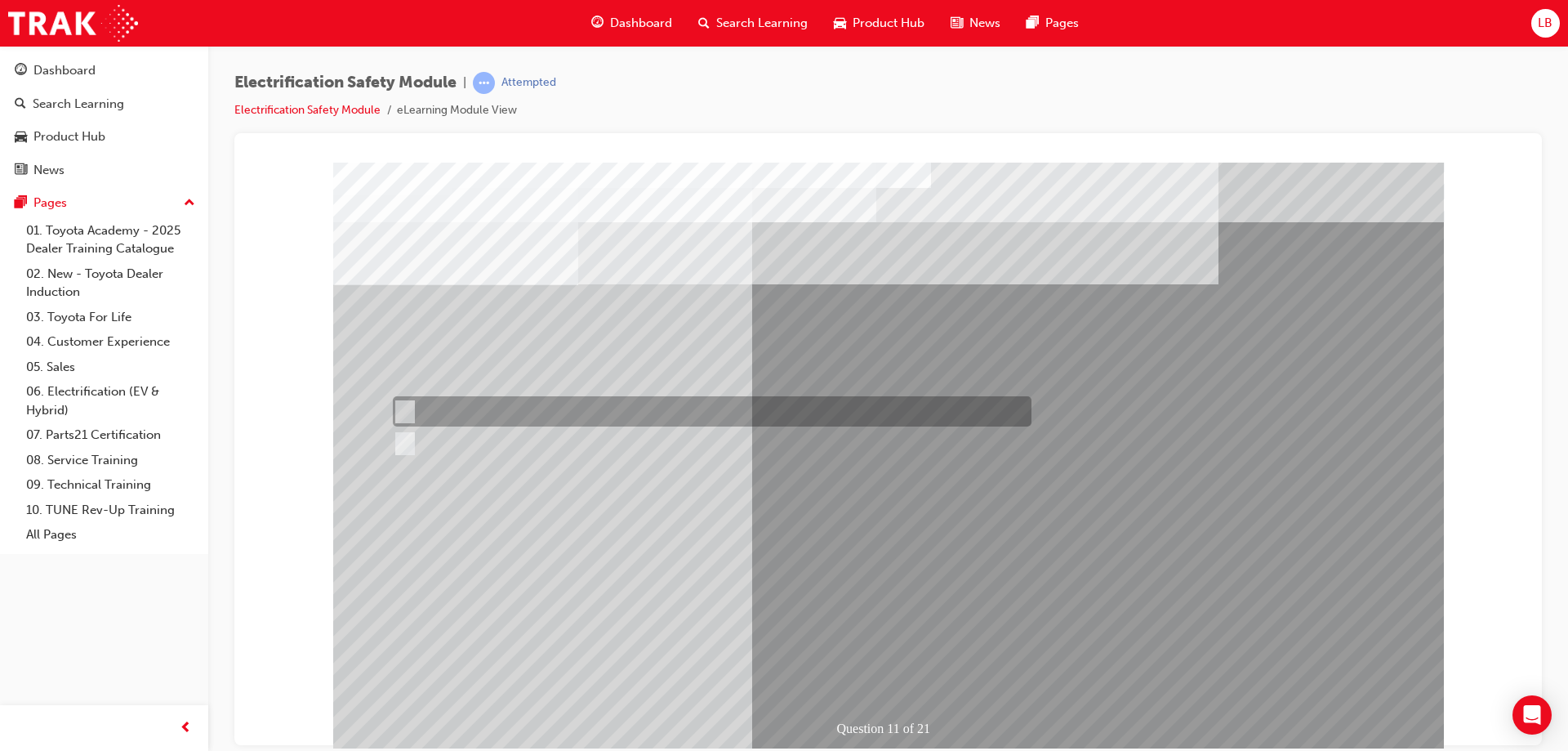
click at [496, 443] on div at bounding box center [708, 442] width 639 height 30
radio input "true"
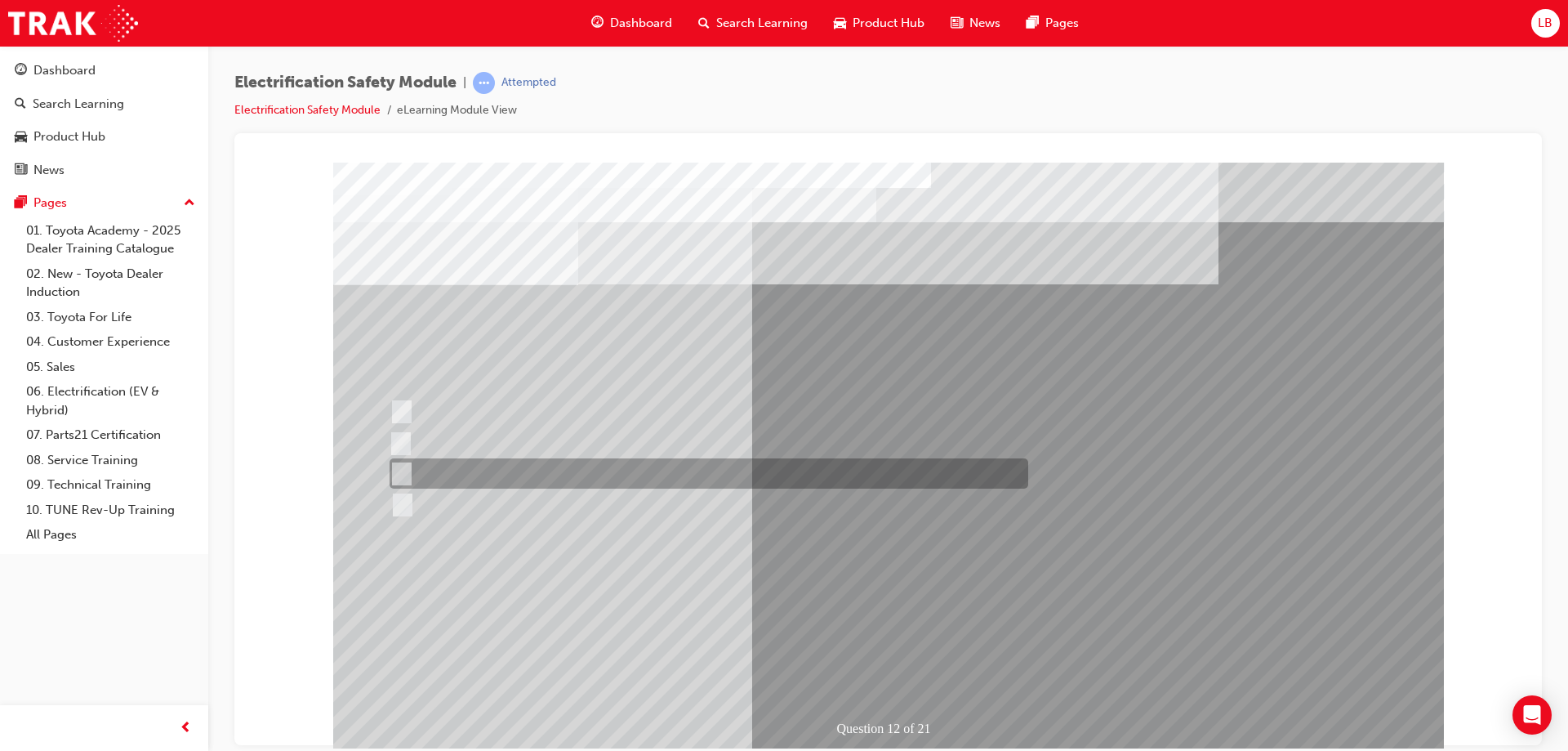
click at [579, 470] on div at bounding box center [705, 473] width 639 height 30
radio input "true"
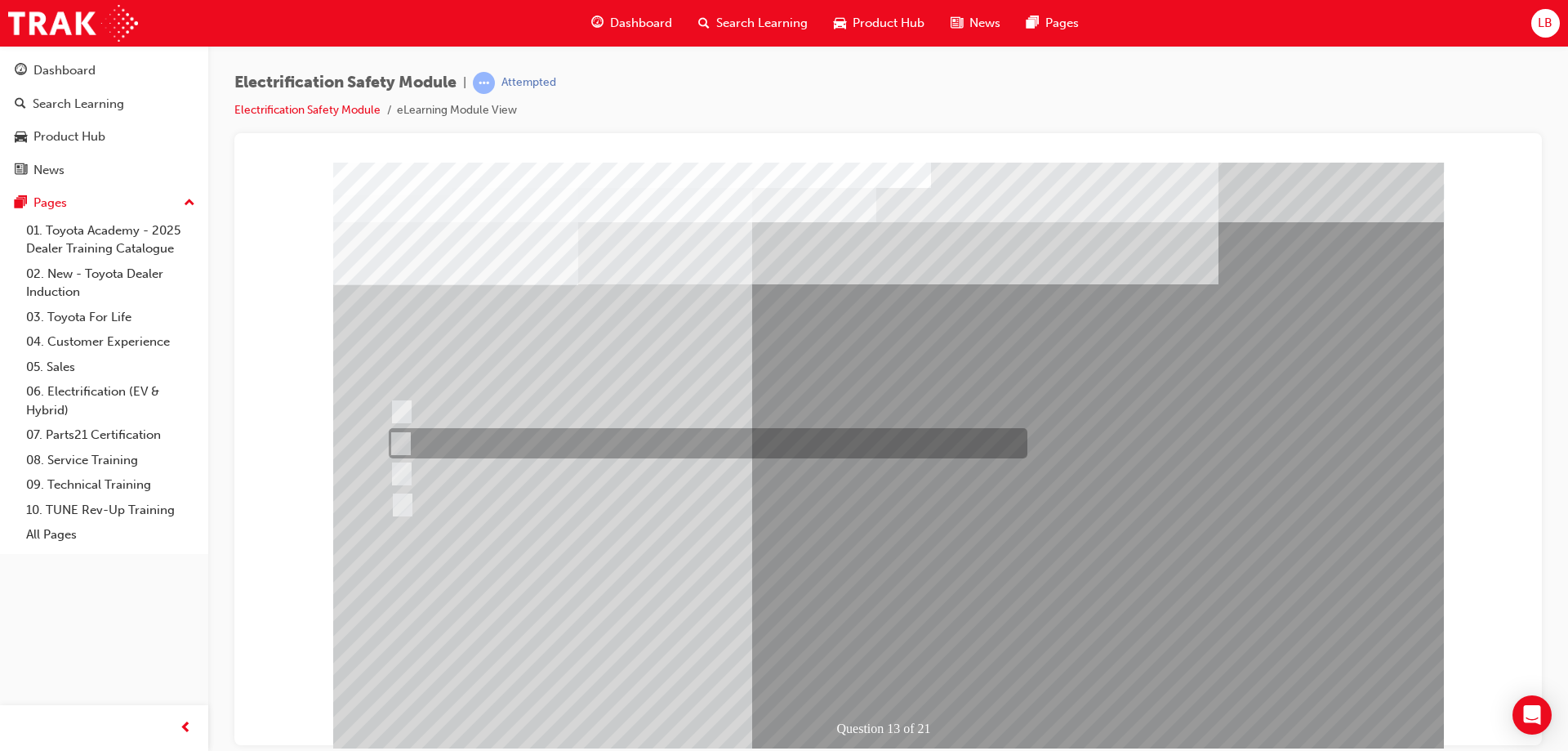
click at [558, 443] on div at bounding box center [704, 442] width 639 height 30
radio input "true"
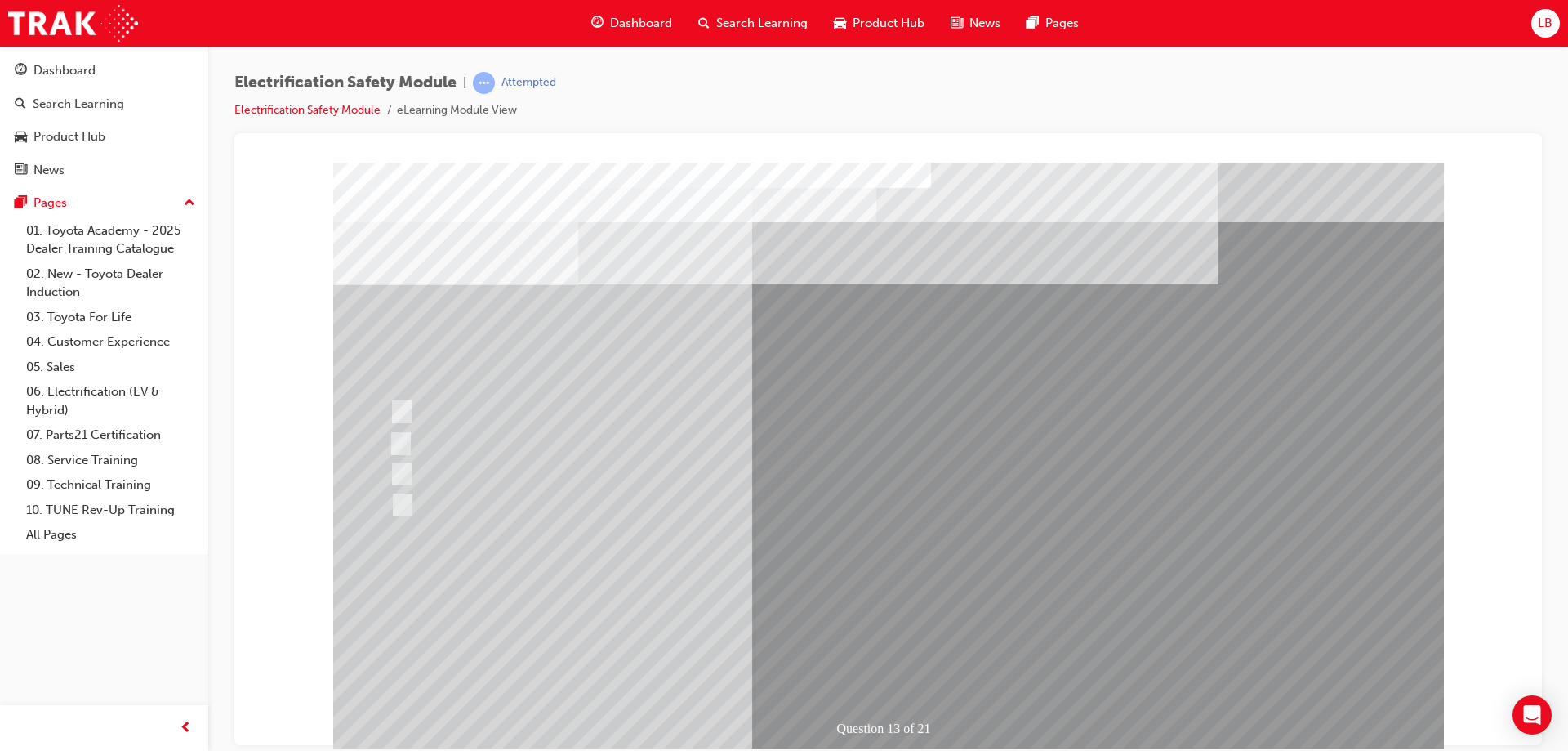
drag, startPoint x: 887, startPoint y: 651, endPoint x: 882, endPoint y: 643, distance: 9.4
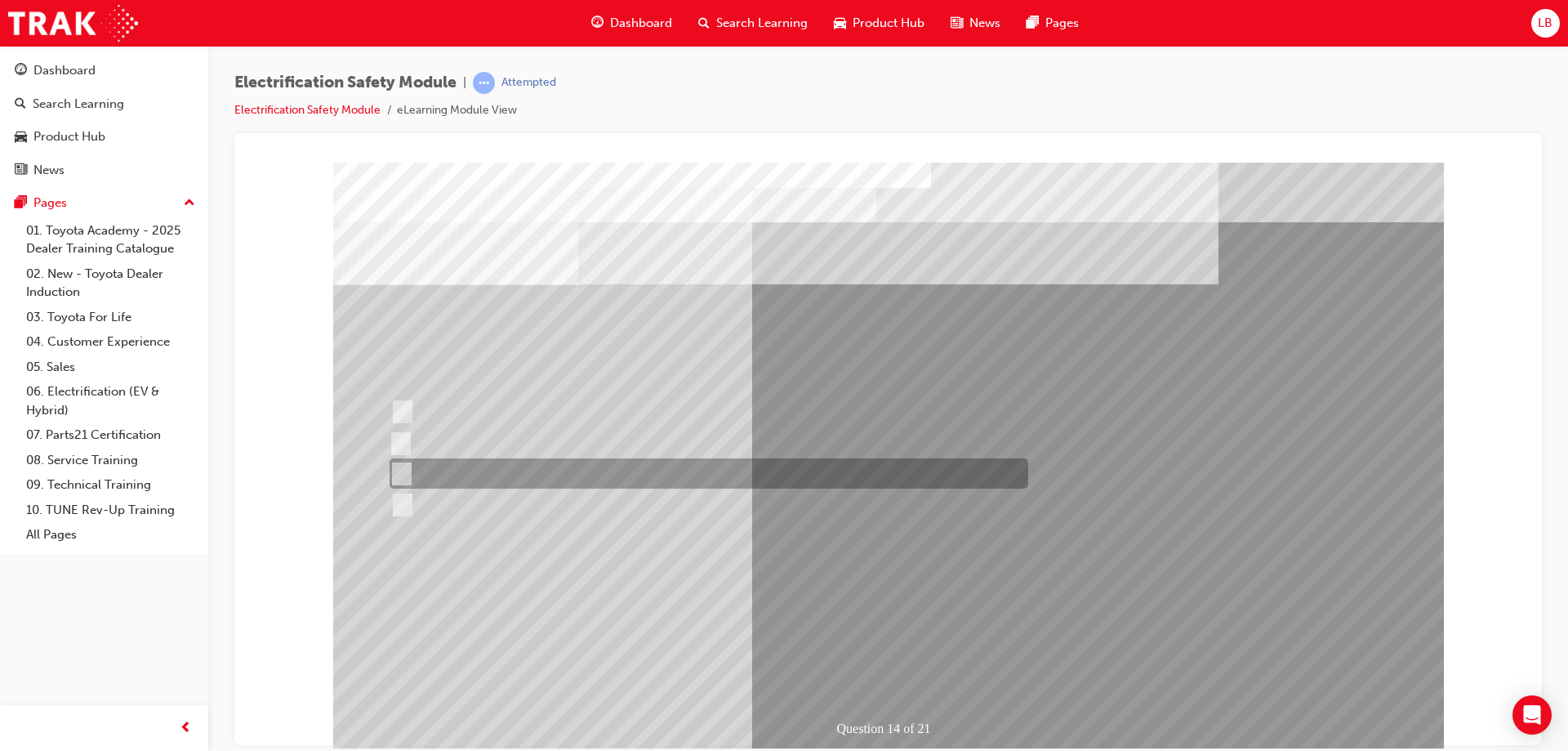
click at [518, 481] on div at bounding box center [705, 473] width 639 height 30
radio input "true"
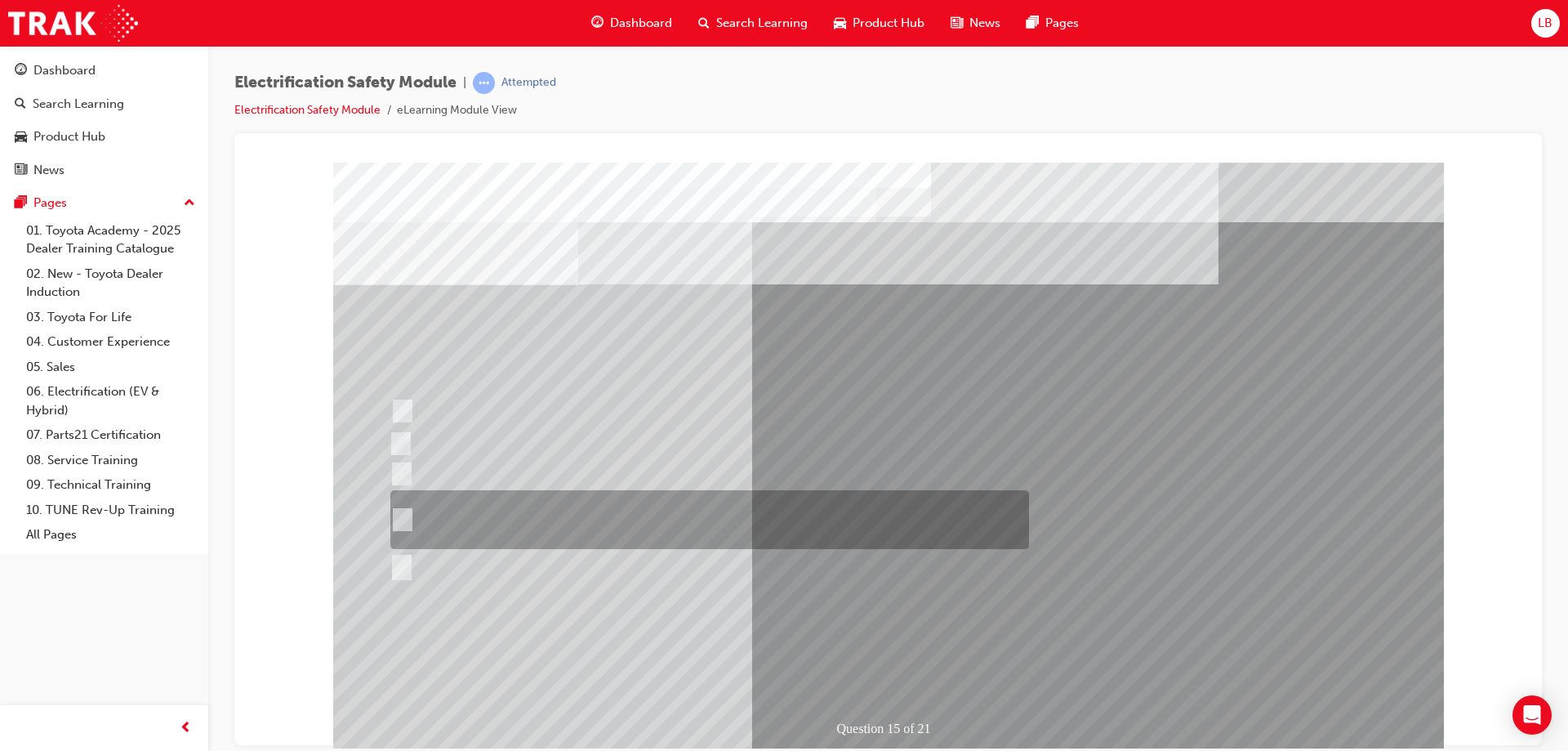
click at [625, 524] on div at bounding box center [706, 519] width 639 height 59
radio input "true"
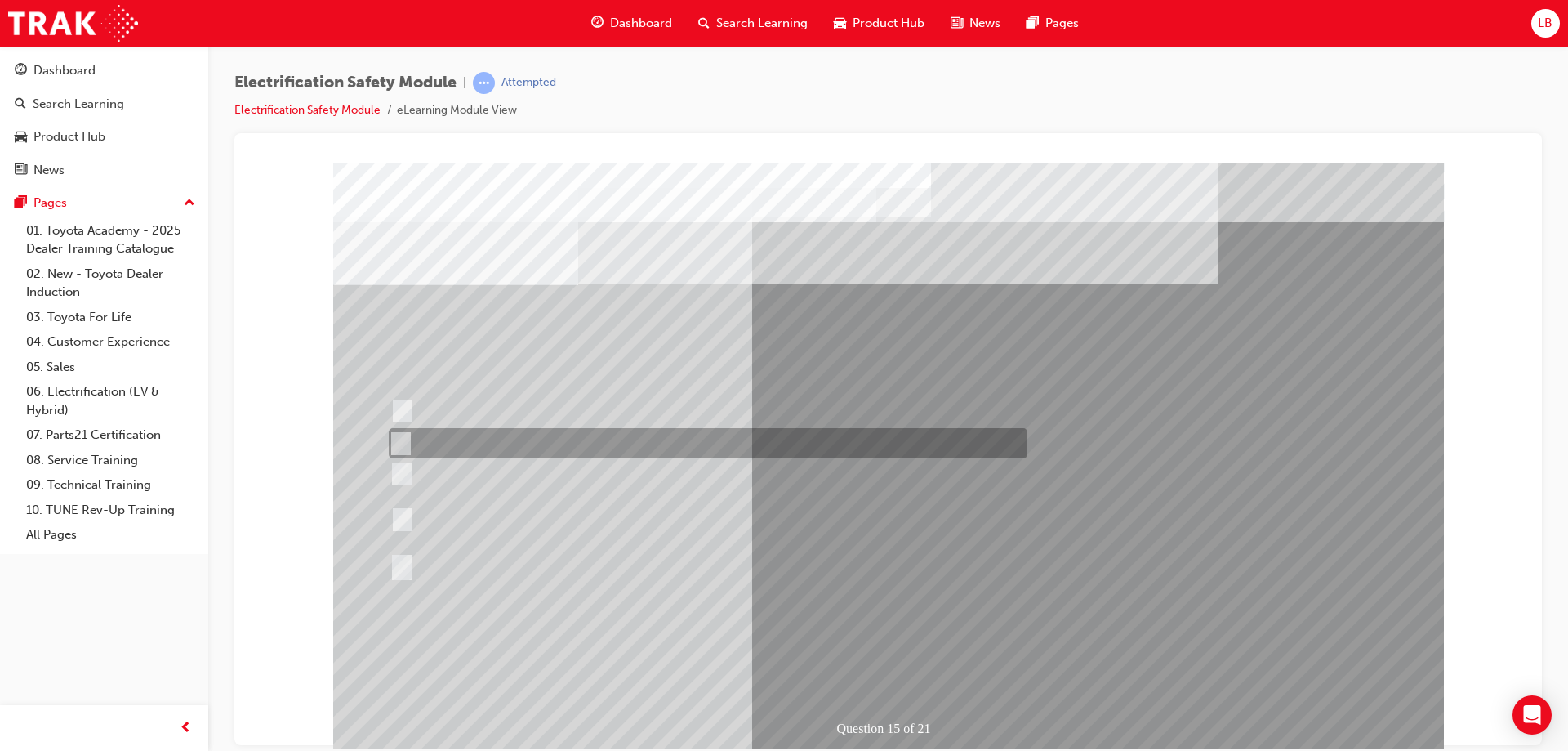
click at [622, 442] on div at bounding box center [704, 442] width 639 height 30
radio input "true"
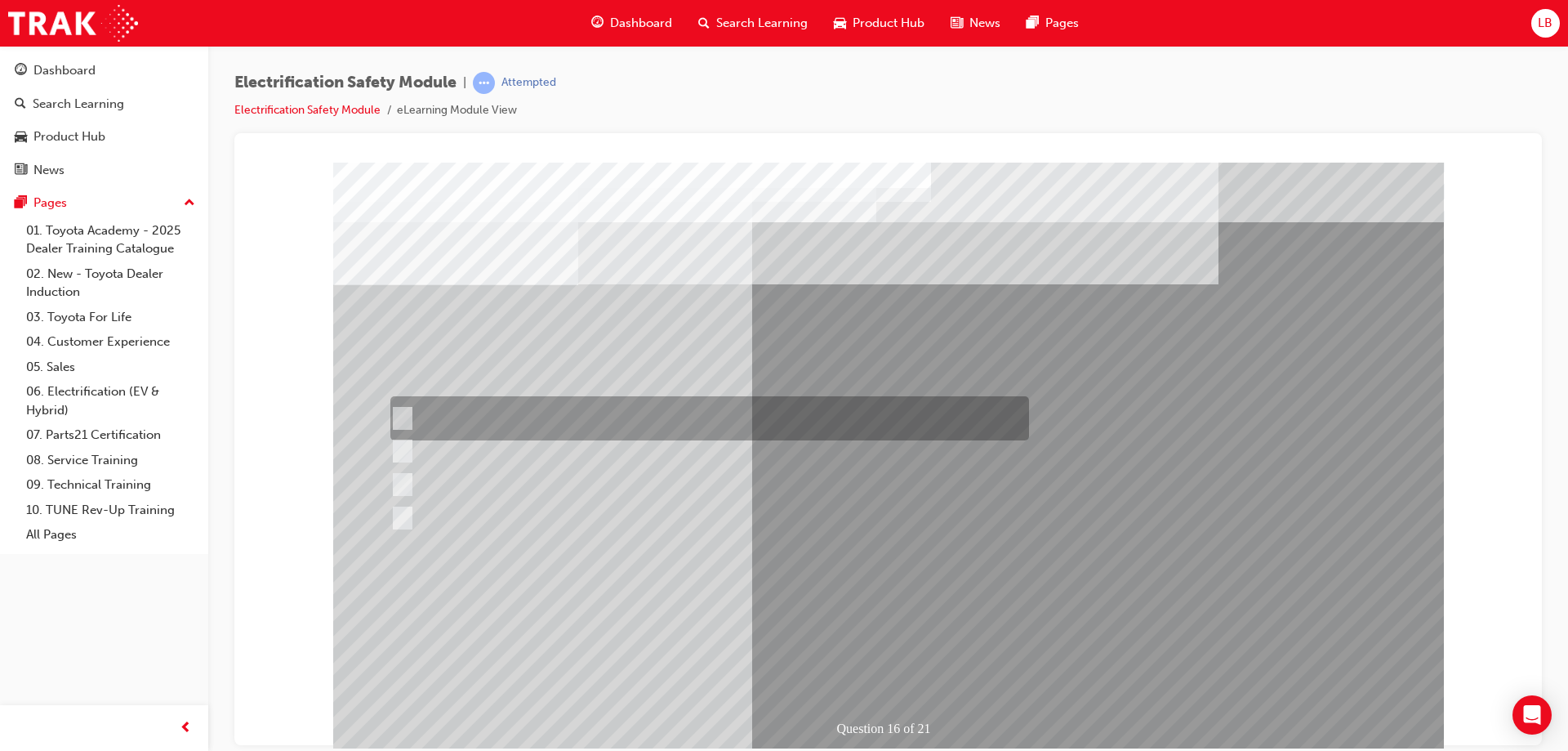
click at [613, 416] on div at bounding box center [706, 418] width 639 height 44
radio input "true"
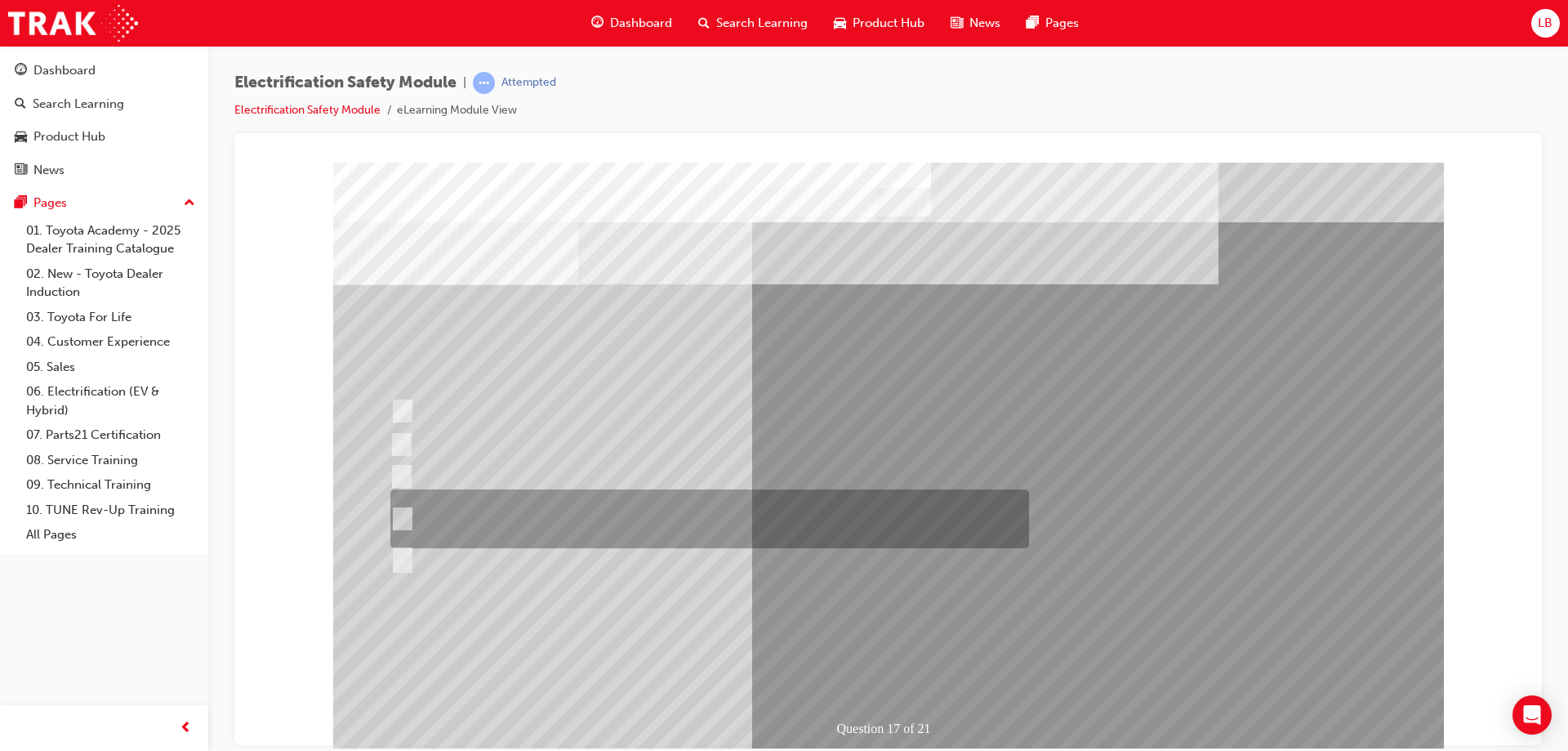
click at [527, 550] on div at bounding box center [706, 558] width 639 height 30
radio input "true"
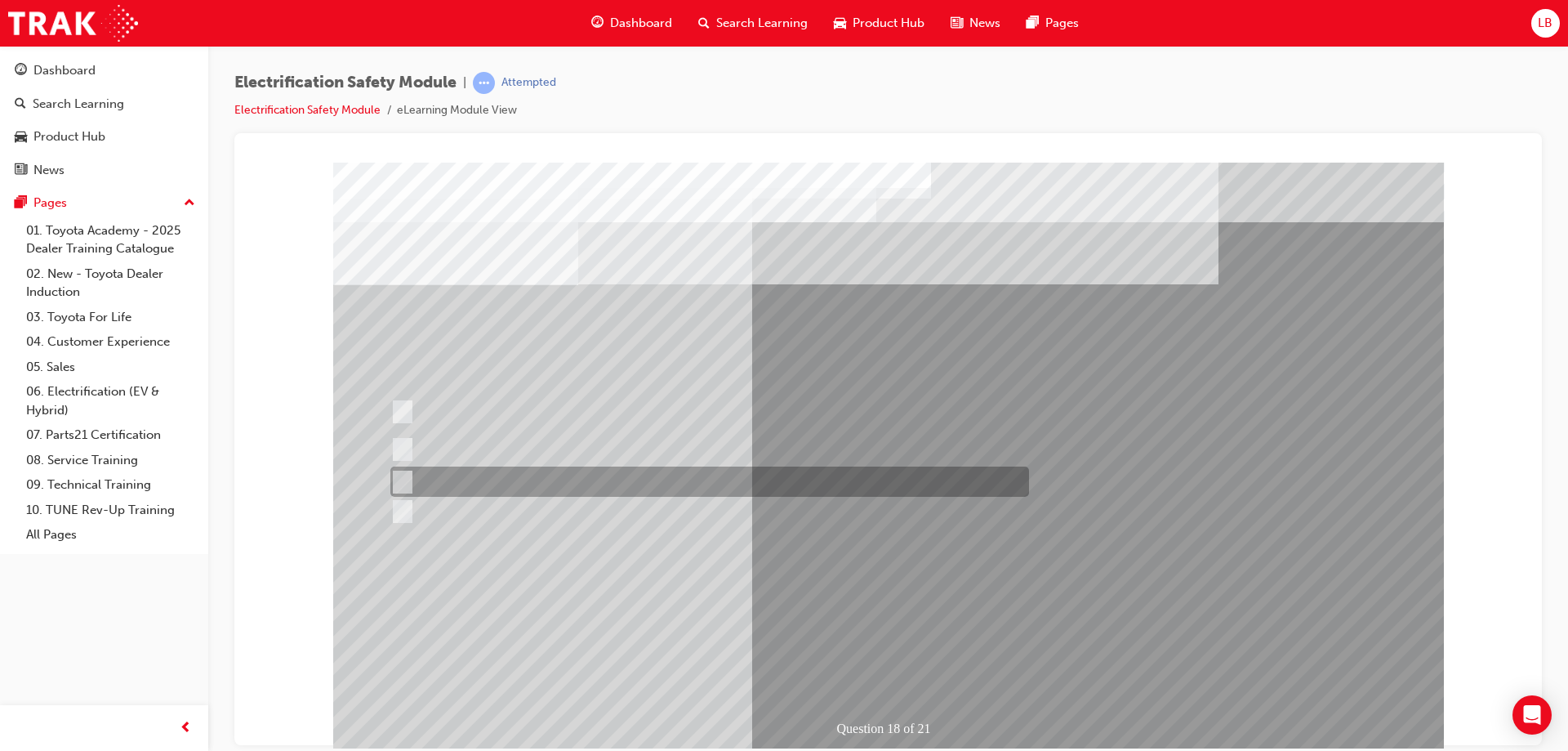
click at [570, 480] on div at bounding box center [706, 481] width 639 height 30
radio input "true"
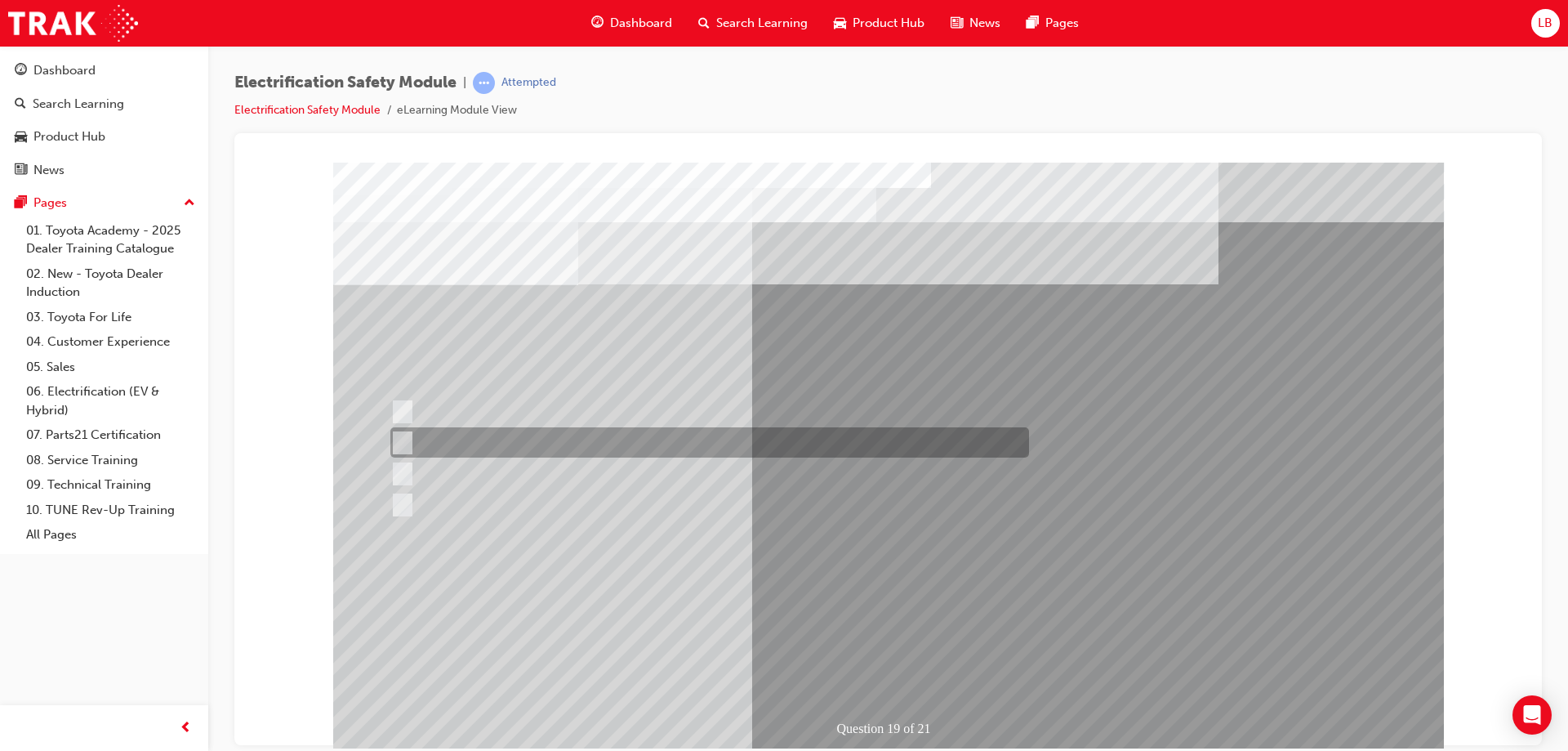
click at [676, 441] on div at bounding box center [706, 441] width 639 height 30
radio input "true"
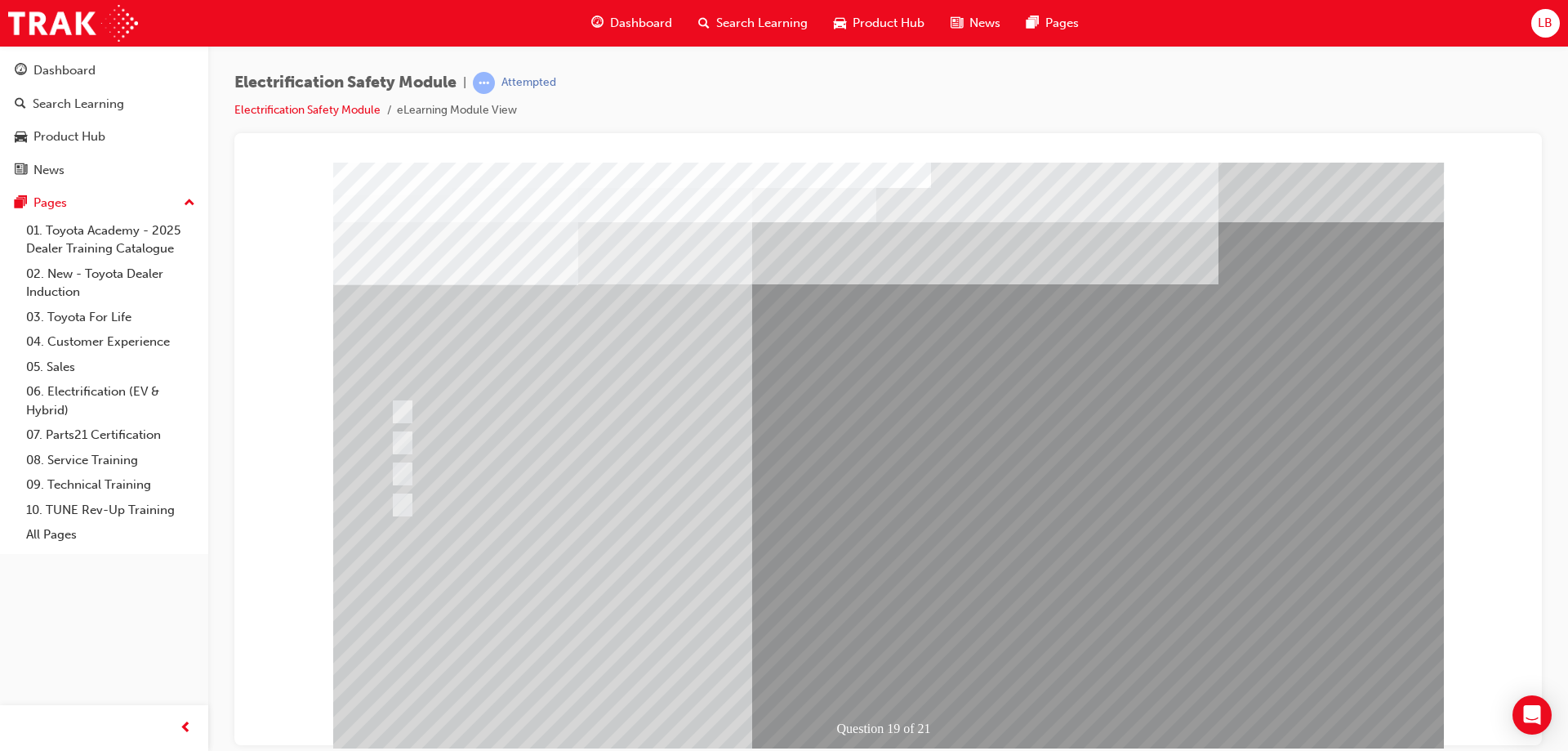
drag, startPoint x: 887, startPoint y: 686, endPoint x: 868, endPoint y: 664, distance: 29.1
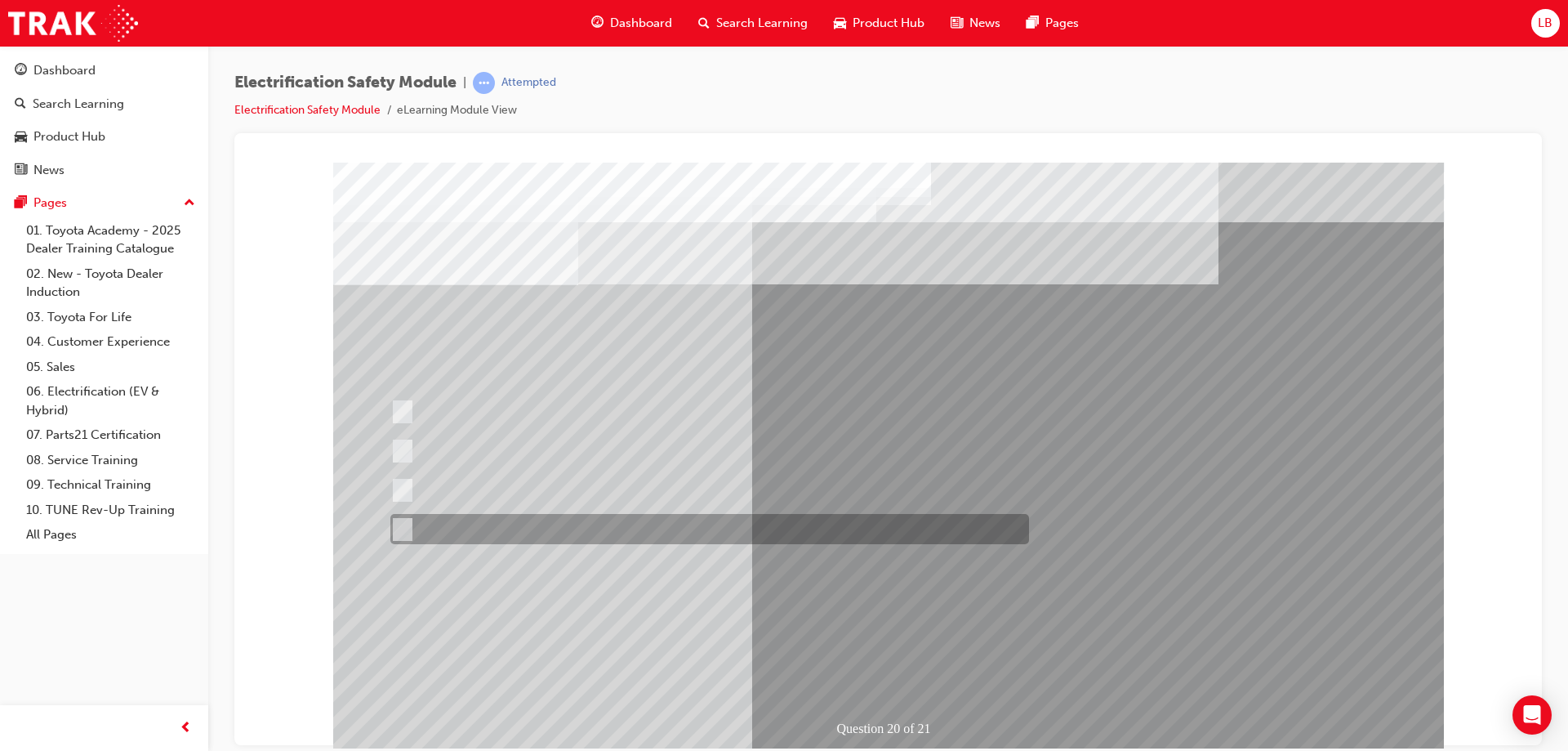
click at [529, 523] on div at bounding box center [706, 528] width 639 height 30
radio input "true"
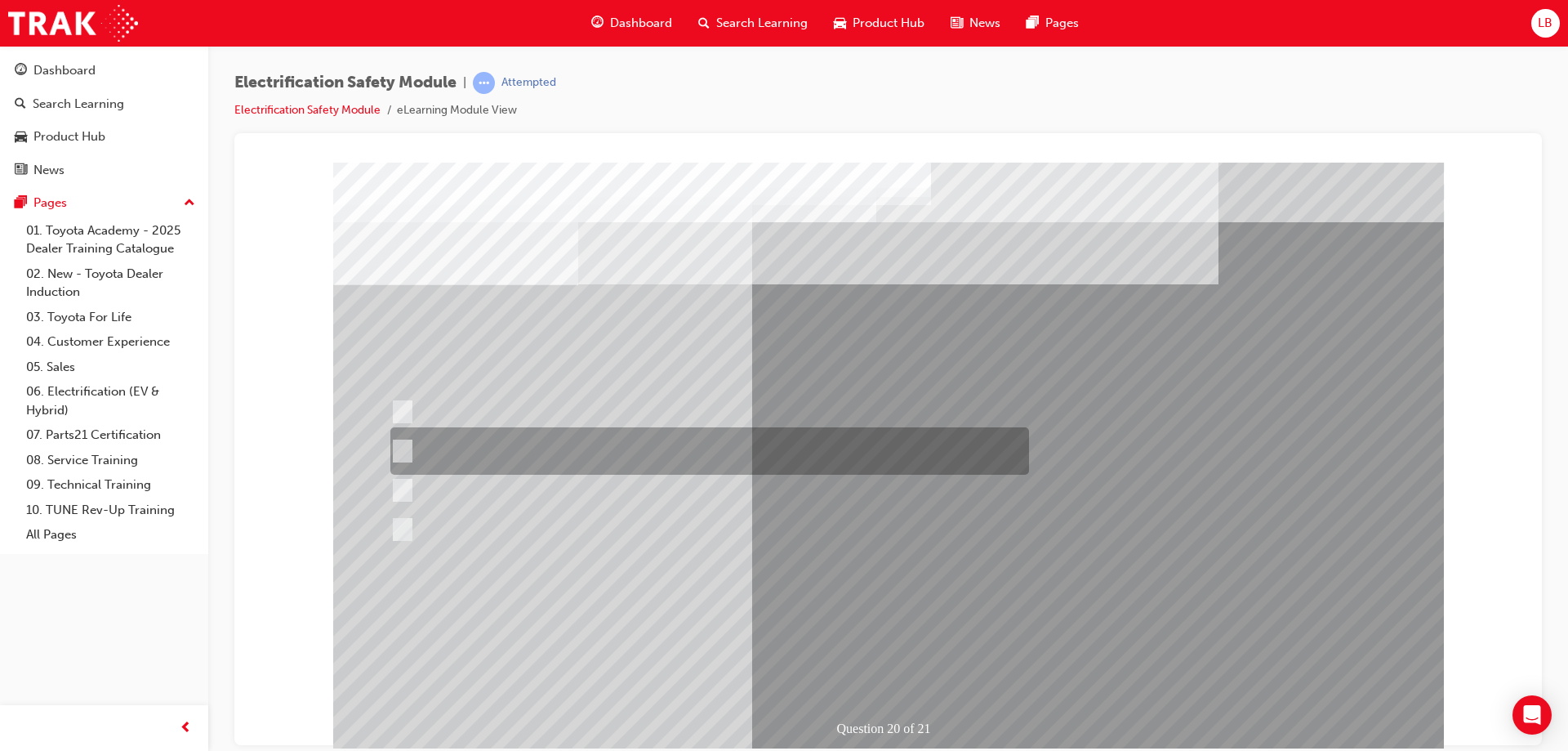
click at [616, 452] on div at bounding box center [706, 450] width 639 height 47
radio input "true"
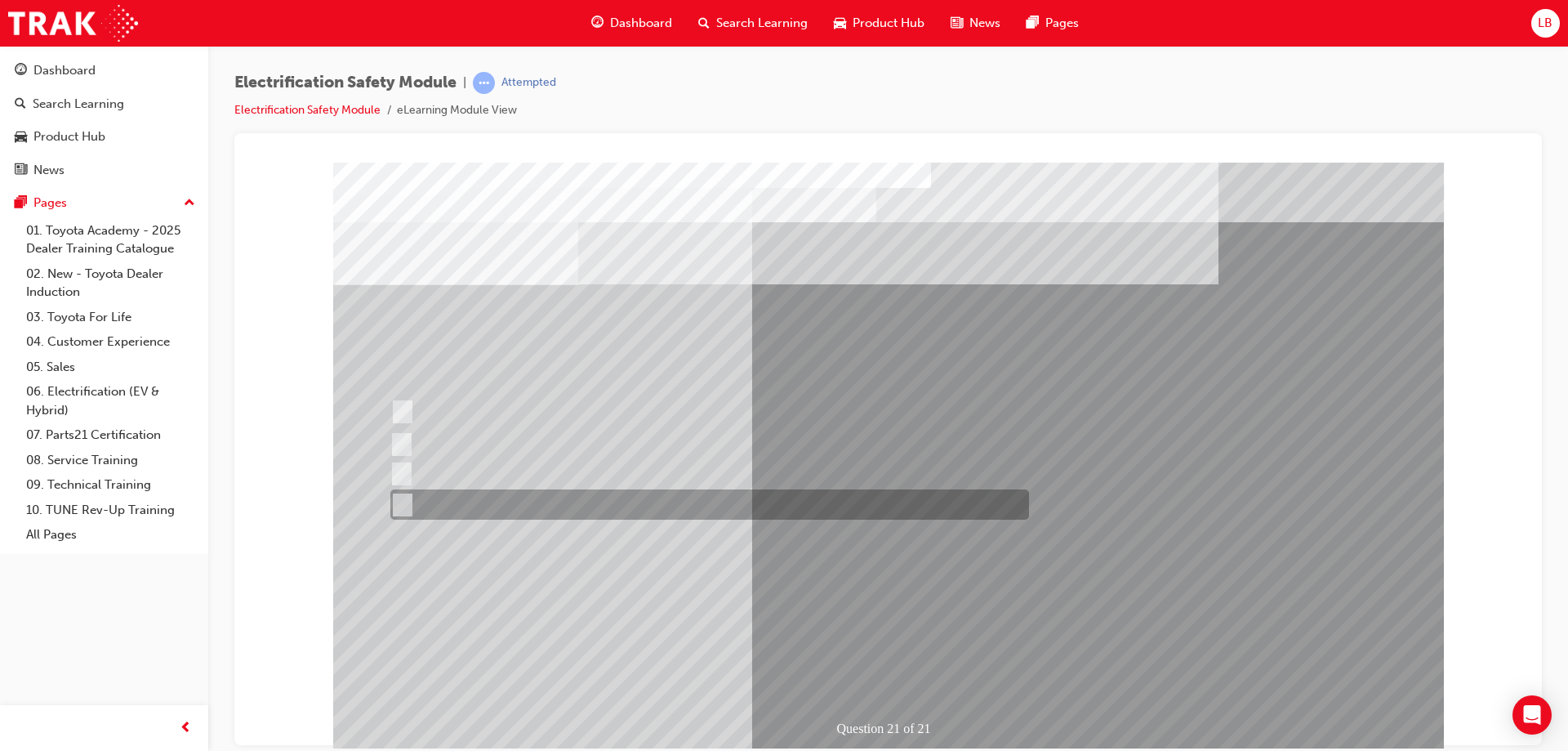
click at [549, 498] on div at bounding box center [706, 504] width 639 height 30
radio input "true"
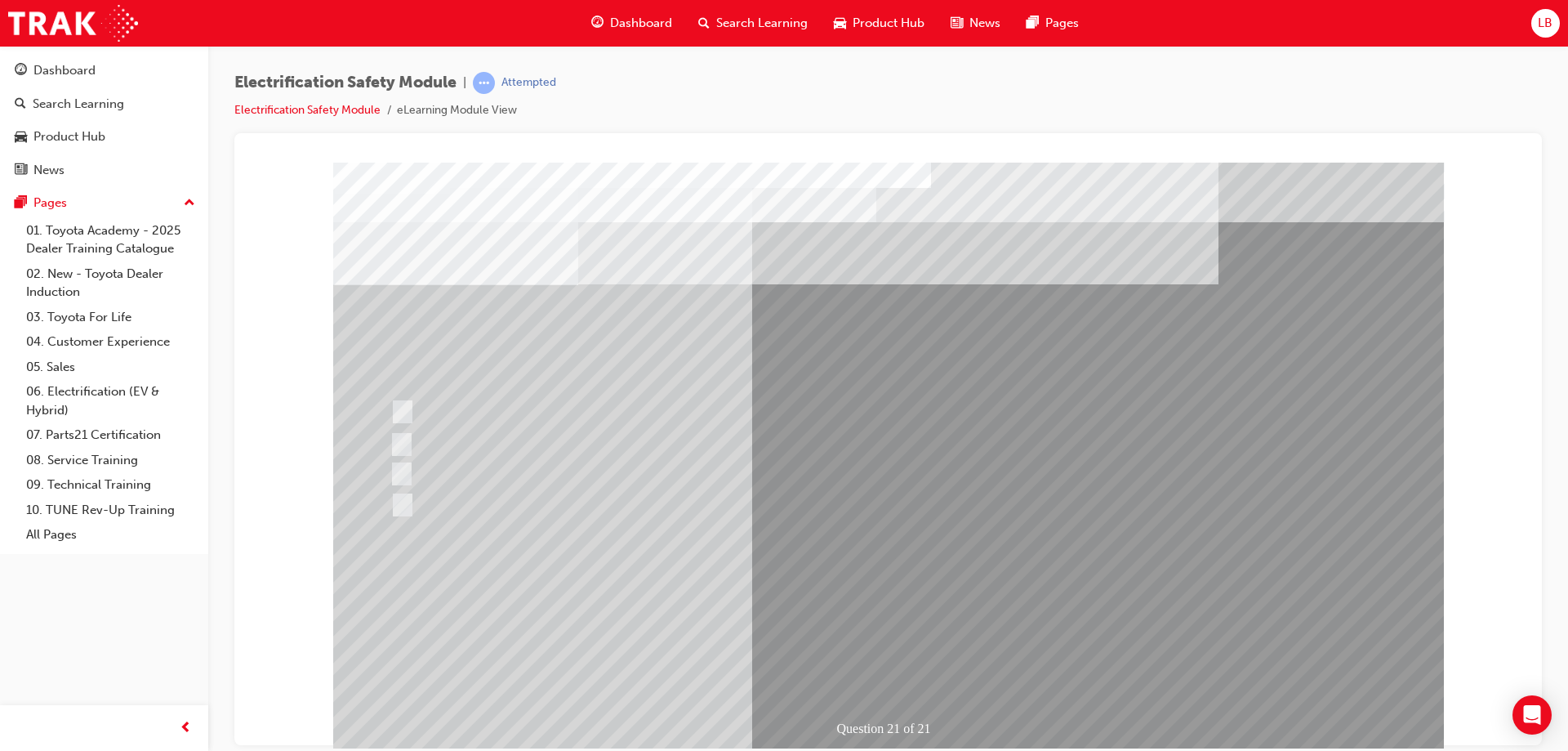
drag, startPoint x: 880, startPoint y: 653, endPoint x: 830, endPoint y: 606, distance: 68.6
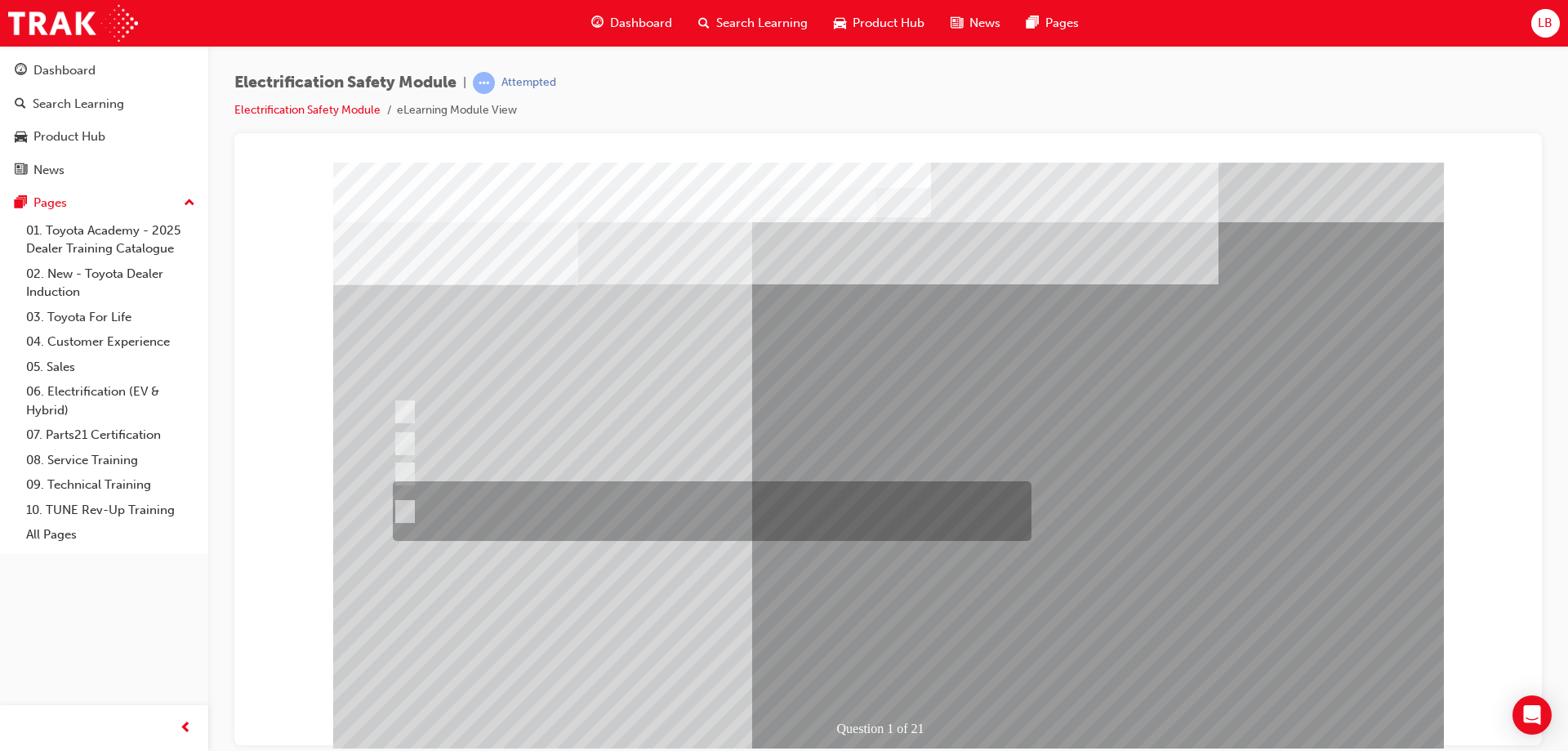
click at [604, 519] on div at bounding box center [708, 511] width 639 height 60
radio input "true"
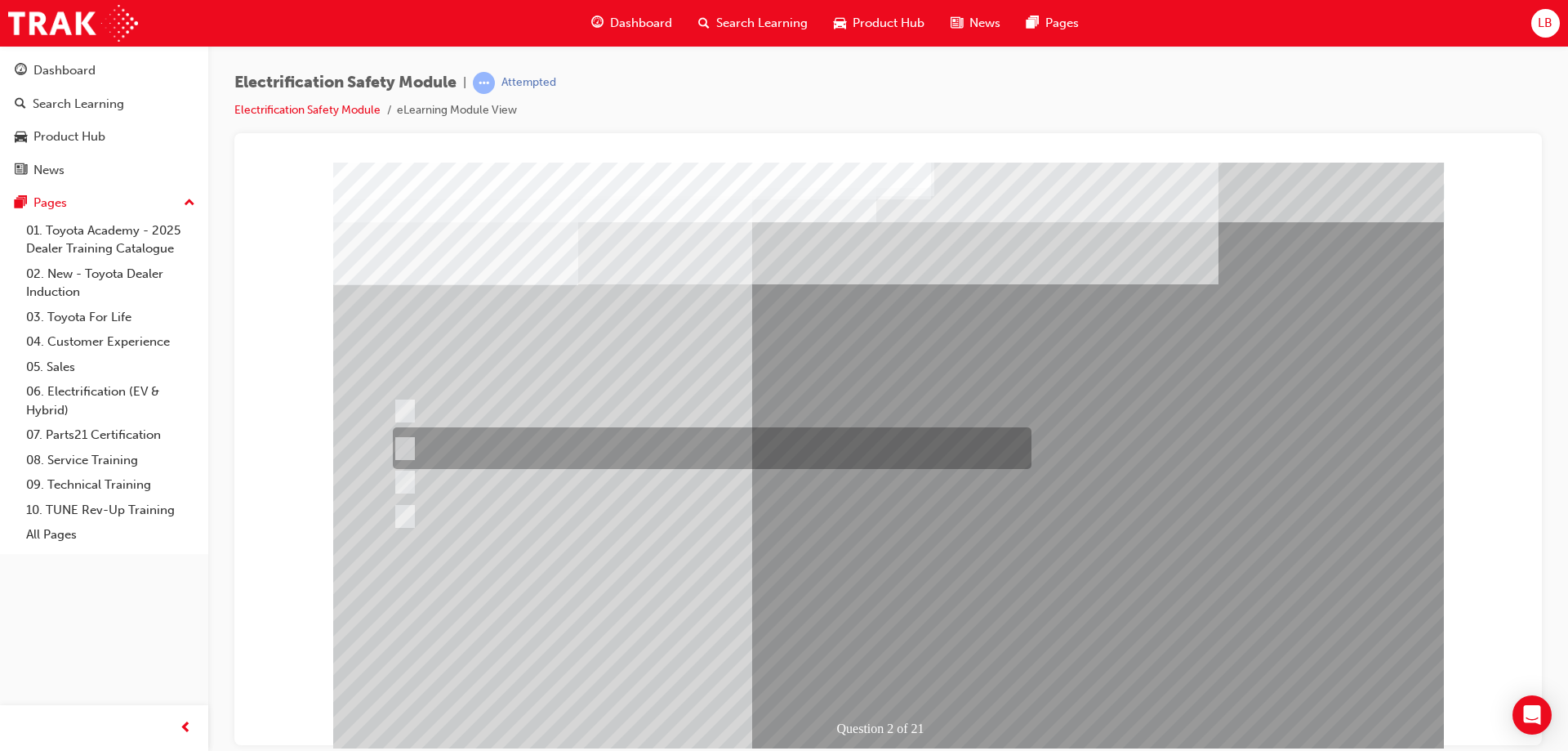
click at [579, 445] on div at bounding box center [708, 448] width 639 height 42
radio input "true"
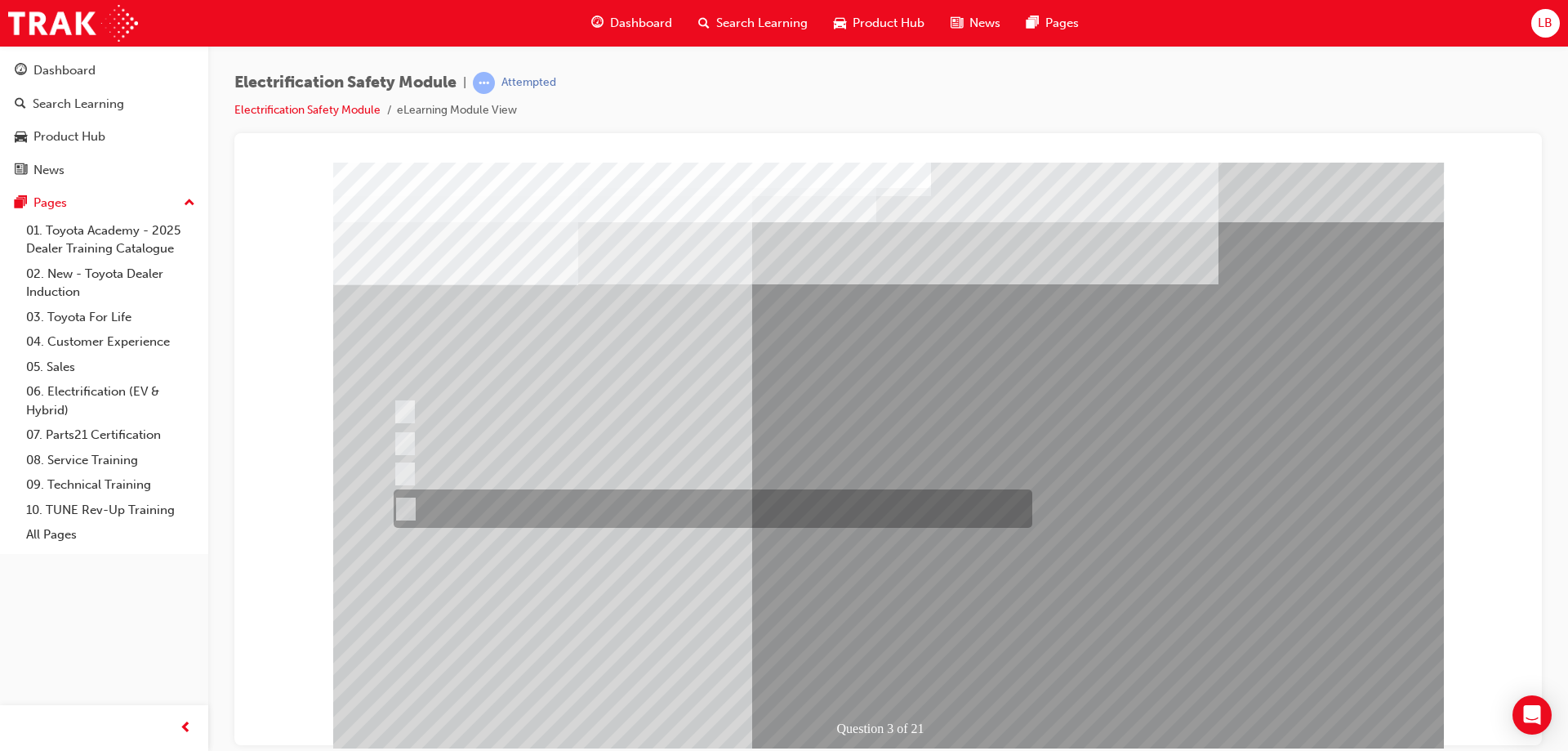
click at [673, 509] on div at bounding box center [709, 508] width 639 height 39
radio input "true"
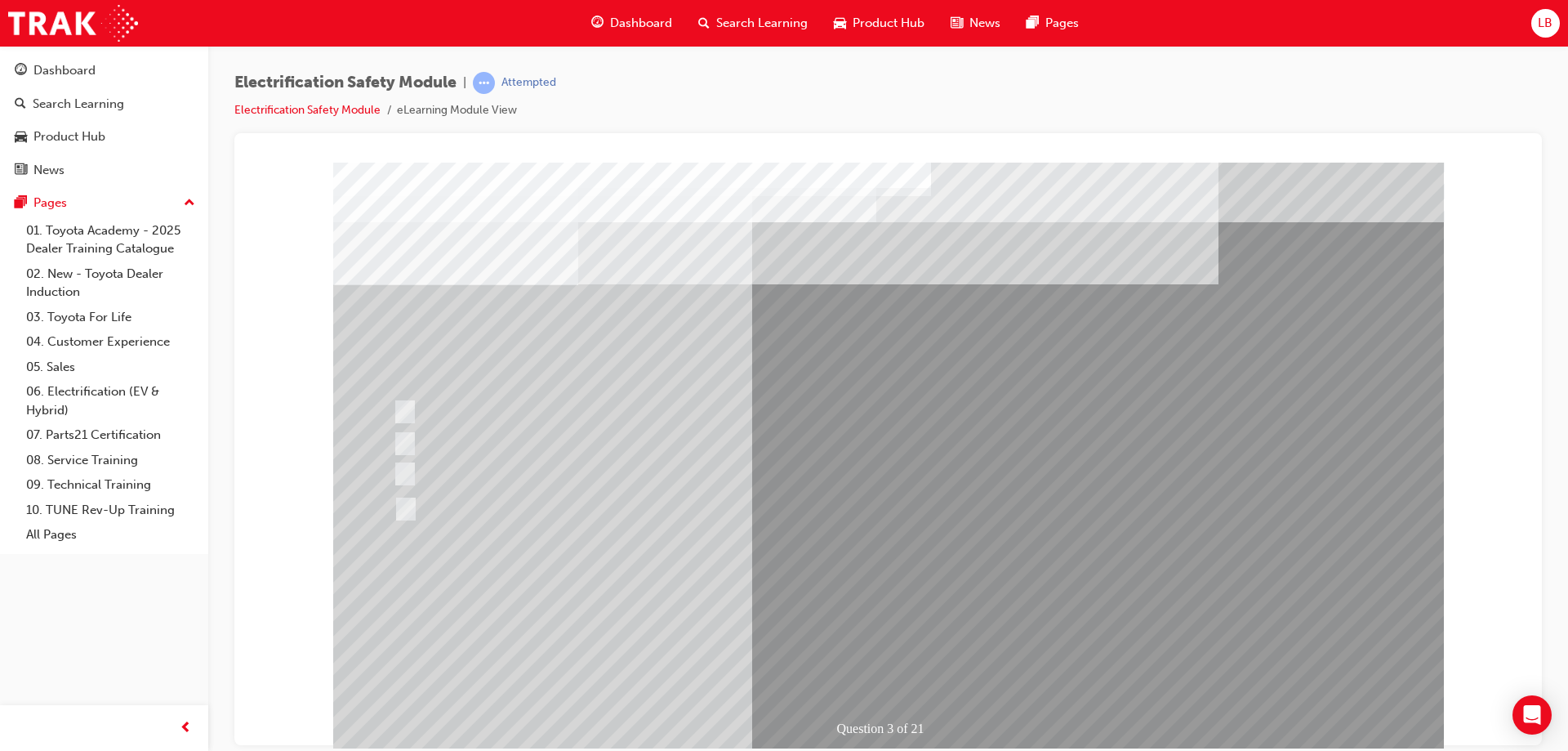
drag, startPoint x: 886, startPoint y: 662, endPoint x: 847, endPoint y: 617, distance: 59.5
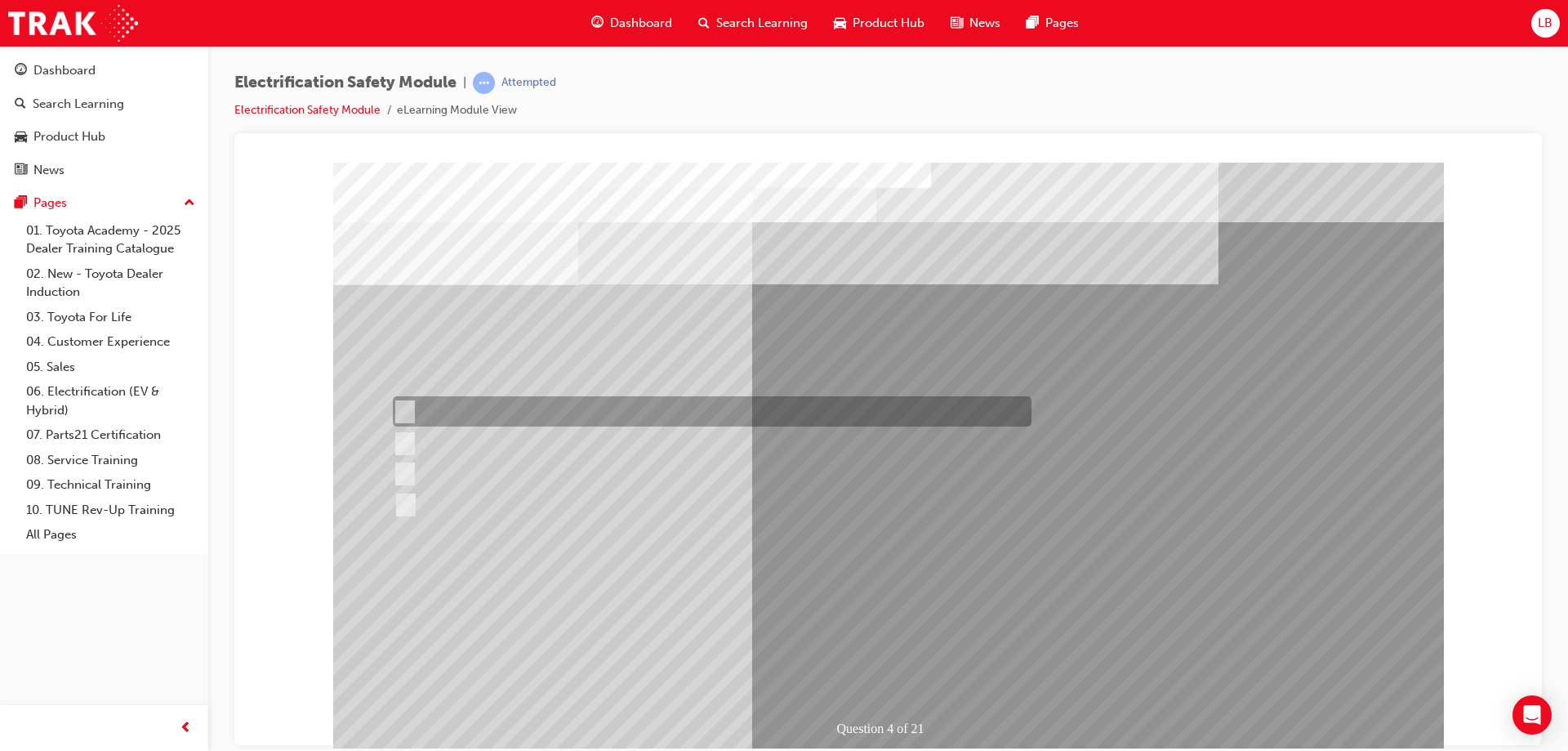
click at [526, 409] on div at bounding box center [708, 411] width 639 height 30
checkbox input "true"
click at [522, 431] on div at bounding box center [708, 442] width 639 height 30
checkbox input "true"
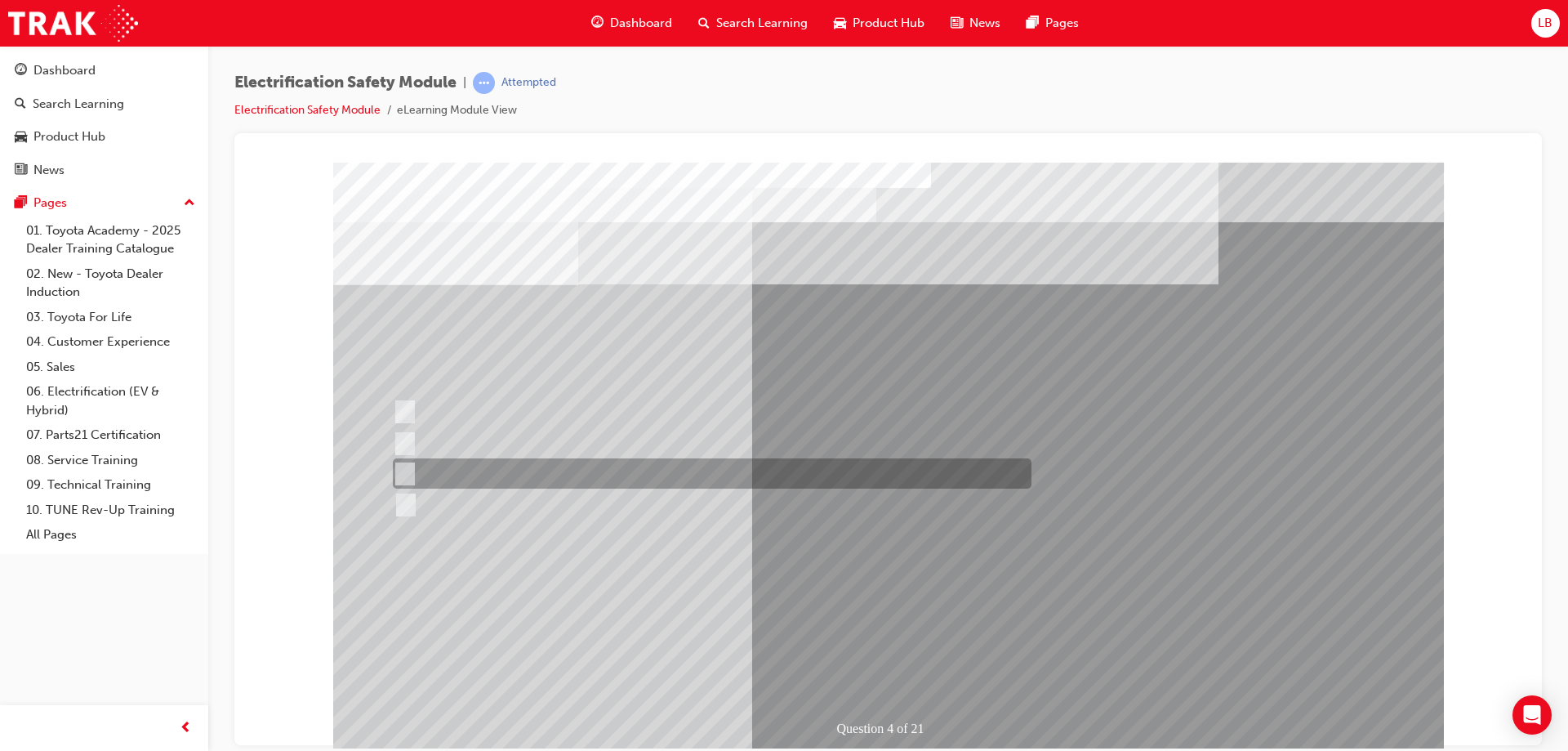
click at [521, 459] on div at bounding box center [708, 473] width 639 height 30
click at [513, 468] on div at bounding box center [708, 473] width 639 height 30
checkbox input "false"
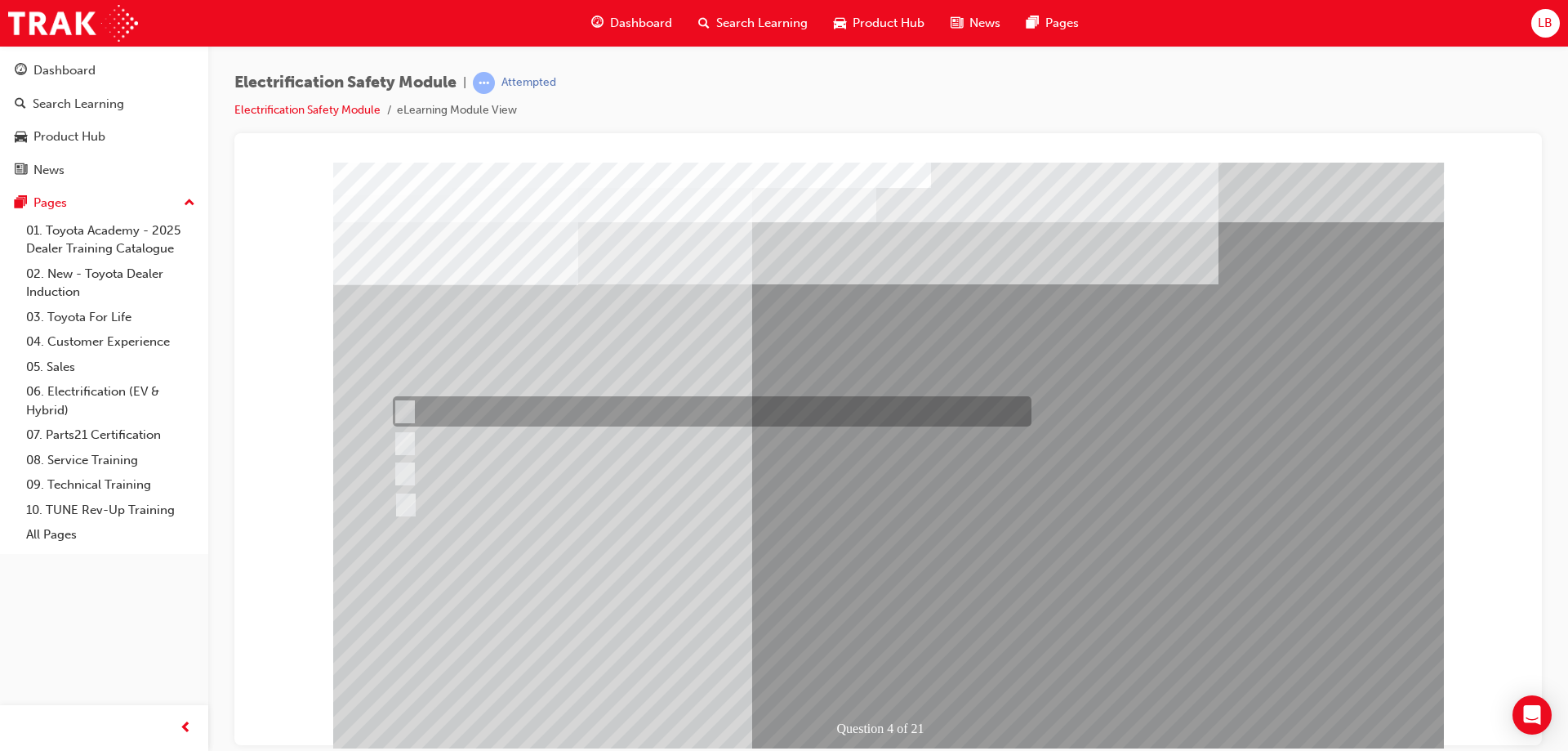
click at [567, 409] on div at bounding box center [708, 411] width 639 height 30
checkbox input "false"
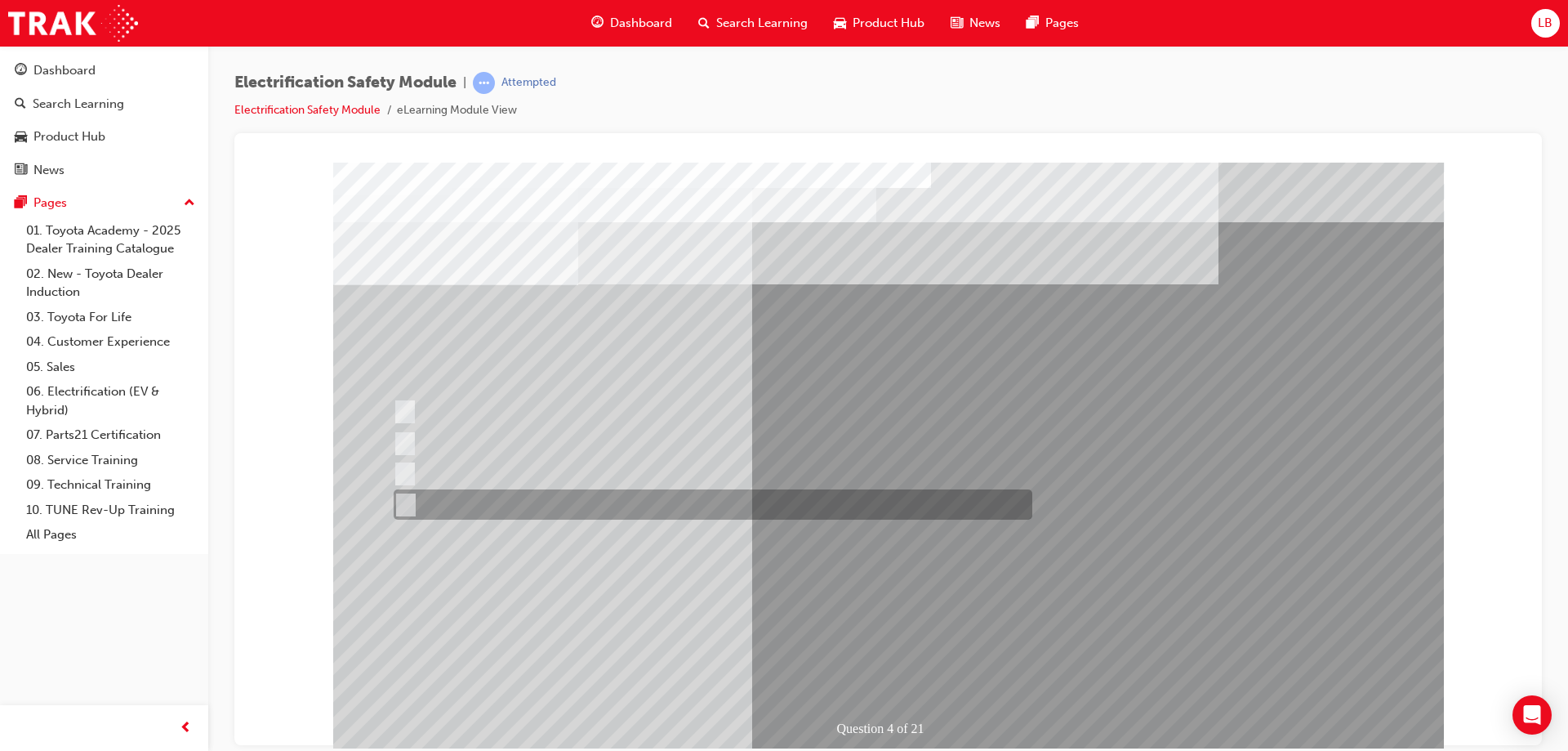
click at [560, 510] on div at bounding box center [709, 504] width 639 height 30
checkbox input "true"
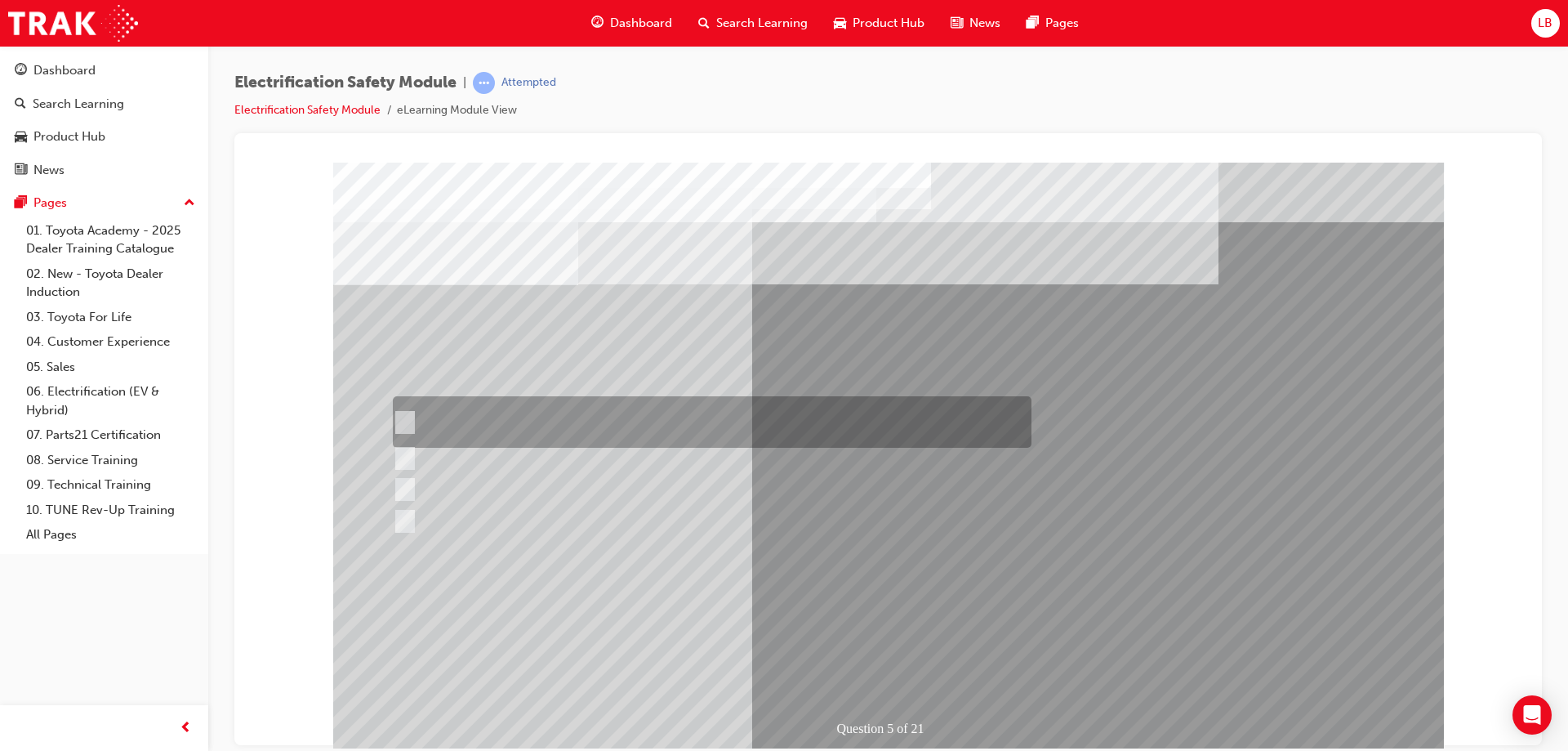
click at [632, 431] on div at bounding box center [708, 422] width 639 height 51
checkbox input "true"
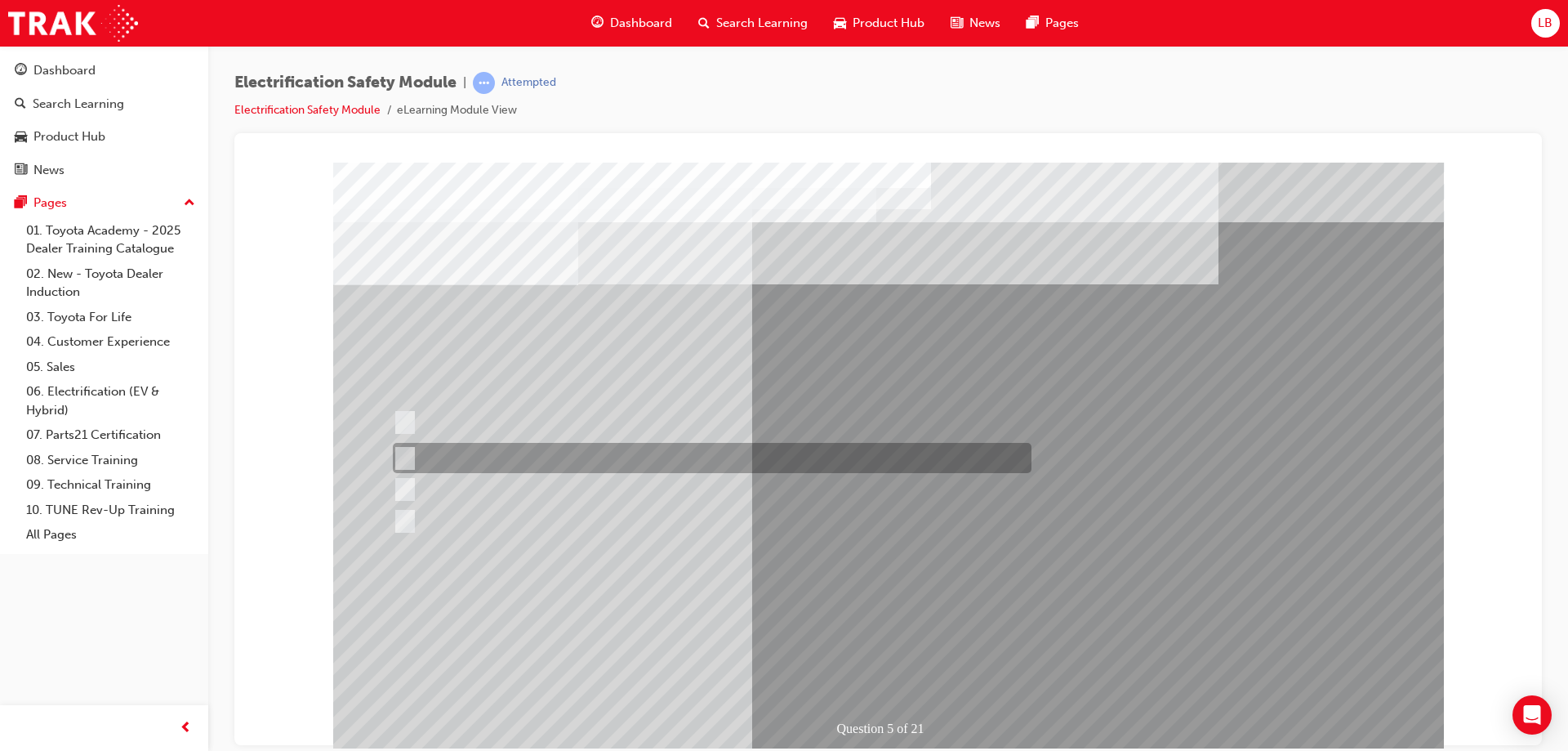
click at [530, 455] on div at bounding box center [708, 458] width 639 height 30
checkbox input "true"
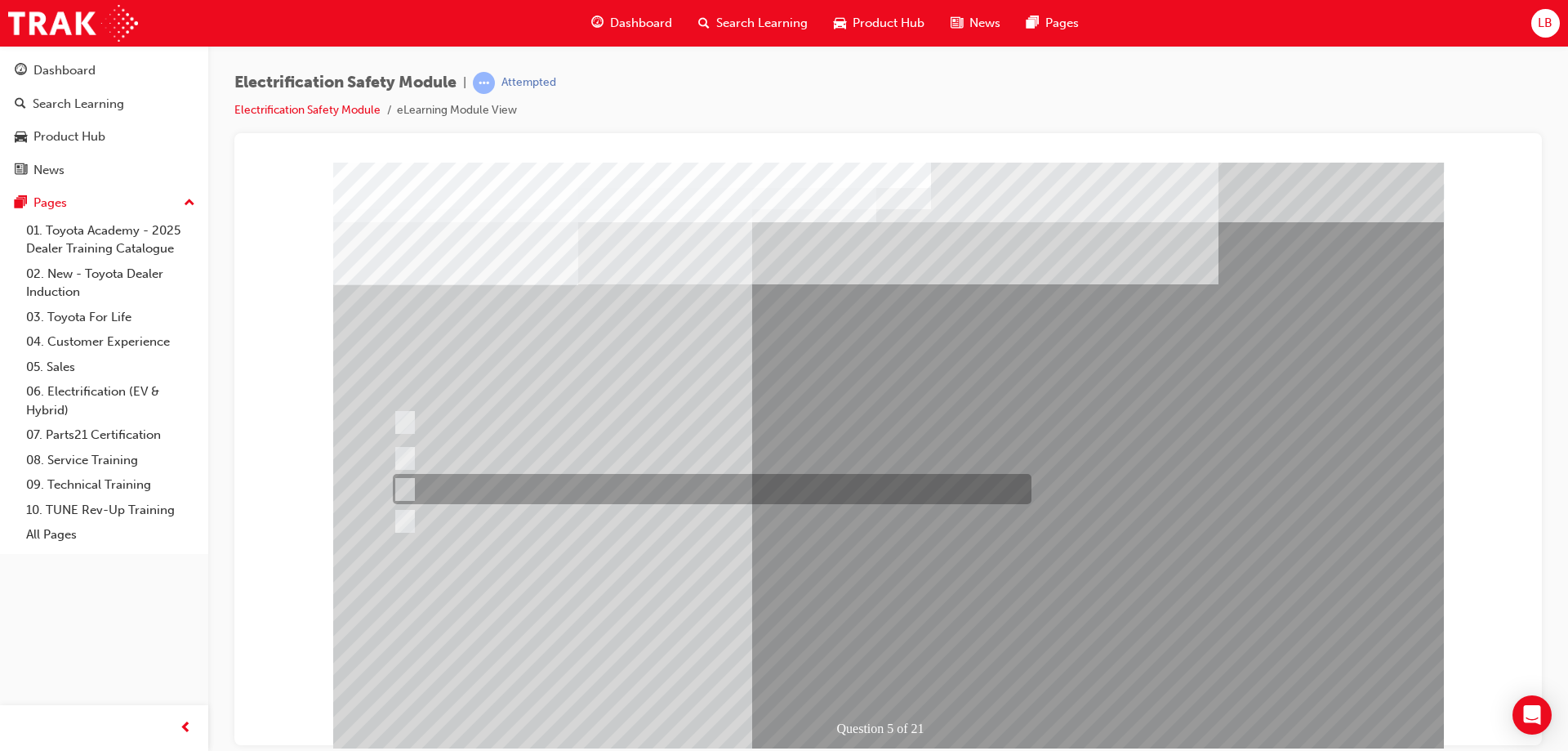
click at [525, 480] on div at bounding box center [708, 488] width 639 height 30
checkbox input "true"
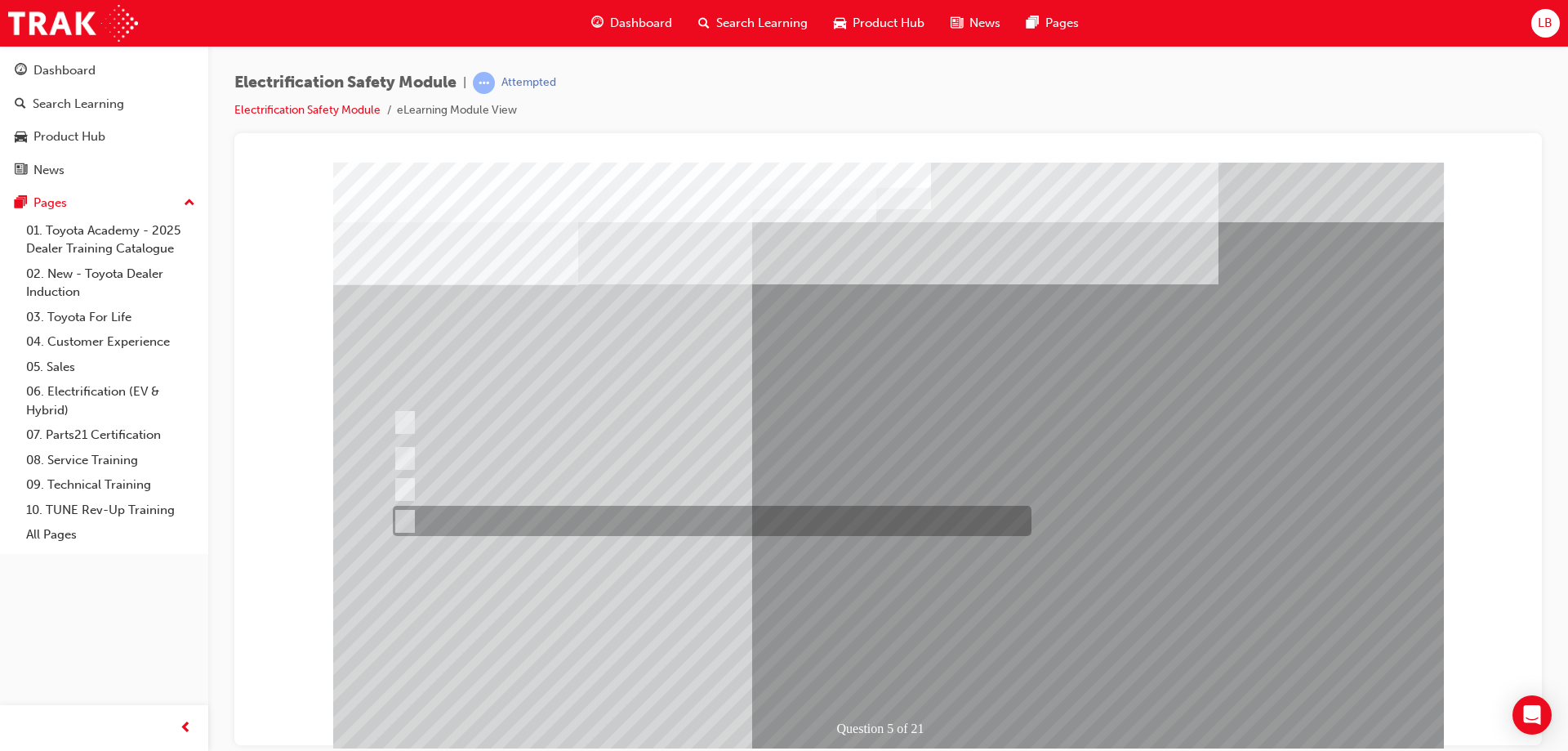
click at [522, 510] on div at bounding box center [708, 520] width 639 height 30
checkbox input "true"
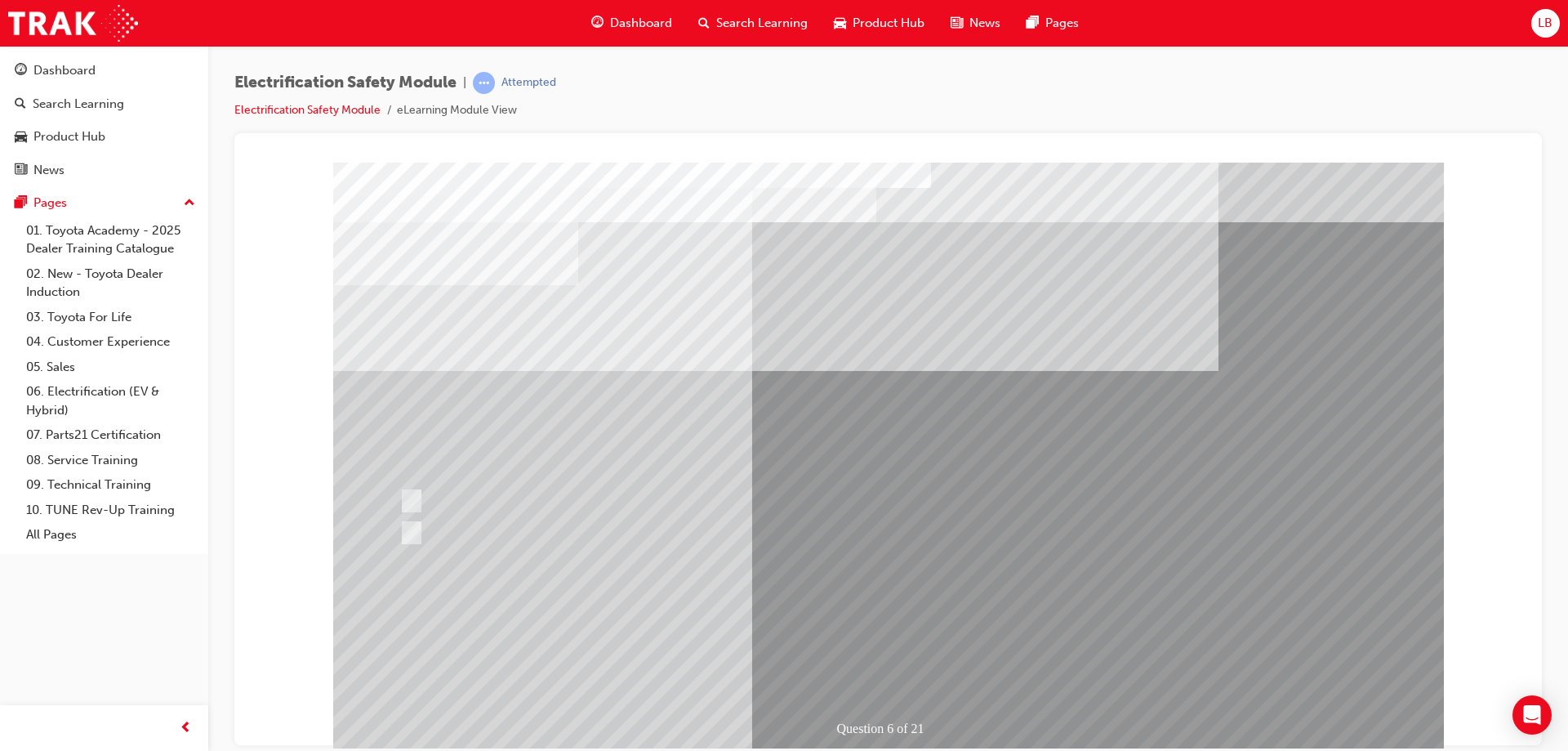
click at [480, 495] on div at bounding box center [715, 500] width 639 height 30
radio input "true"
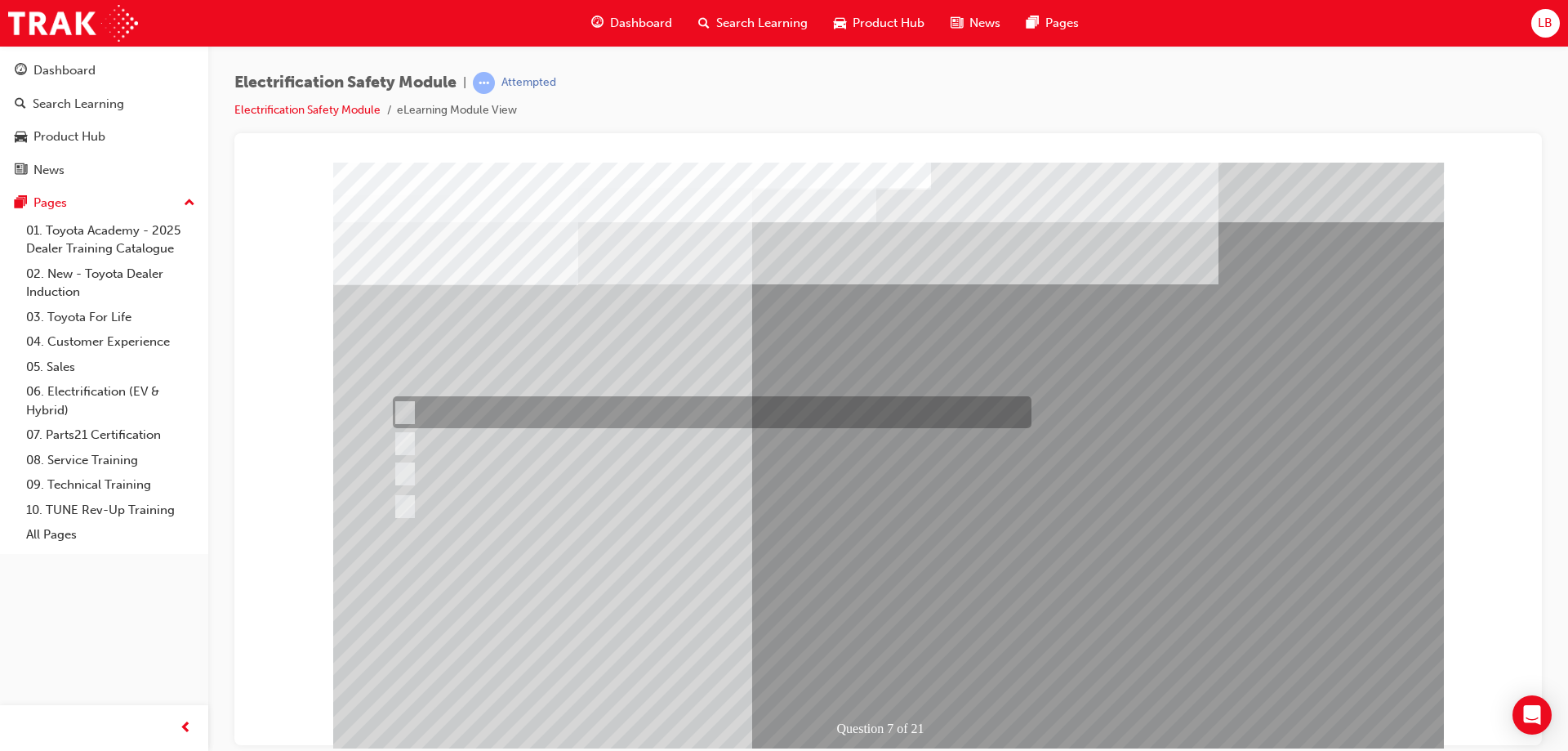
click at [534, 440] on div at bounding box center [708, 442] width 639 height 30
radio input "true"
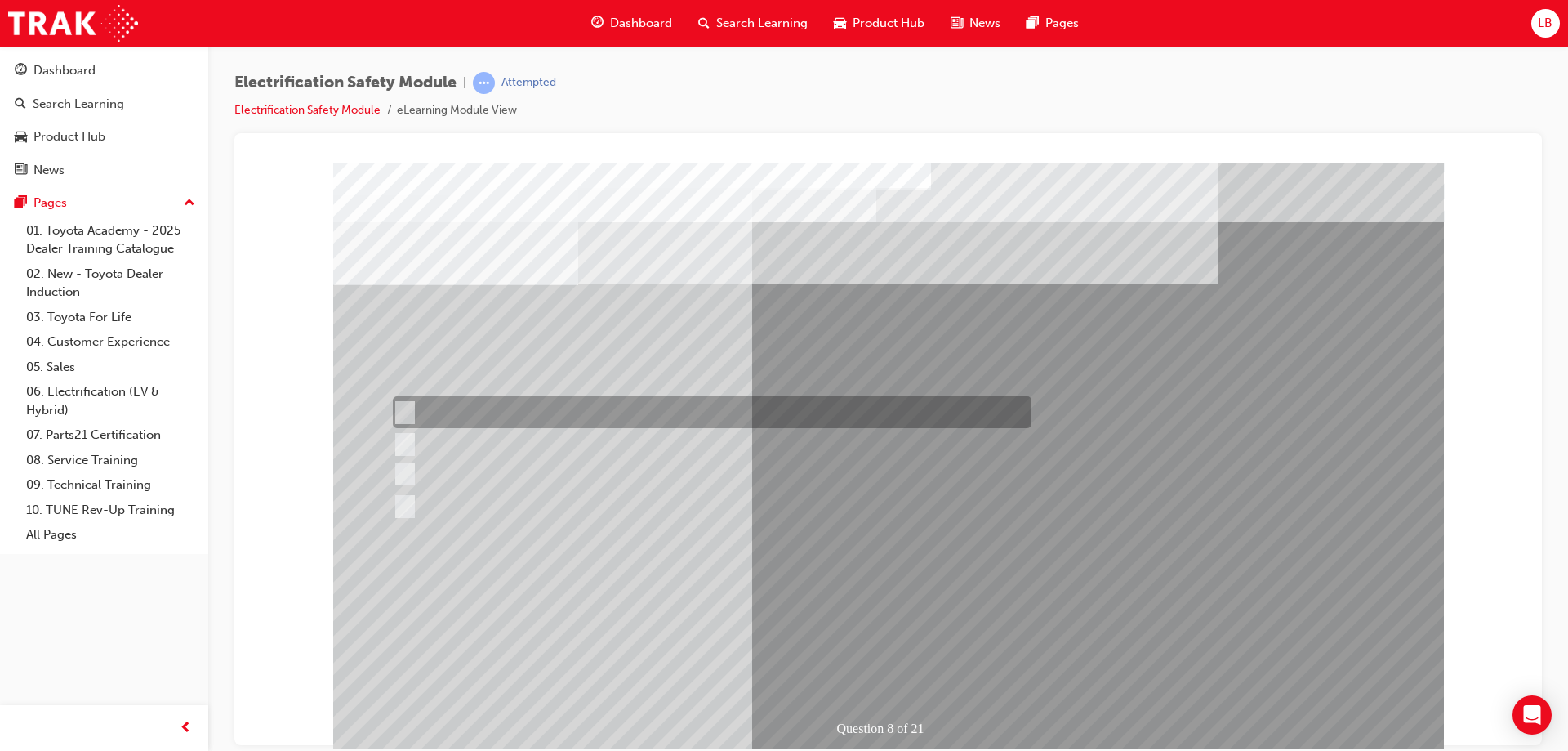
click at [509, 412] on div at bounding box center [708, 412] width 639 height 32
radio input "true"
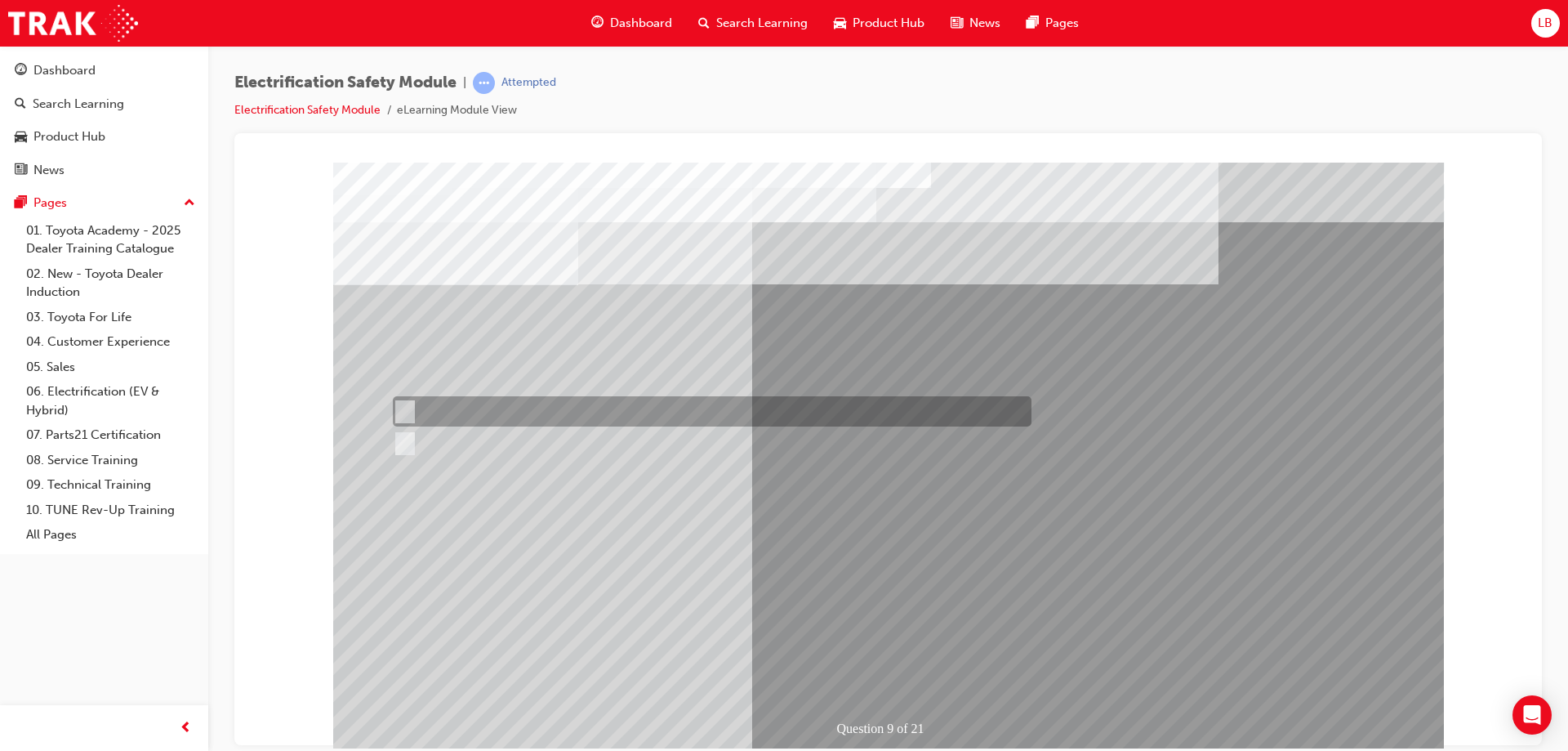
click at [479, 412] on div at bounding box center [708, 411] width 639 height 30
radio input "true"
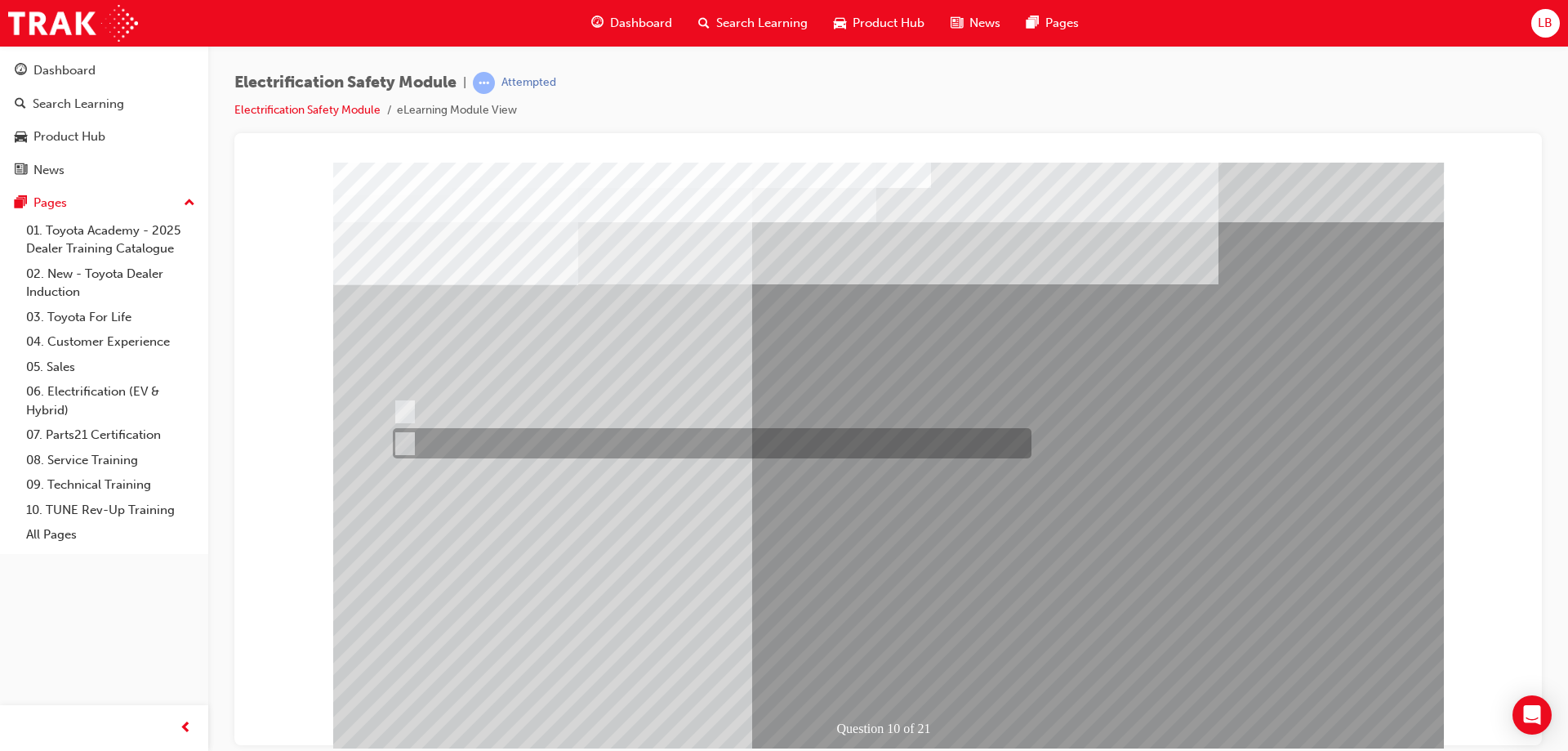
click at [450, 439] on div at bounding box center [708, 442] width 639 height 30
radio input "true"
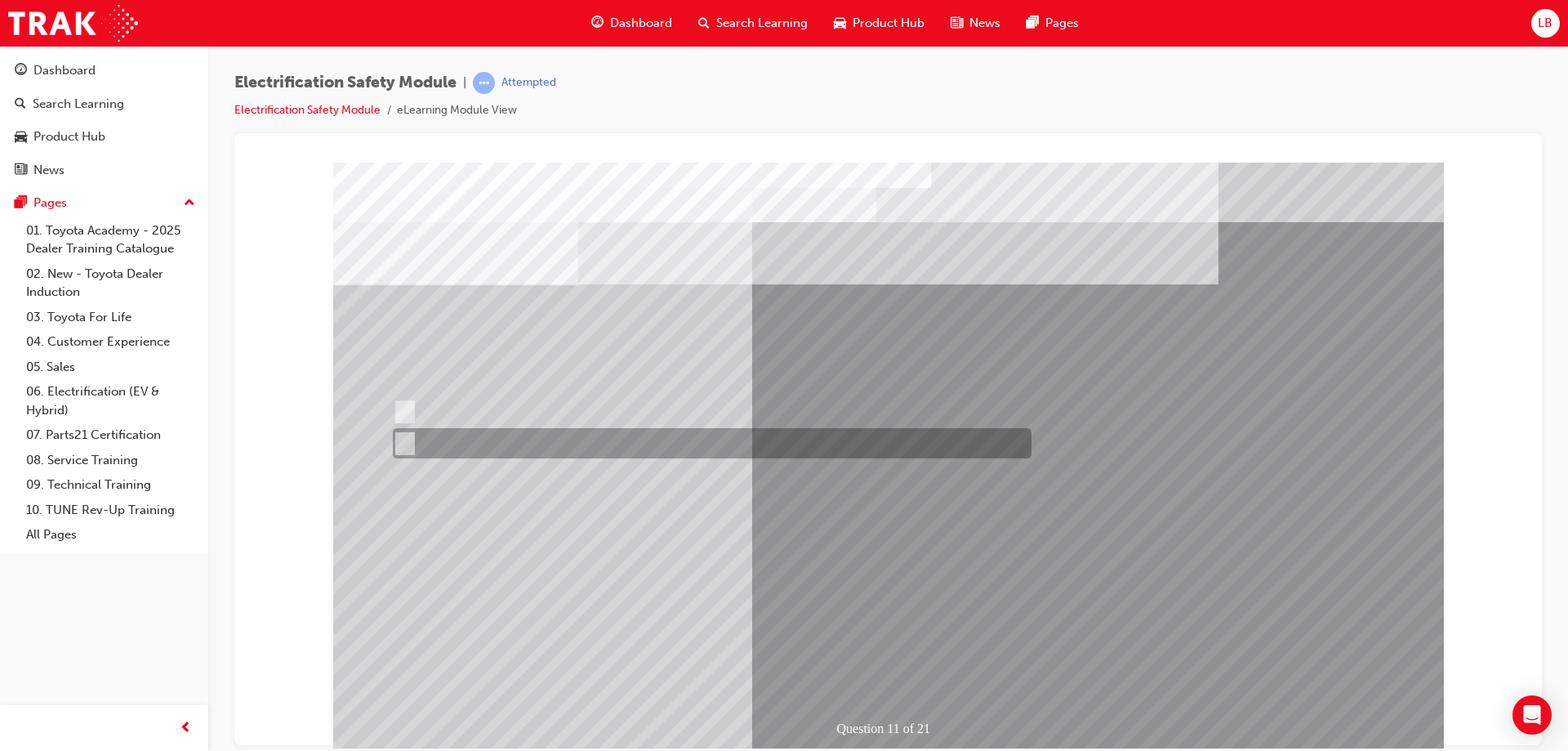
click at [501, 439] on div at bounding box center [708, 442] width 639 height 30
radio input "true"
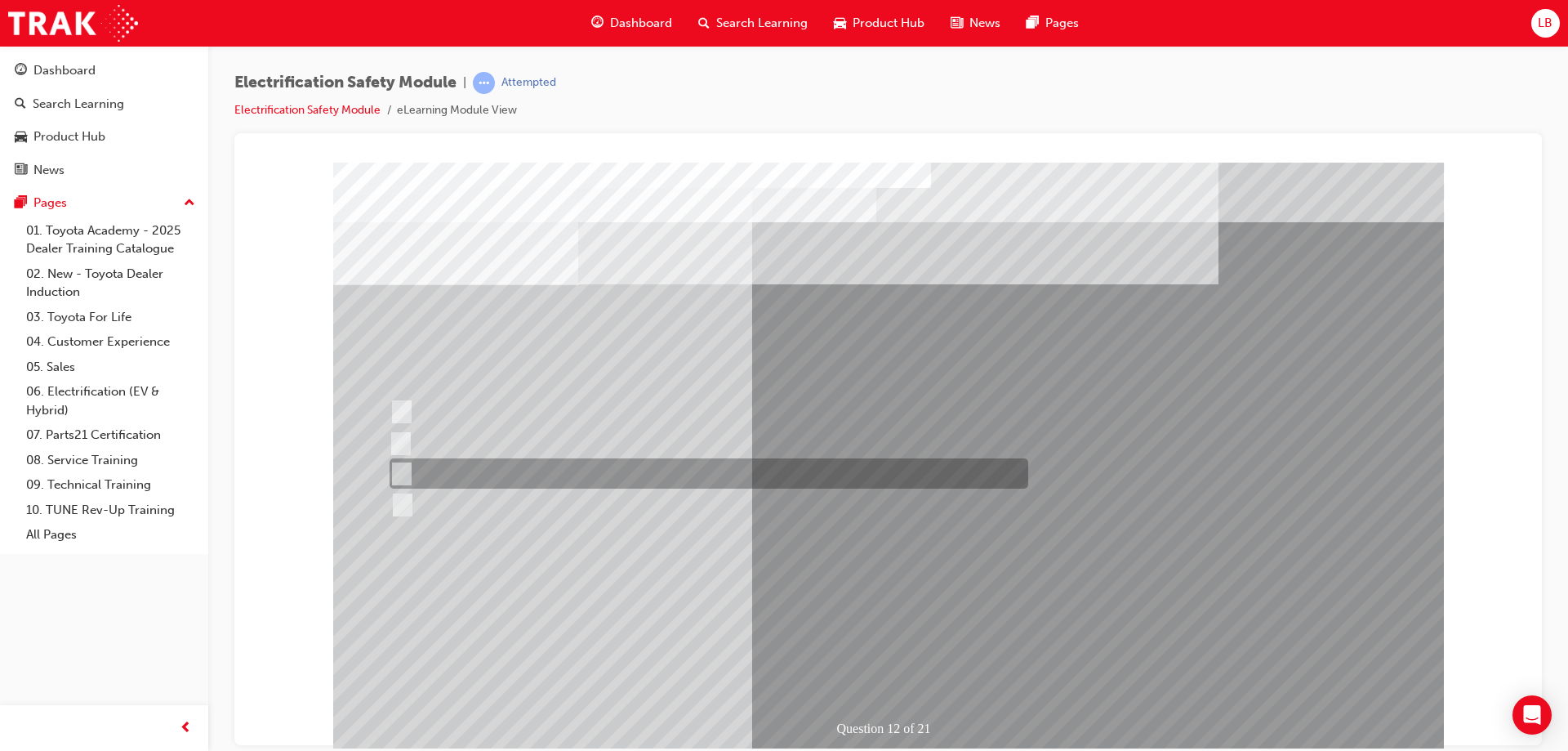
click at [579, 475] on div at bounding box center [705, 473] width 639 height 30
radio input "true"
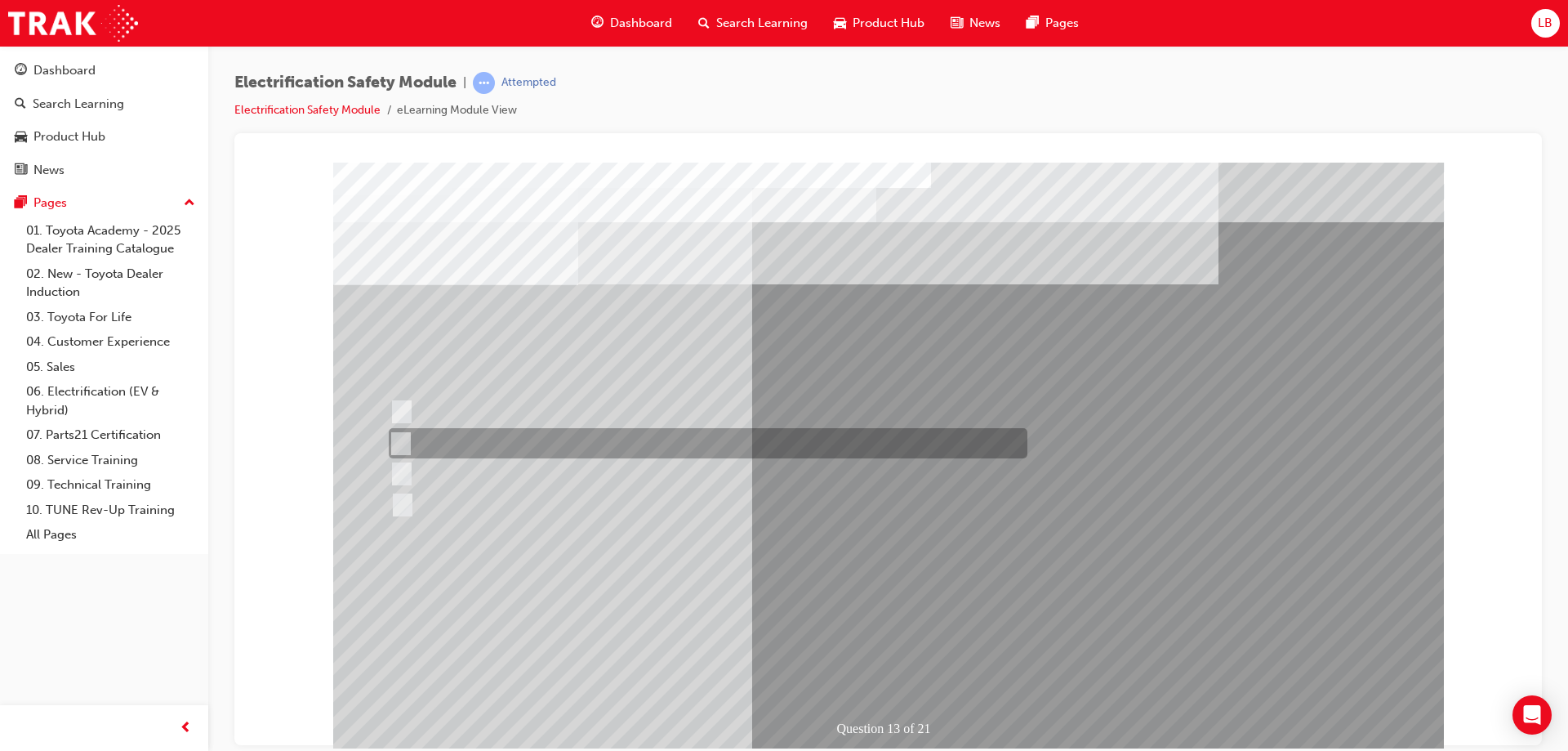
click at [507, 450] on div at bounding box center [704, 442] width 639 height 30
radio input "true"
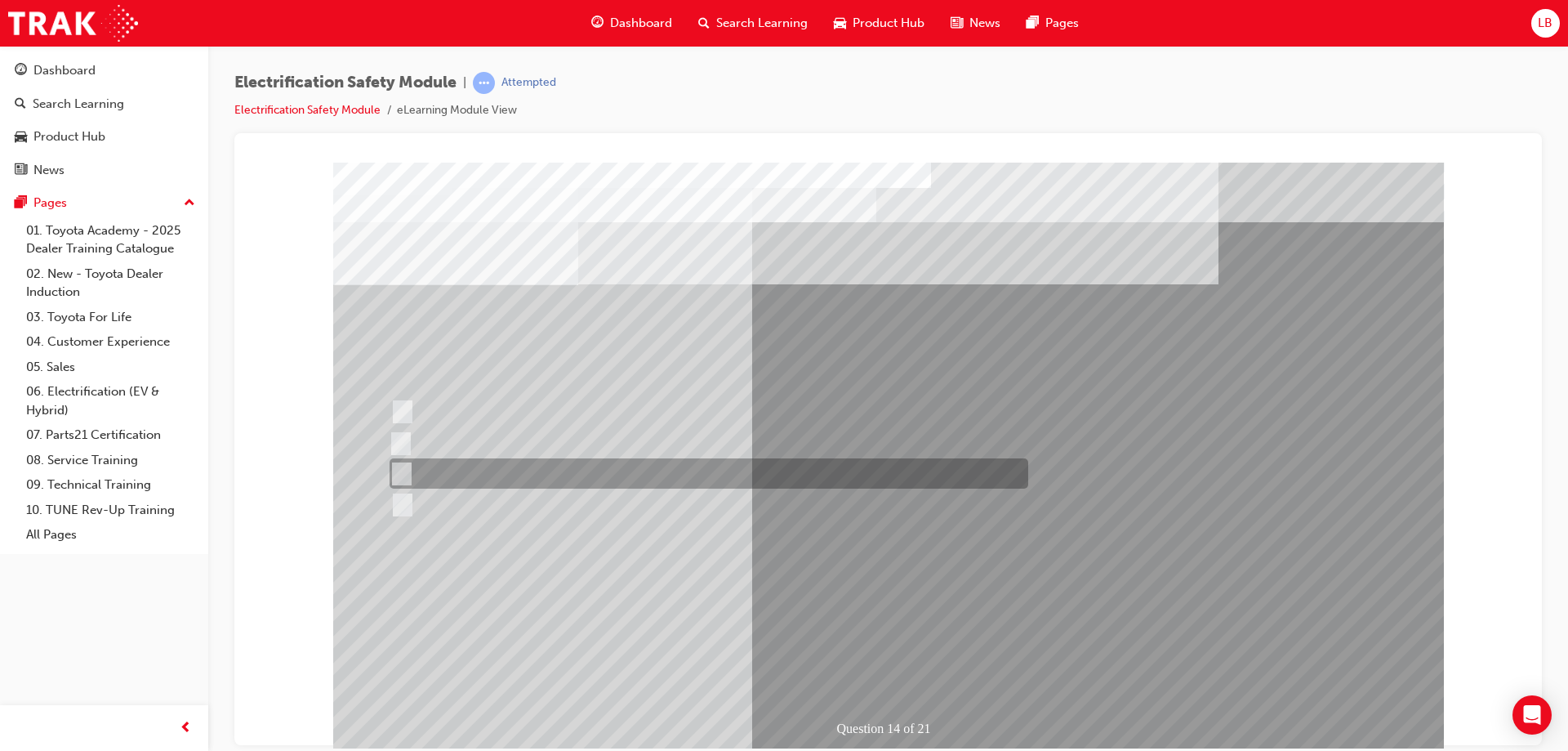
click at [531, 472] on div at bounding box center [705, 473] width 639 height 30
radio input "true"
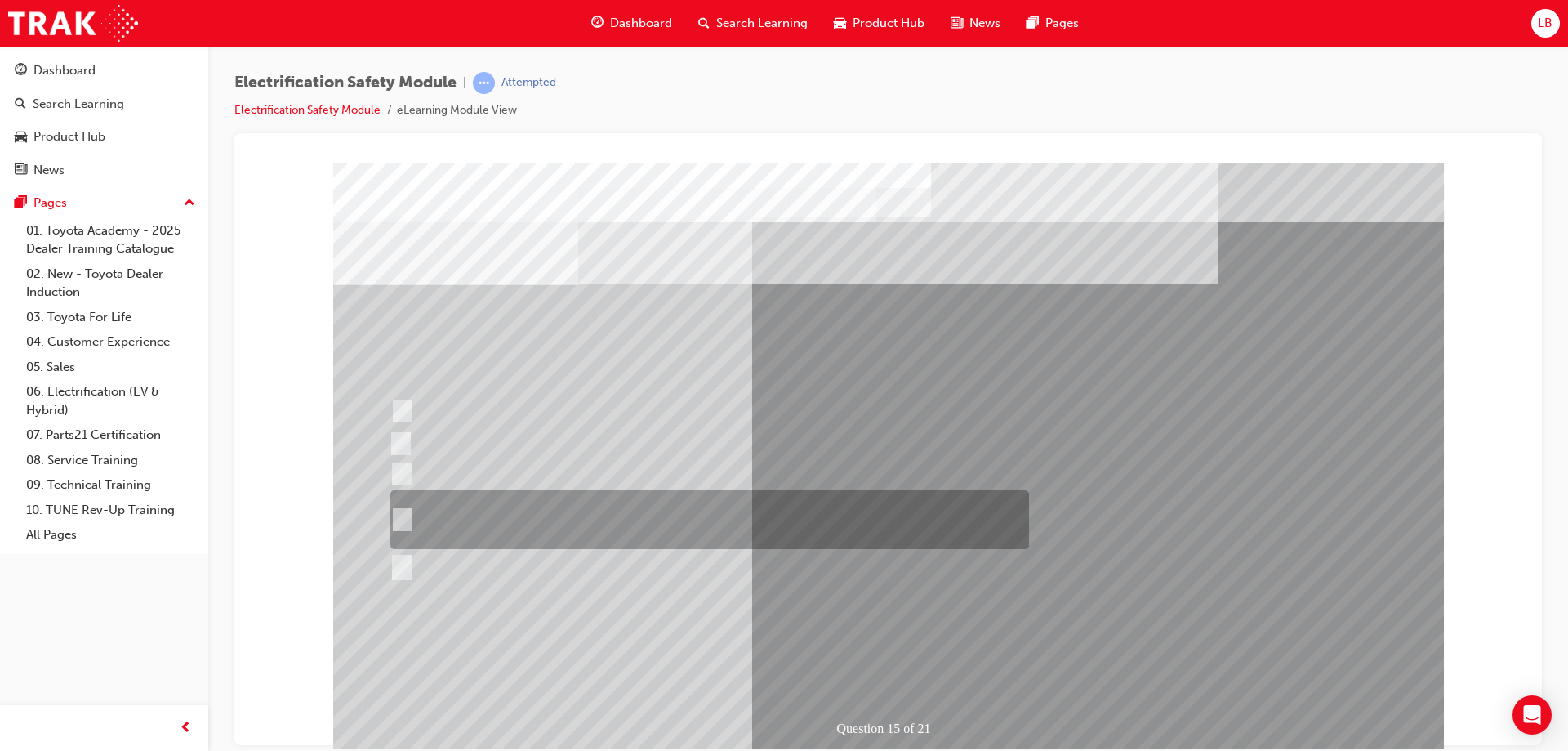
click at [529, 519] on div at bounding box center [706, 519] width 639 height 59
radio input "true"
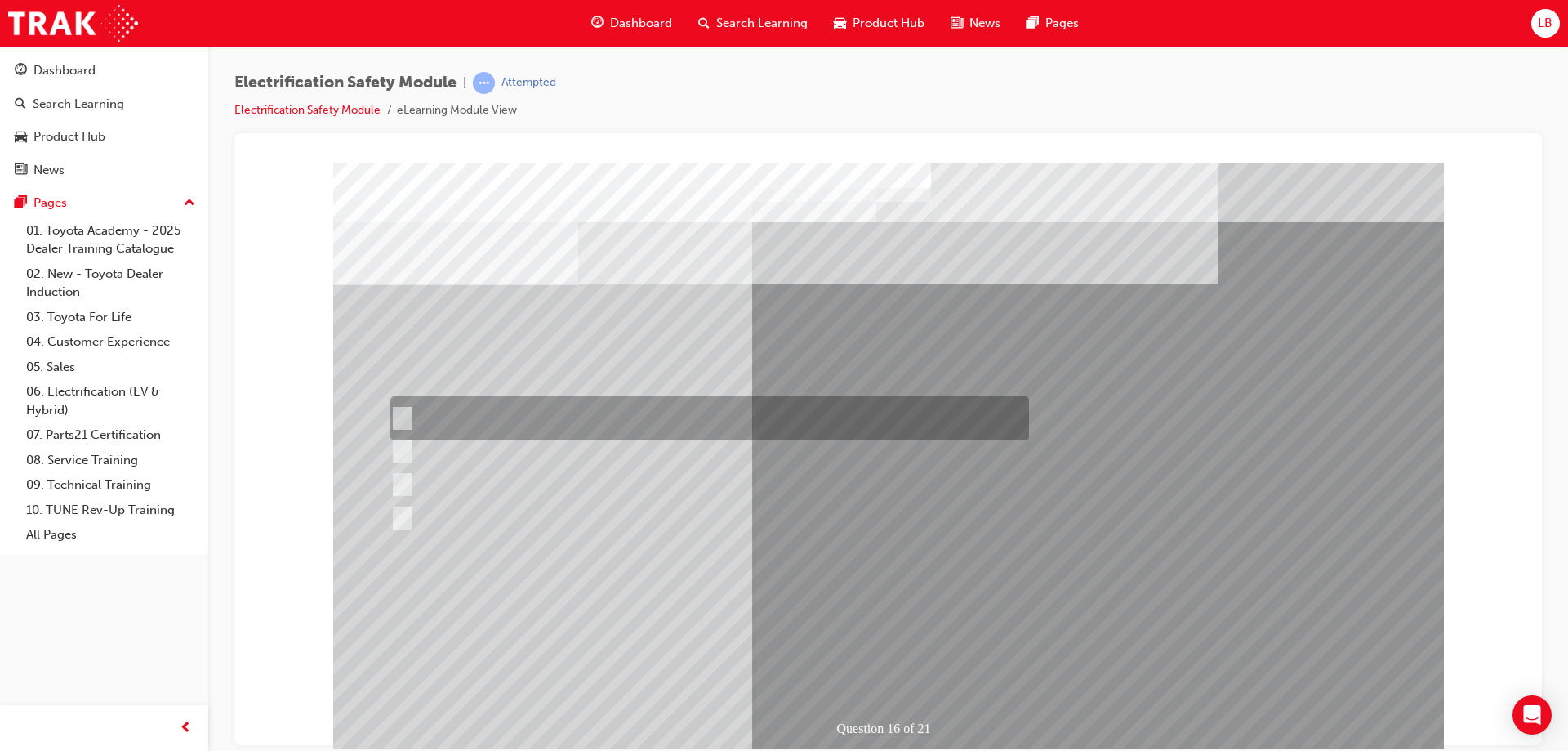
click at [541, 428] on div at bounding box center [706, 418] width 639 height 44
radio input "true"
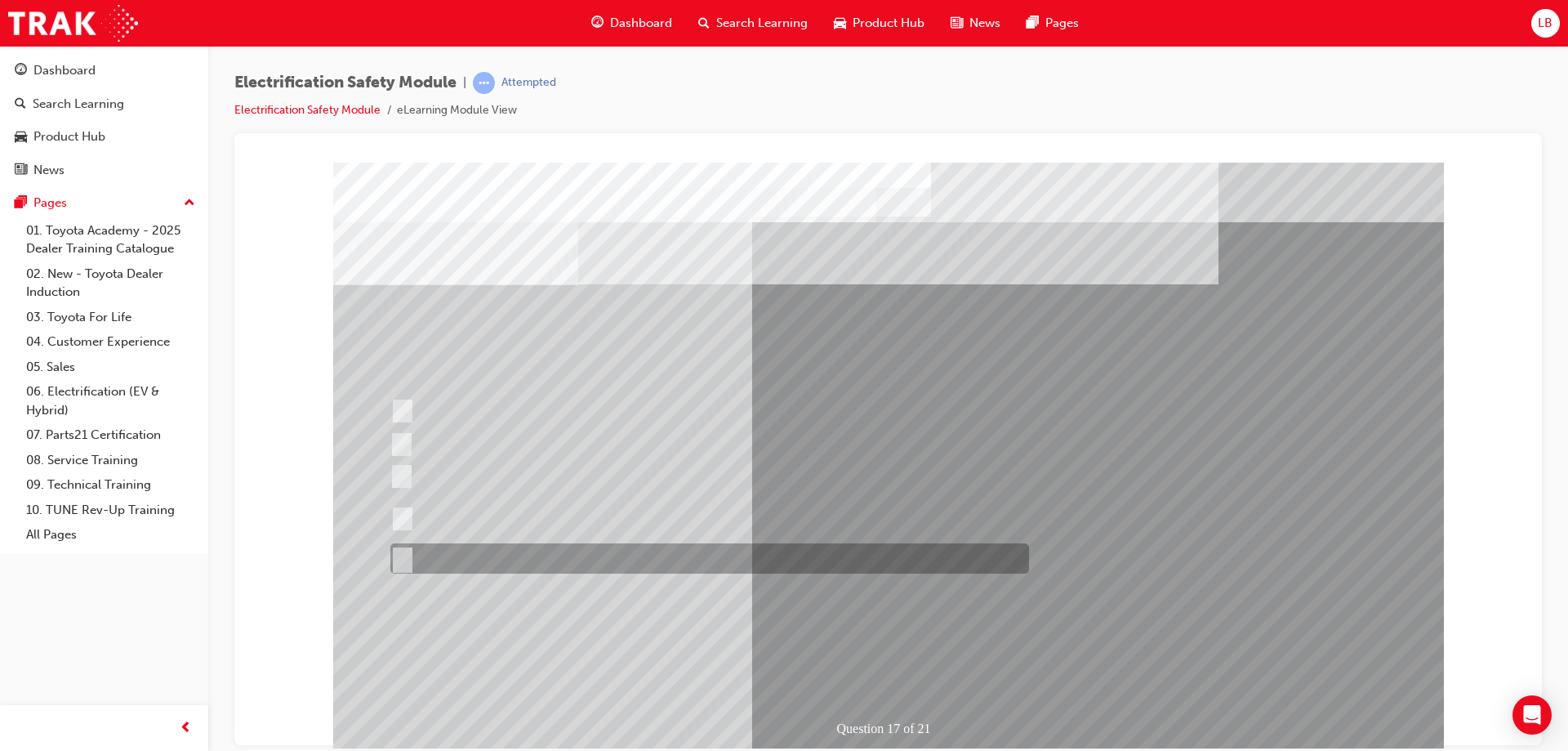
click at [516, 562] on div at bounding box center [706, 558] width 639 height 30
radio input "true"
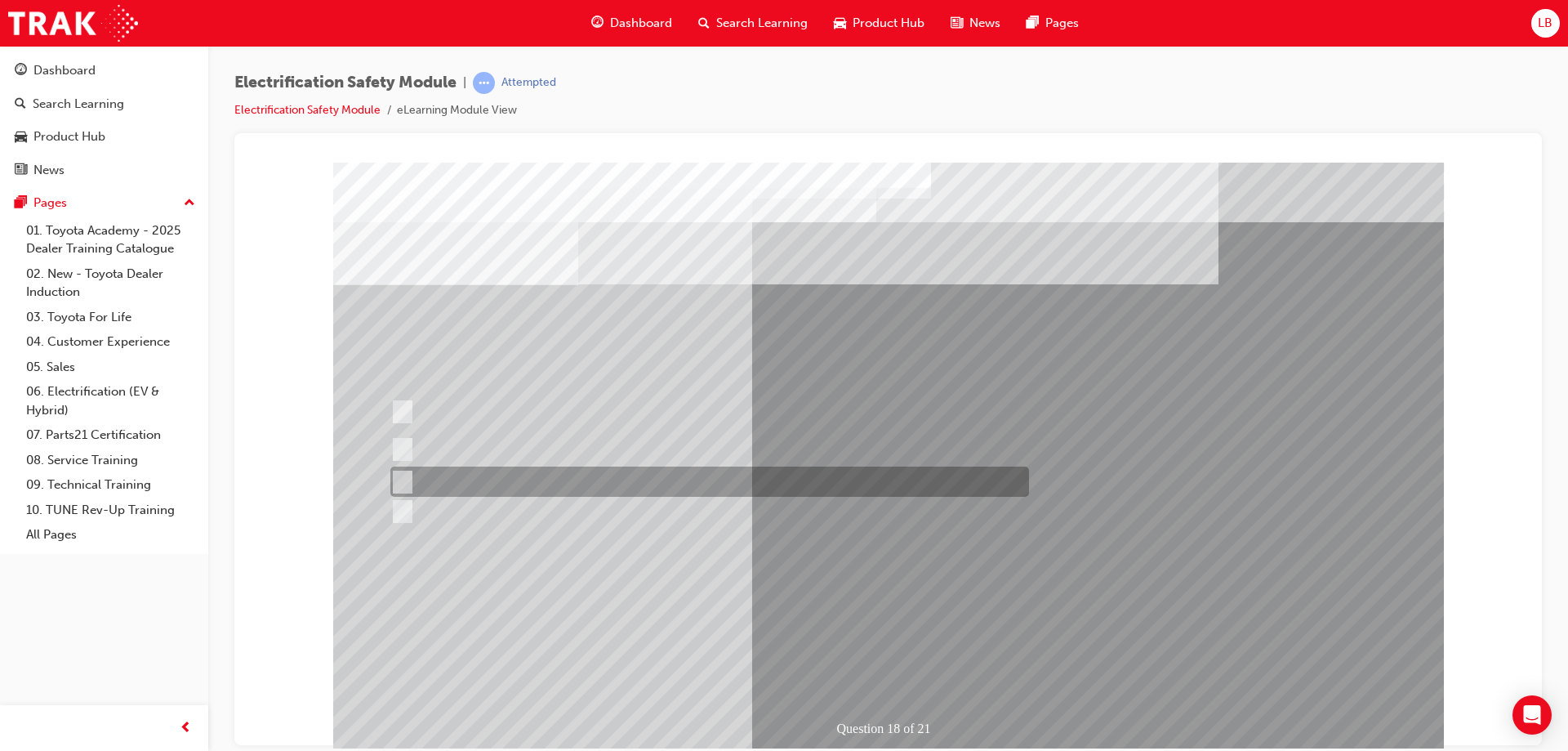
click at [566, 481] on div at bounding box center [706, 481] width 639 height 30
radio input "true"
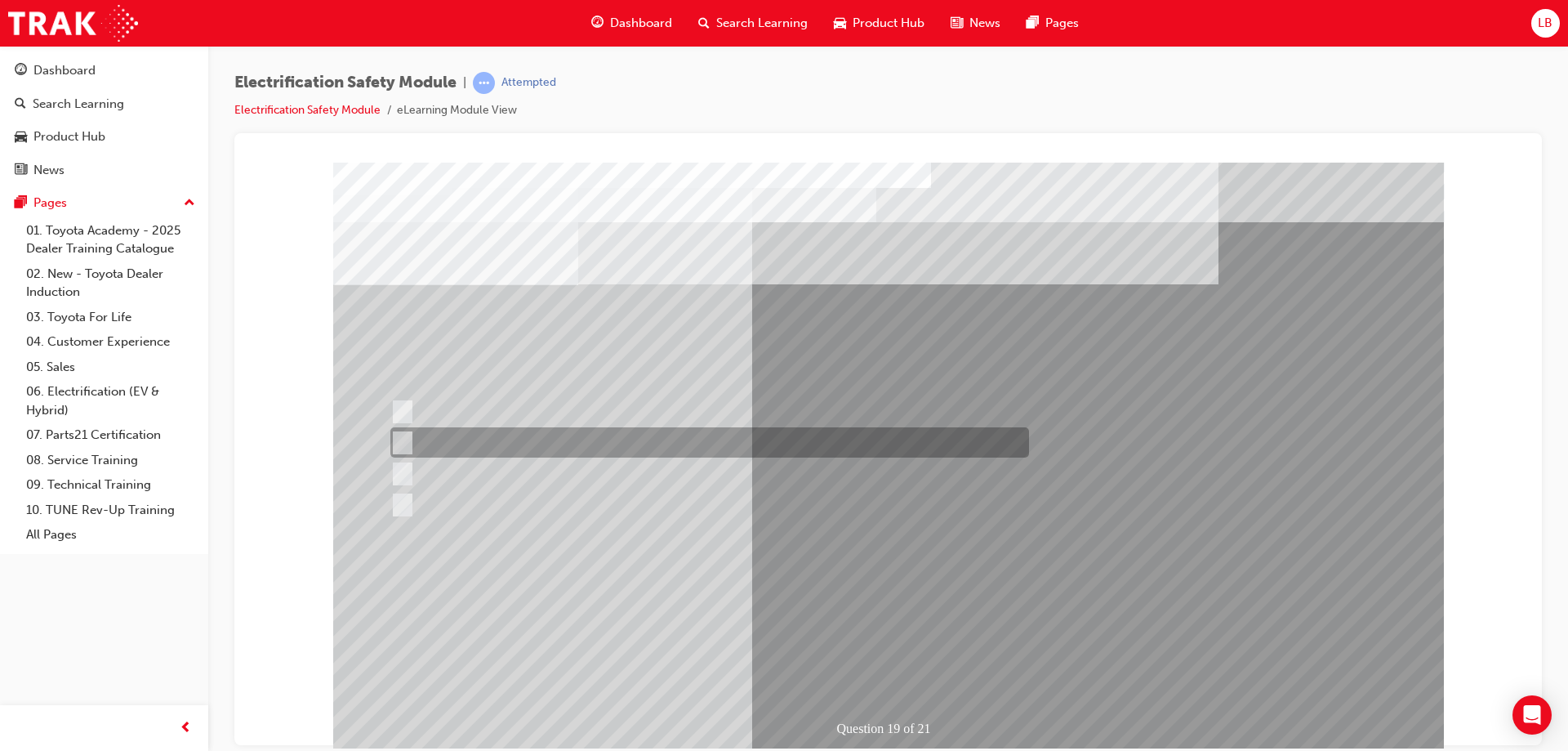
click at [530, 435] on div at bounding box center [706, 441] width 639 height 30
radio input "true"
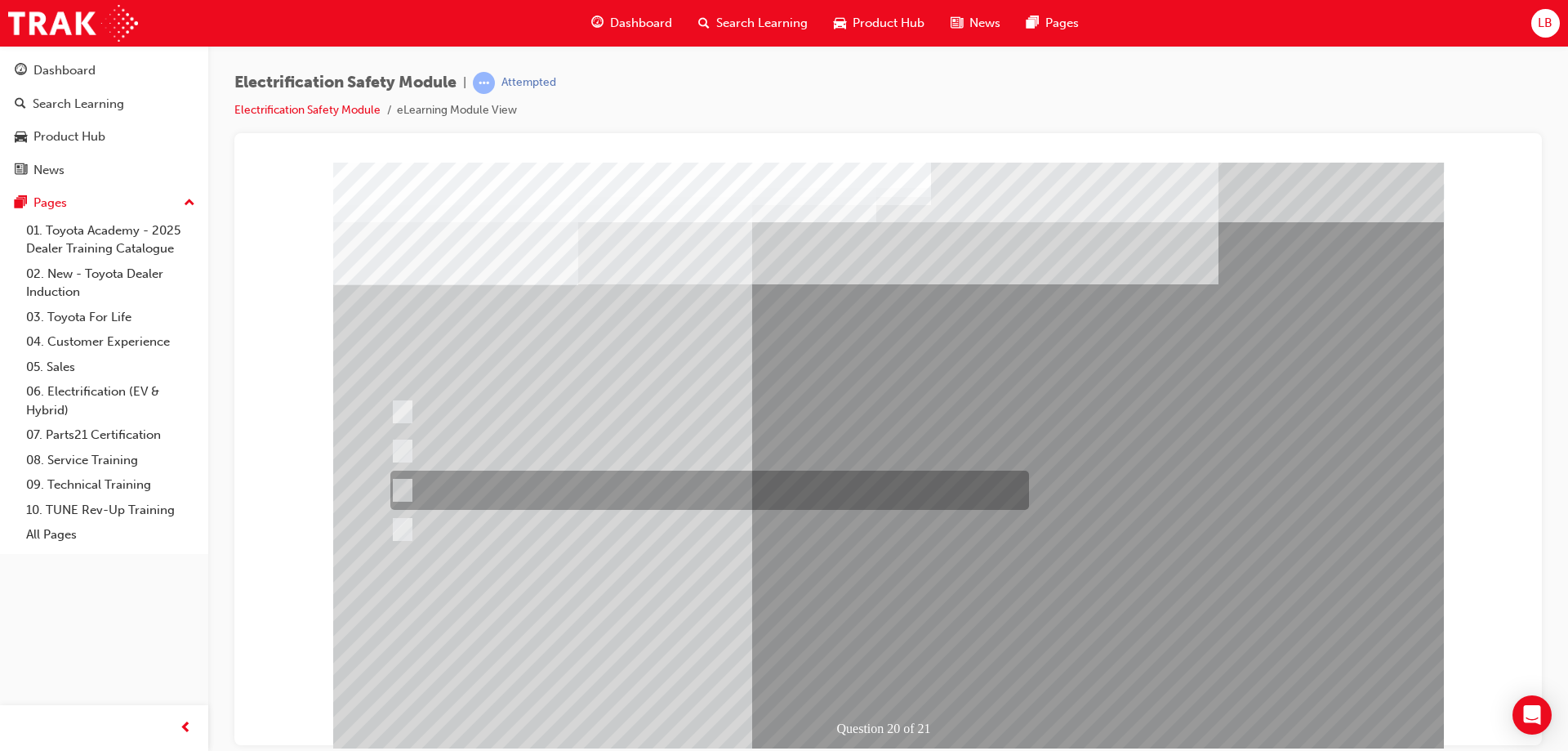
click at [576, 491] on div at bounding box center [706, 489] width 639 height 39
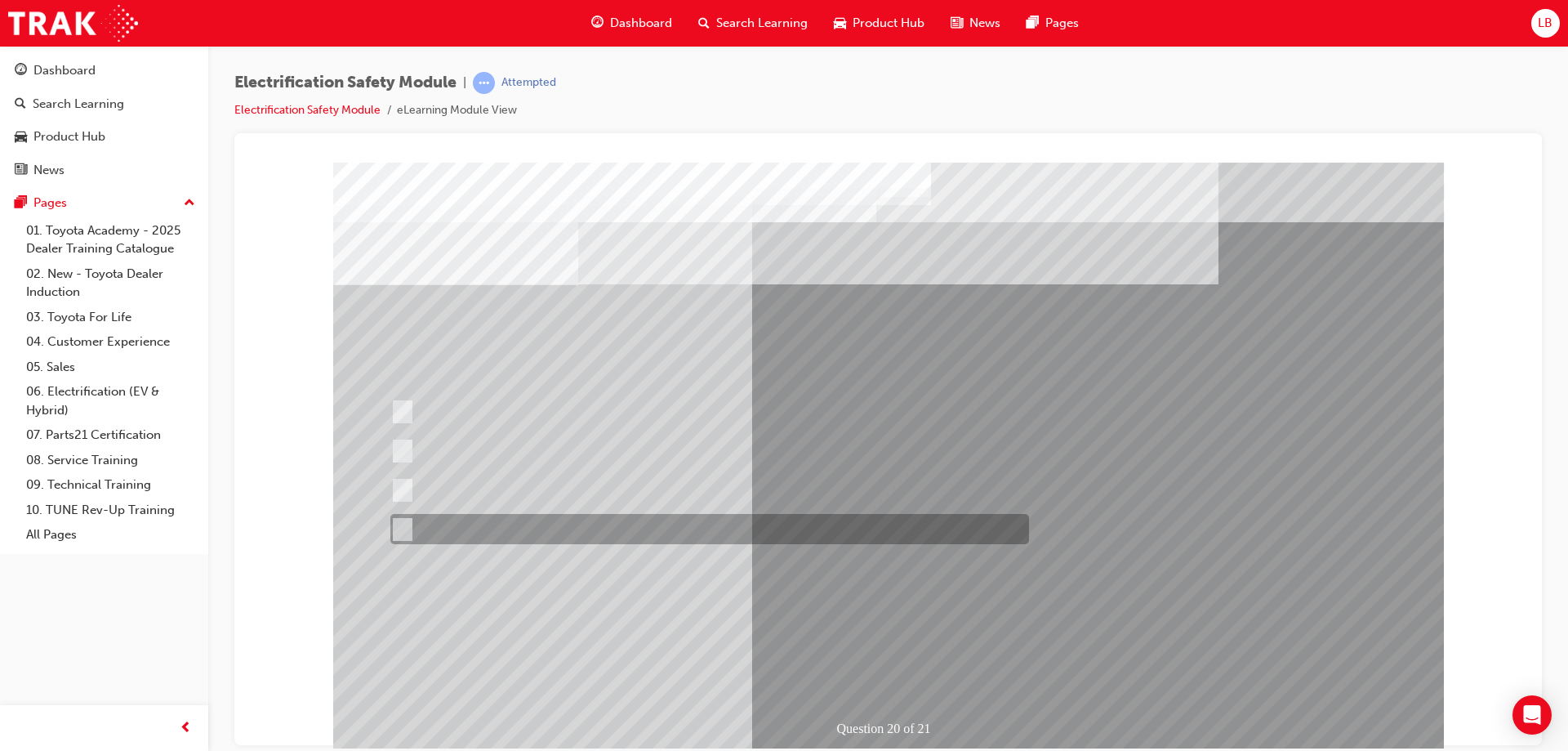
click at [553, 524] on div at bounding box center [706, 528] width 639 height 30
radio input "false"
radio input "true"
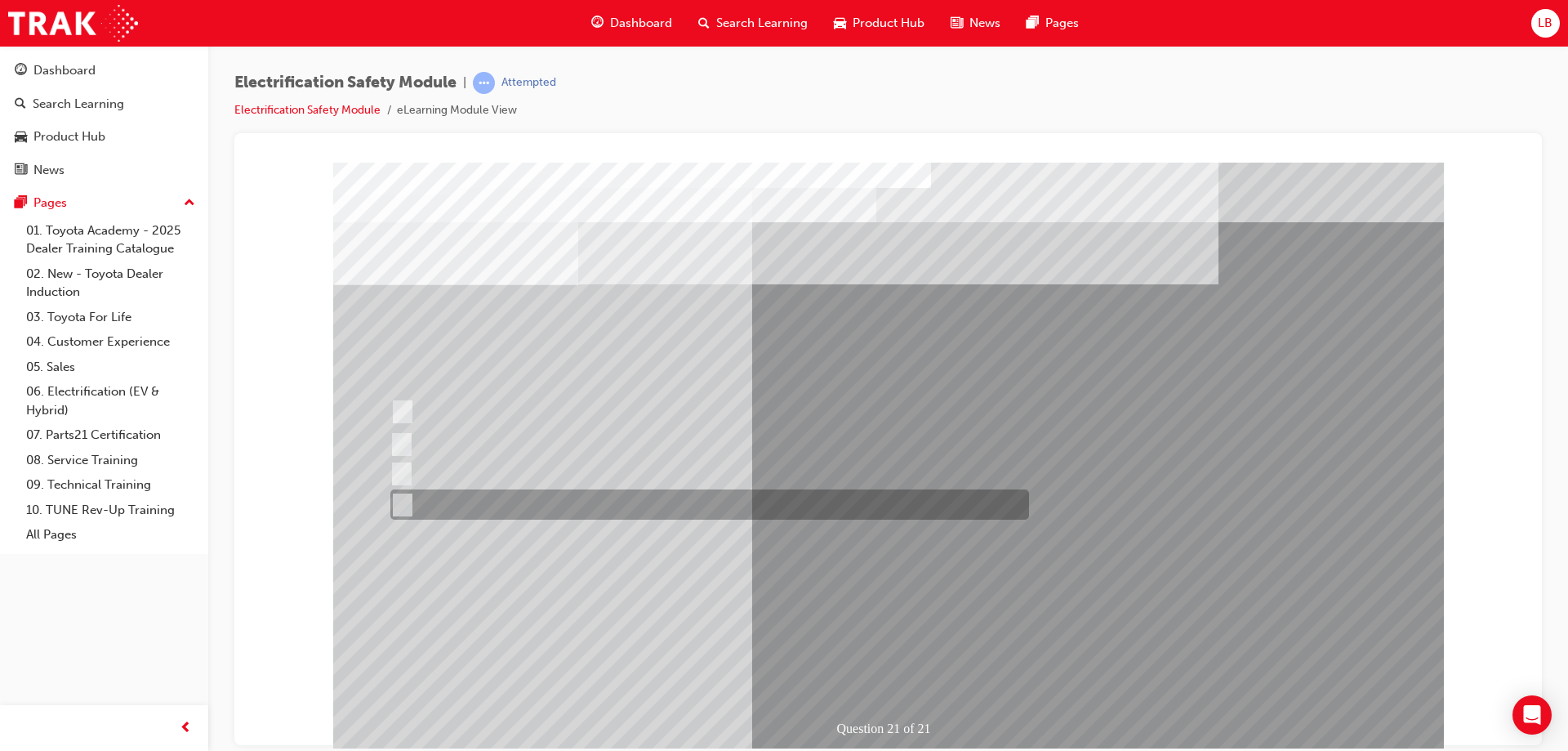
click at [588, 500] on div at bounding box center [706, 504] width 639 height 30
radio input "true"
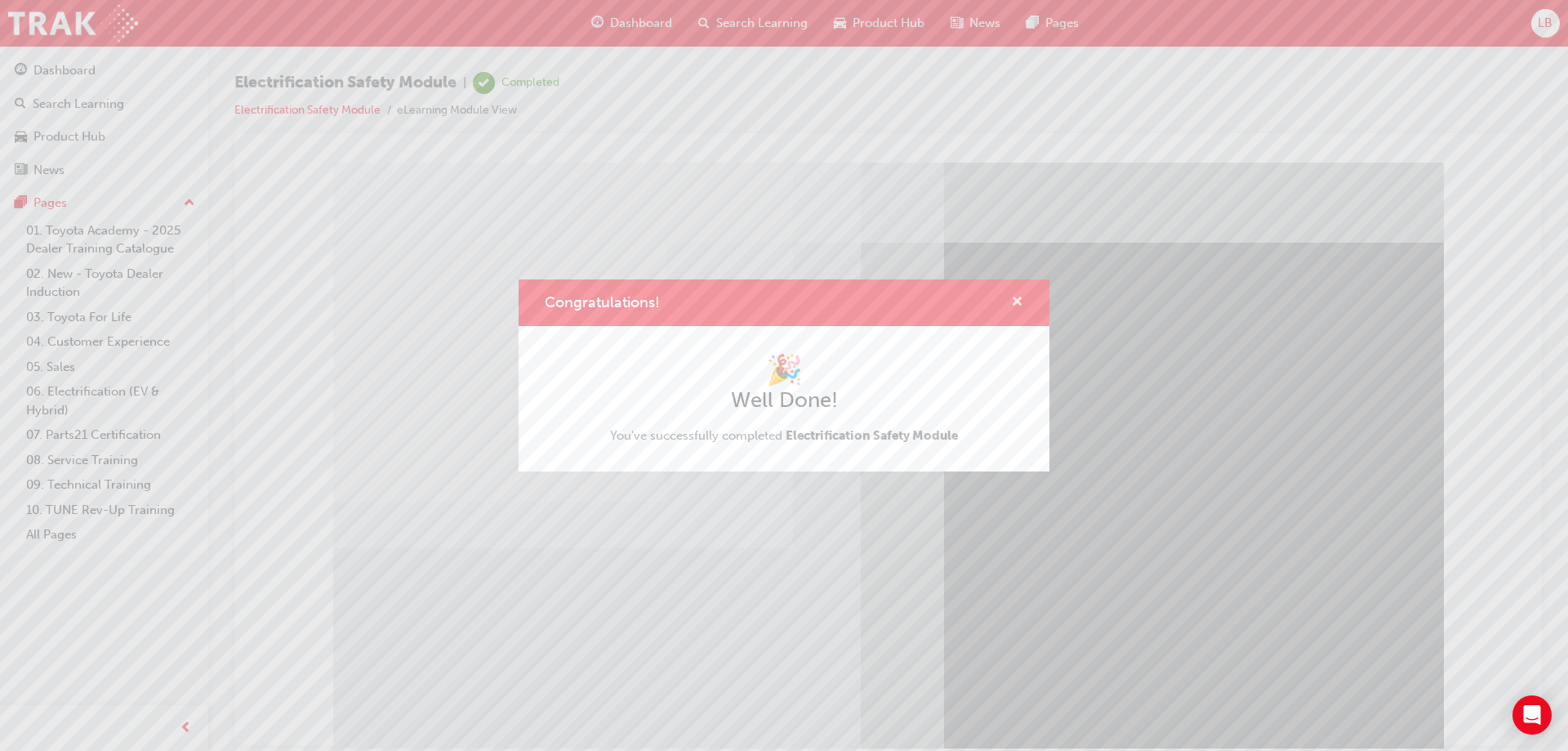
click at [1022, 303] on span "cross-icon" at bounding box center [1017, 303] width 13 height 14
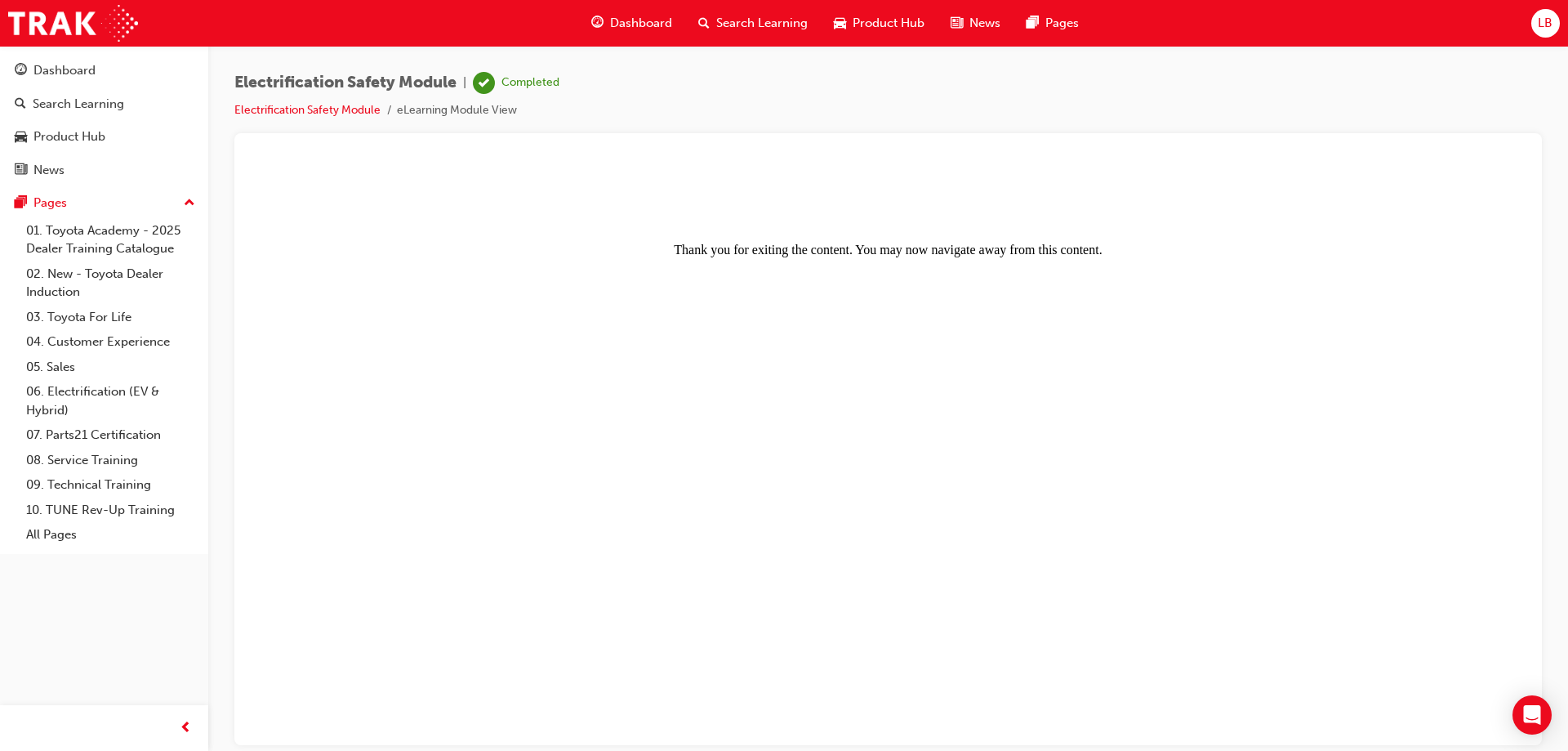
click at [656, 23] on span "Dashboard" at bounding box center [641, 23] width 62 height 19
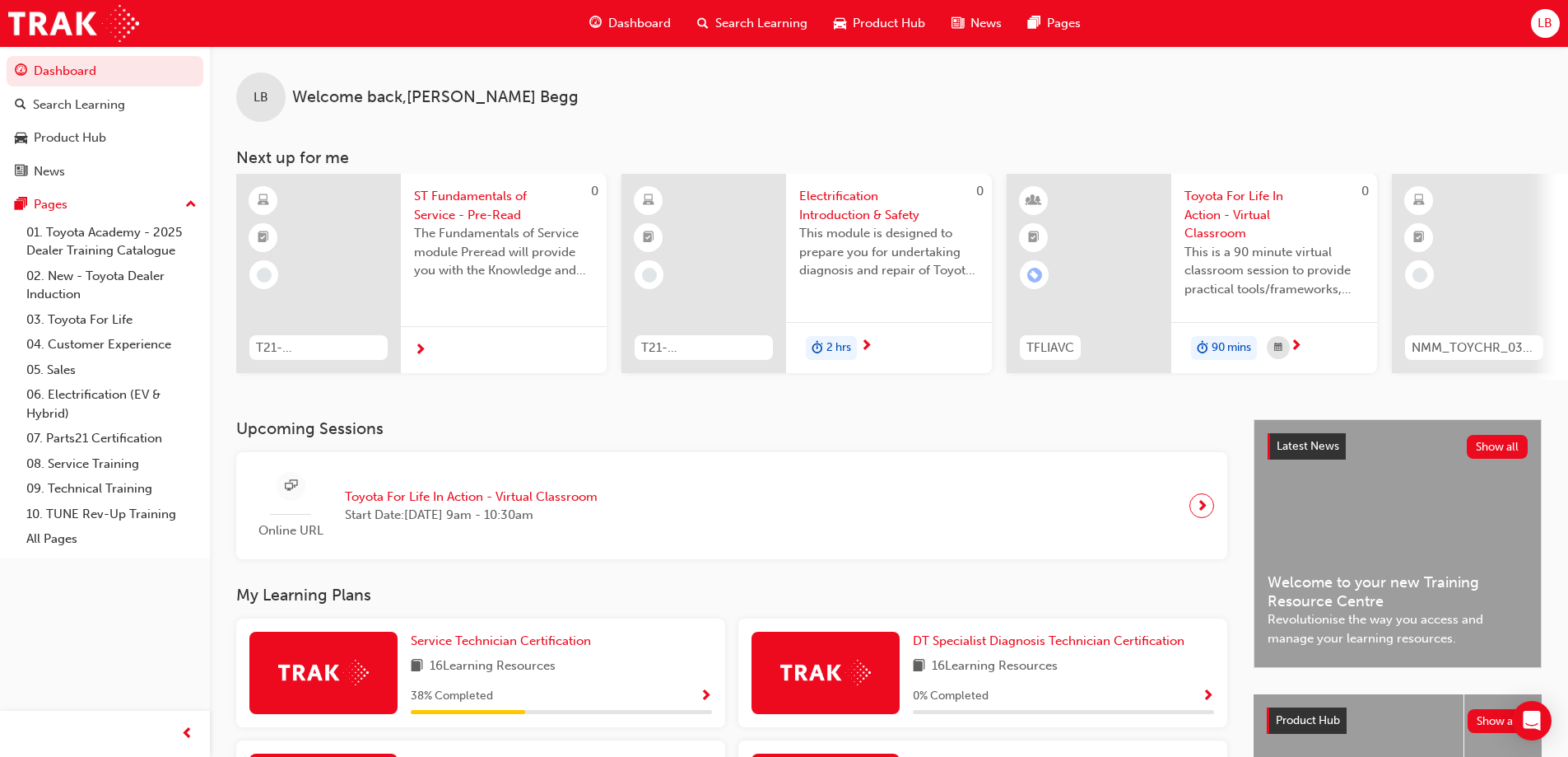
click at [1549, 15] on span "LB" at bounding box center [1545, 23] width 15 height 19
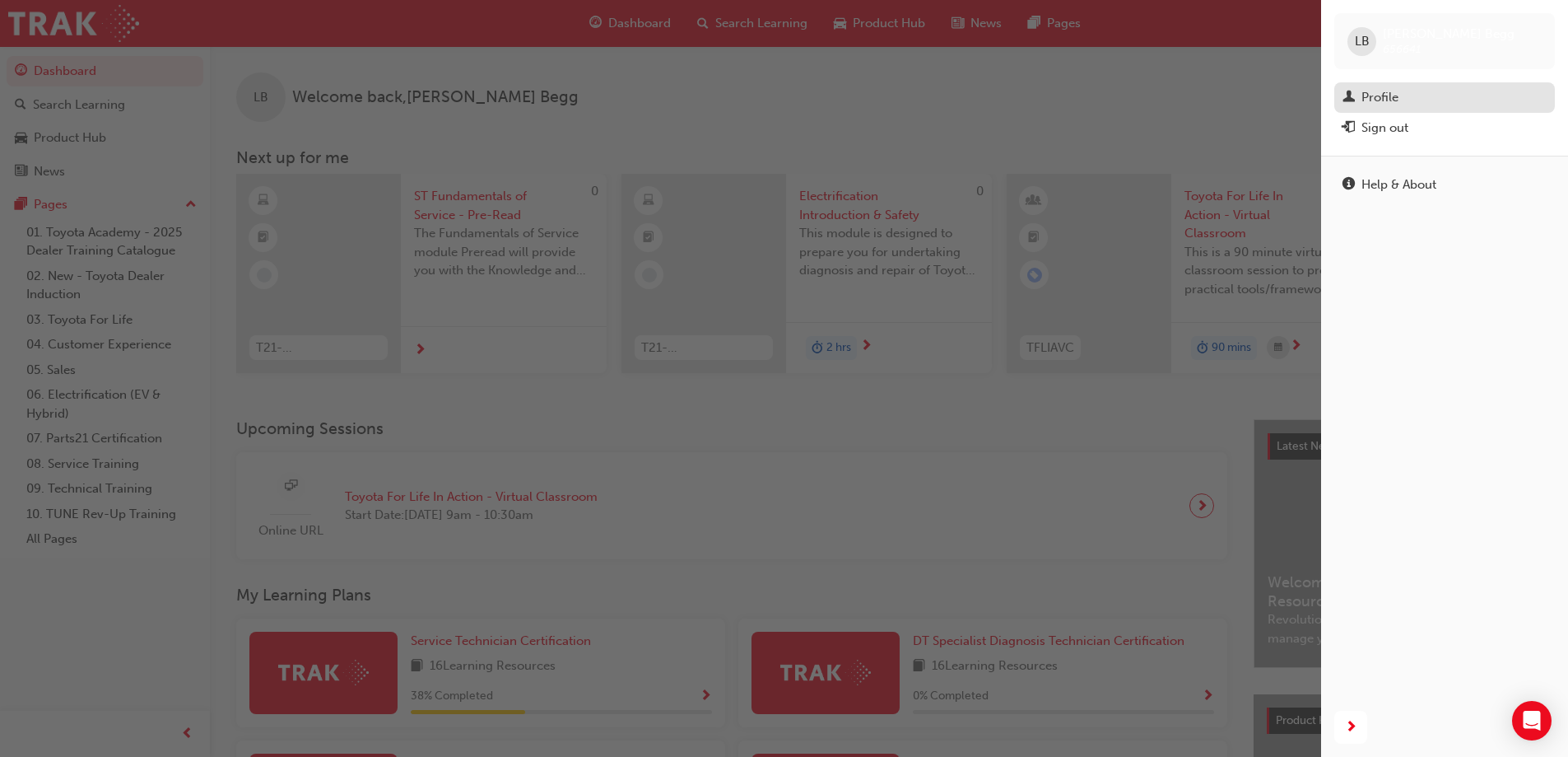
click at [1392, 106] on div "Profile" at bounding box center [1380, 97] width 37 height 19
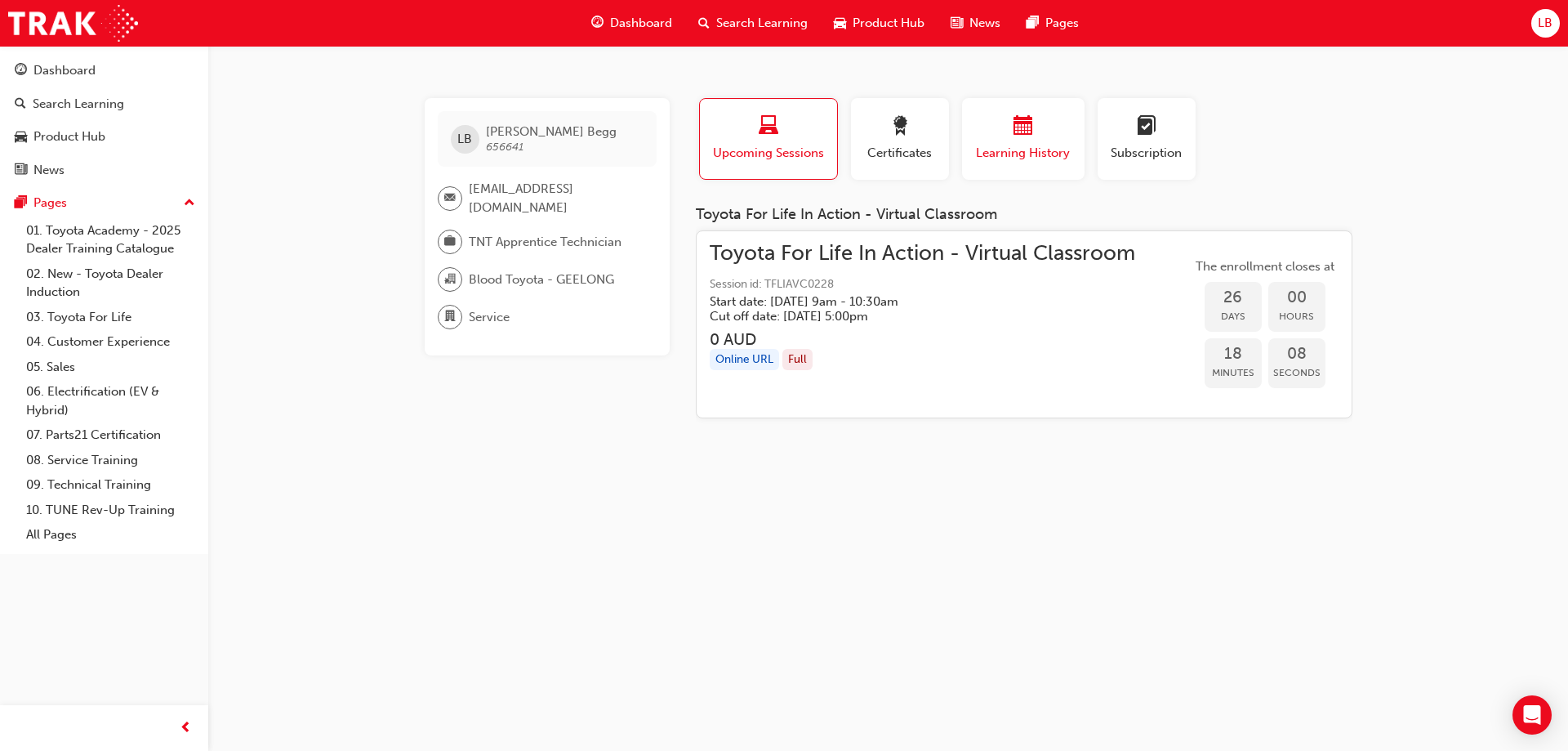
click at [1021, 153] on span "Learning History" at bounding box center [1023, 153] width 98 height 19
